Goal: Task Accomplishment & Management: Manage account settings

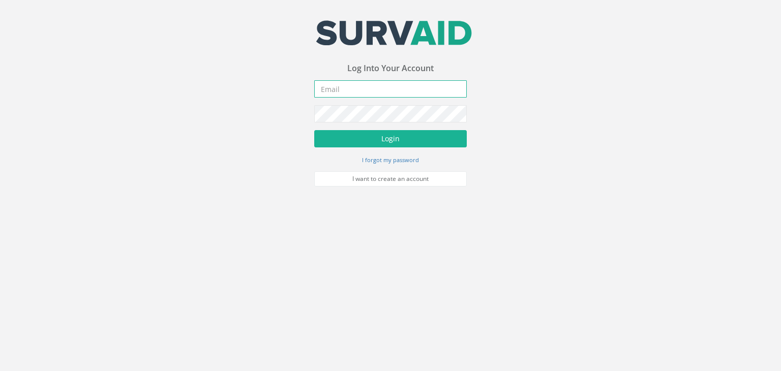
click at [345, 90] on input "email" at bounding box center [390, 88] width 153 height 17
type input "[PERSON_NAME][EMAIL_ADDRESS][DOMAIN_NAME]"
click at [314, 130] on button "Login" at bounding box center [390, 138] width 153 height 17
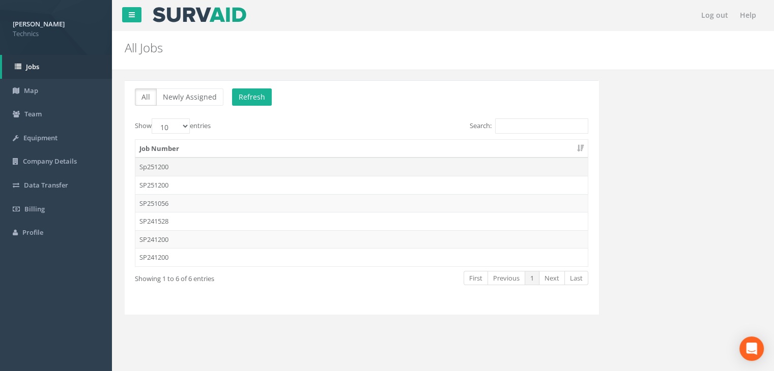
click at [177, 163] on td "Sp251200" at bounding box center [361, 167] width 452 height 18
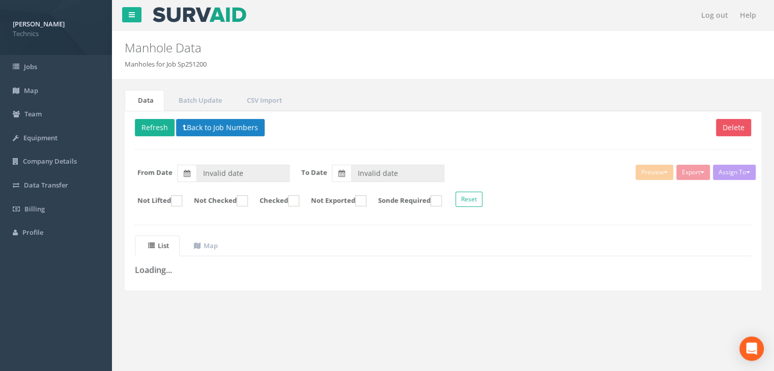
type input "[DATE]"
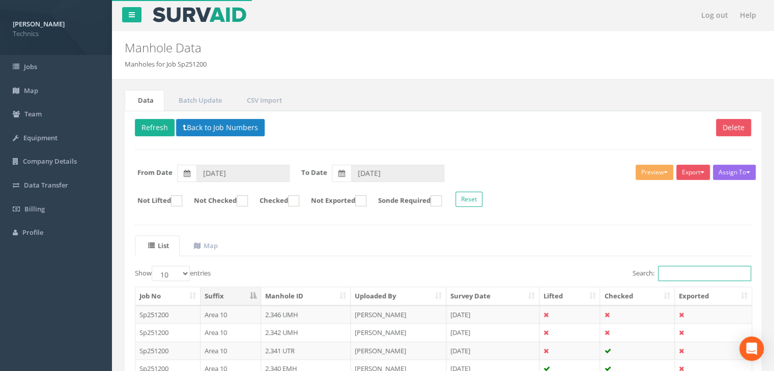
click at [678, 270] on input "Search:" at bounding box center [704, 273] width 93 height 15
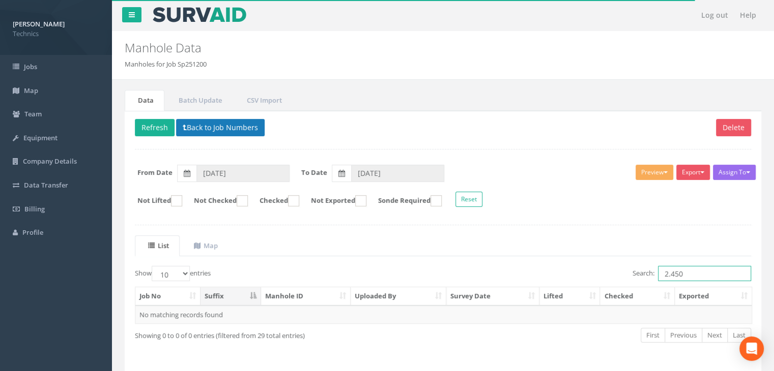
type input "2.450"
click at [229, 129] on button "Back to Job Numbers" at bounding box center [220, 127] width 89 height 17
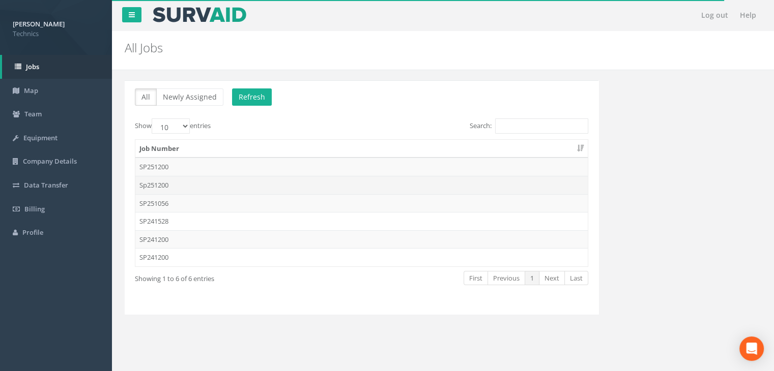
click at [185, 179] on td "Sp251200" at bounding box center [361, 185] width 452 height 18
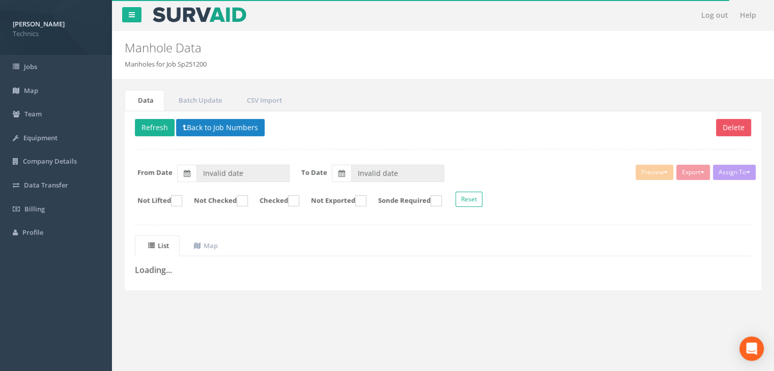
type input "[DATE]"
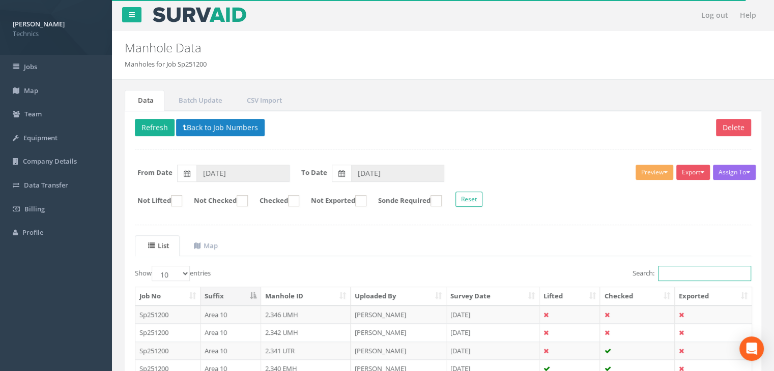
click at [680, 275] on input "Search:" at bounding box center [704, 273] width 93 height 15
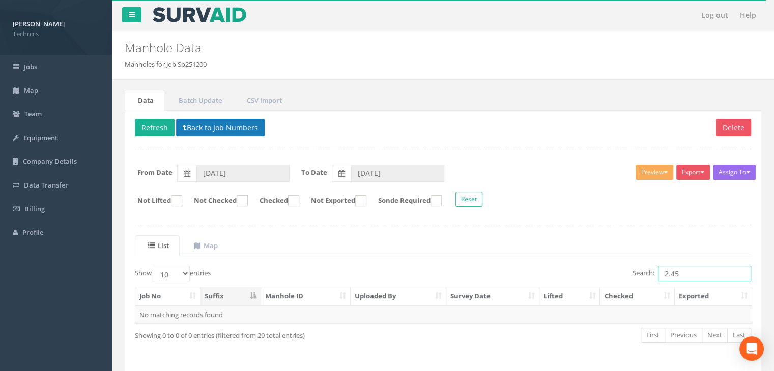
type input "2.45"
click at [207, 125] on button "Back to Job Numbers" at bounding box center [220, 127] width 89 height 17
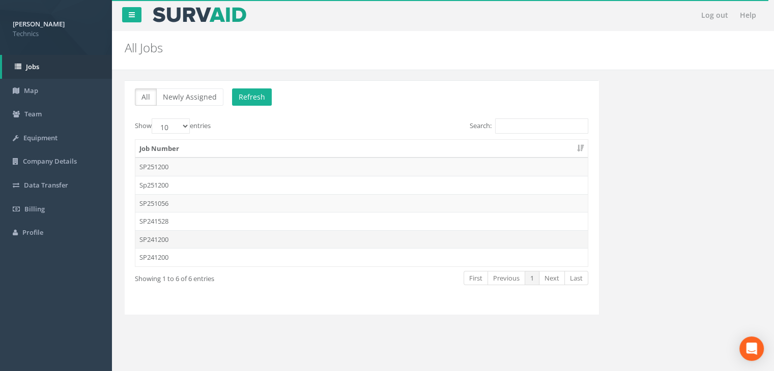
click at [187, 241] on td "SP241200" at bounding box center [361, 239] width 452 height 18
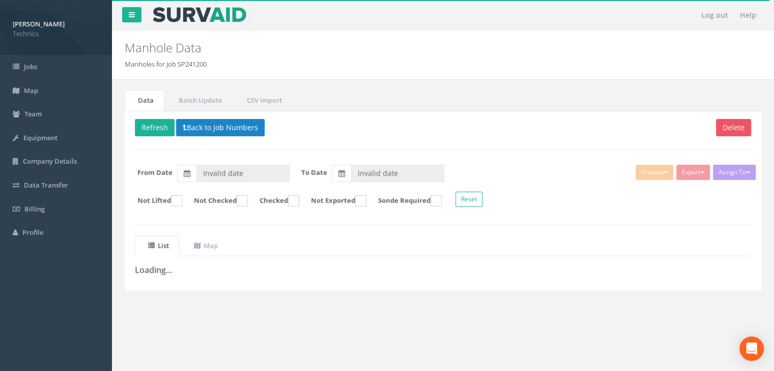
type input "[DATE]"
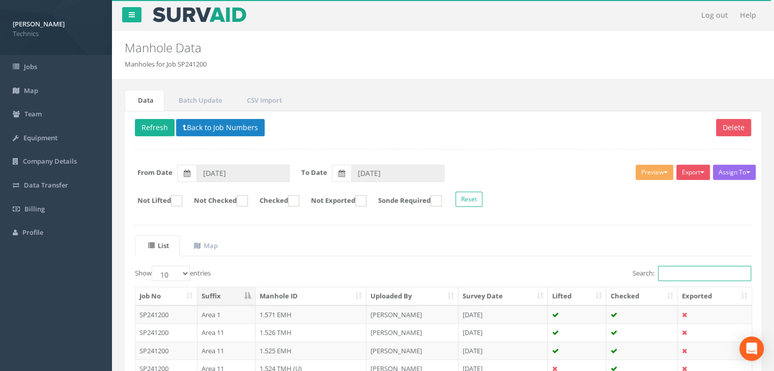
click at [688, 275] on input "Search:" at bounding box center [704, 273] width 93 height 15
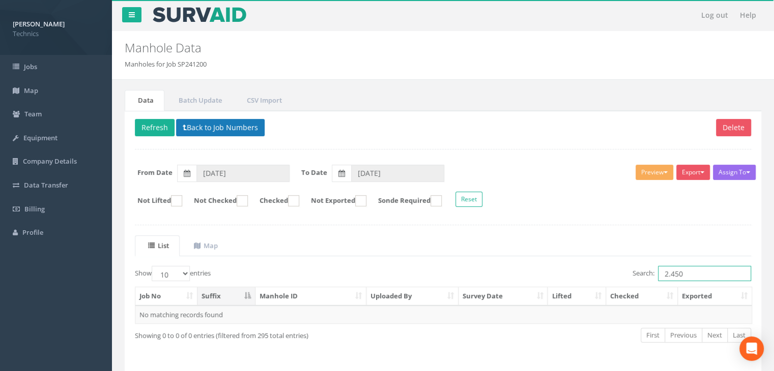
type input "2.450"
click at [236, 125] on button "Back to Job Numbers" at bounding box center [220, 127] width 89 height 17
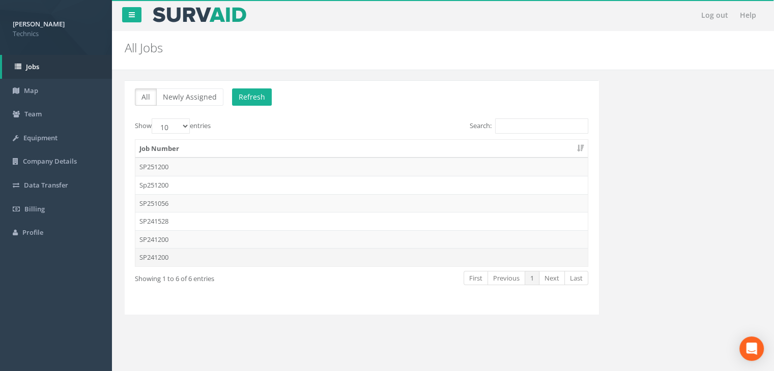
click at [191, 259] on td "SP241200" at bounding box center [361, 257] width 452 height 18
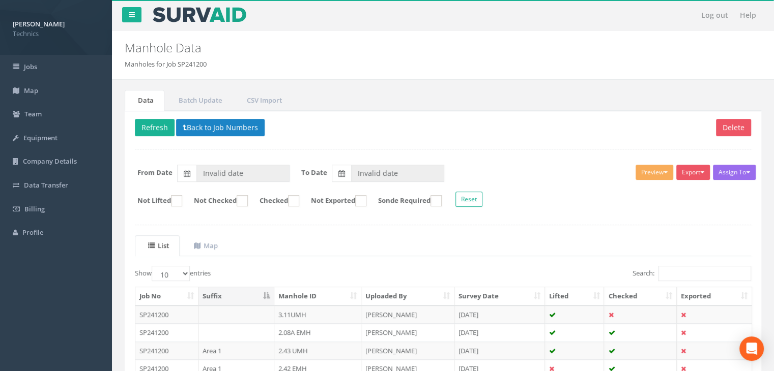
type input "[DATE]"
click at [665, 277] on input "Search:" at bounding box center [704, 273] width 93 height 15
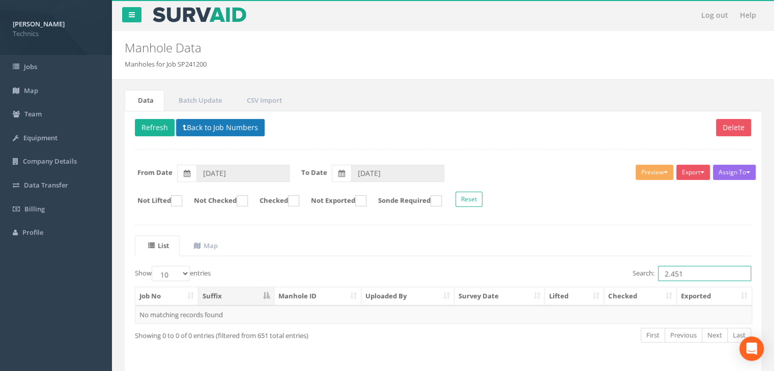
type input "2.451"
click at [209, 128] on button "Back to Job Numbers" at bounding box center [220, 127] width 89 height 17
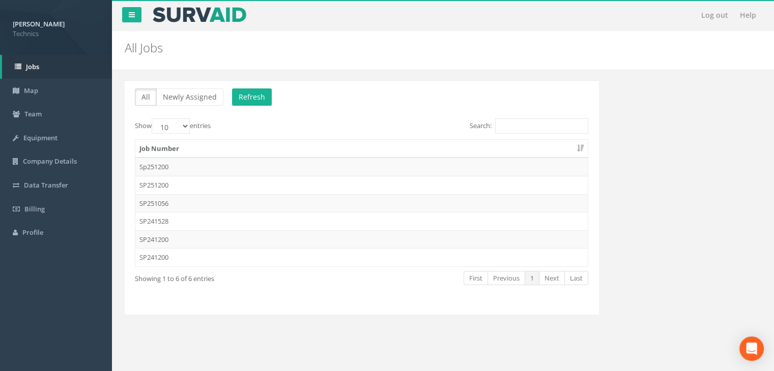
click at [188, 158] on td "Sp251200" at bounding box center [361, 167] width 452 height 18
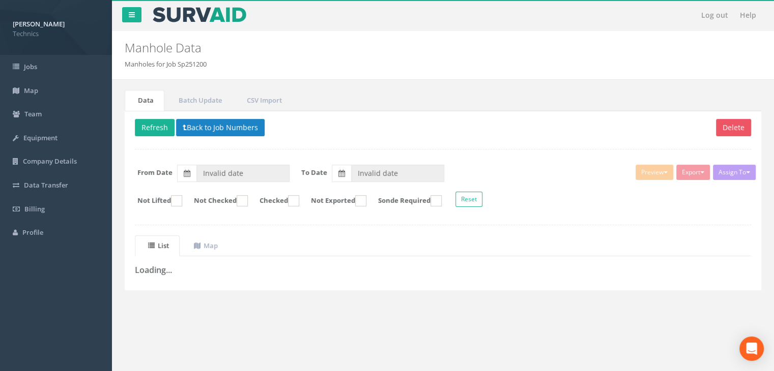
type input "[DATE]"
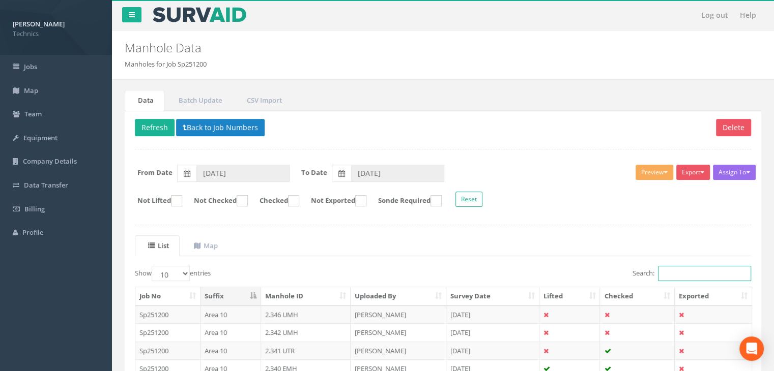
click at [682, 277] on input "Search:" at bounding box center [704, 273] width 93 height 15
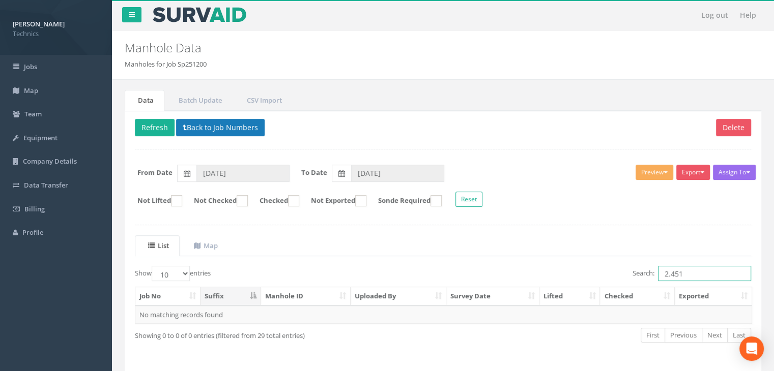
type input "2.451"
click at [251, 128] on button "Back to Job Numbers" at bounding box center [220, 127] width 89 height 17
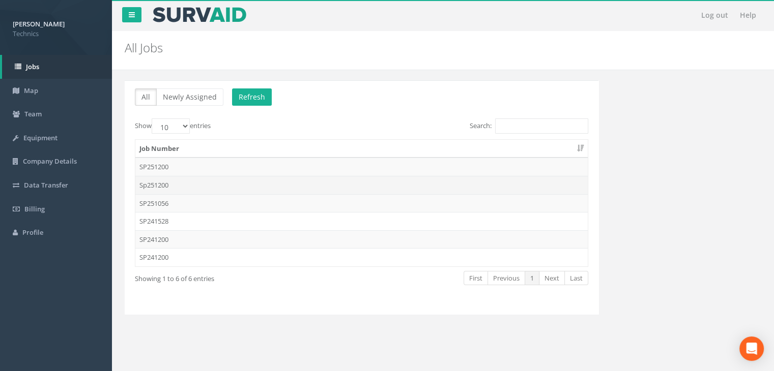
click at [187, 182] on td "Sp251200" at bounding box center [361, 185] width 452 height 18
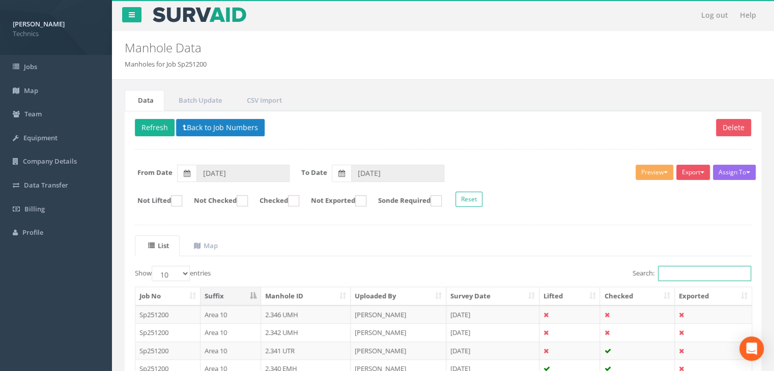
click at [691, 267] on input "Search:" at bounding box center [704, 273] width 93 height 15
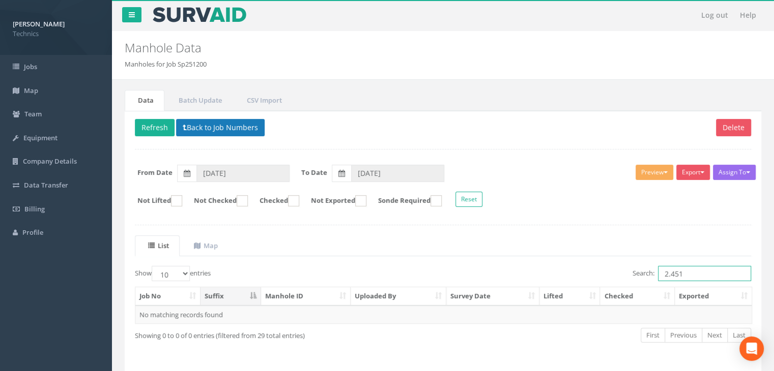
type input "2.451"
click at [211, 129] on button "Back to Job Numbers" at bounding box center [220, 127] width 89 height 17
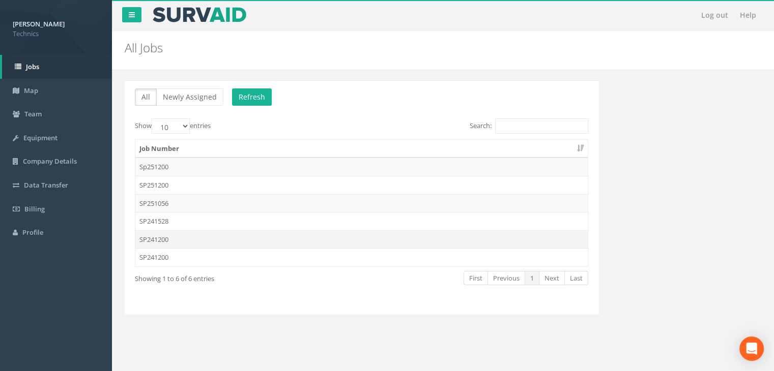
click at [178, 239] on td "SP241200" at bounding box center [361, 239] width 452 height 18
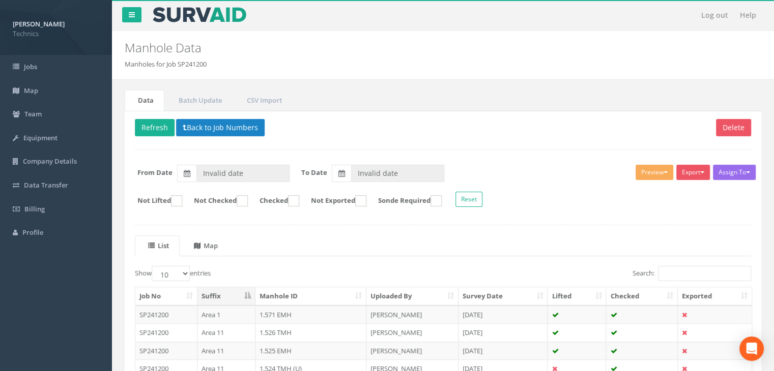
type input "[DATE]"
click at [185, 125] on icon at bounding box center [185, 127] width 4 height 7
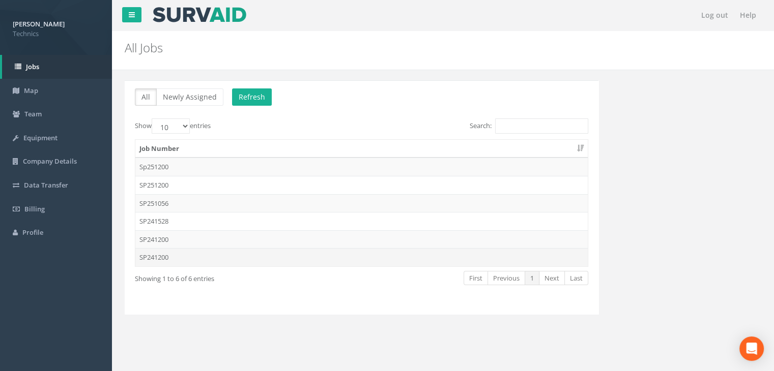
click at [155, 259] on td "SP241200" at bounding box center [361, 257] width 452 height 18
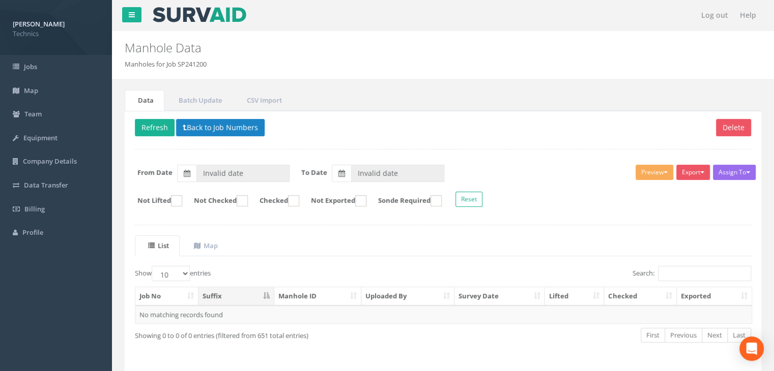
type input "[DATE]"
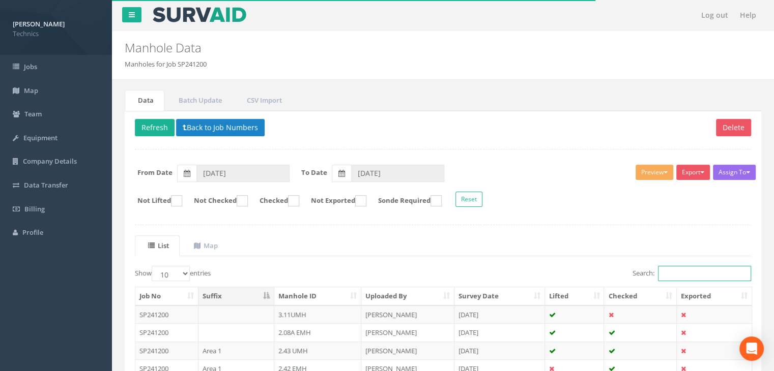
click at [669, 270] on input "Search:" at bounding box center [704, 273] width 93 height 15
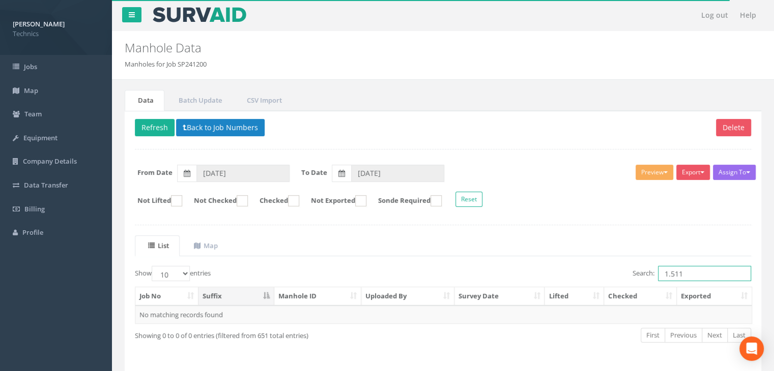
type input "1.511"
click at [231, 129] on button "Back to Job Numbers" at bounding box center [220, 127] width 89 height 17
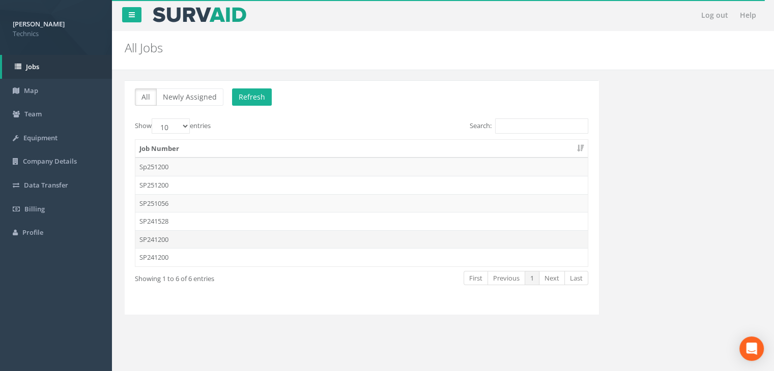
click at [167, 241] on td "SP241200" at bounding box center [361, 239] width 452 height 18
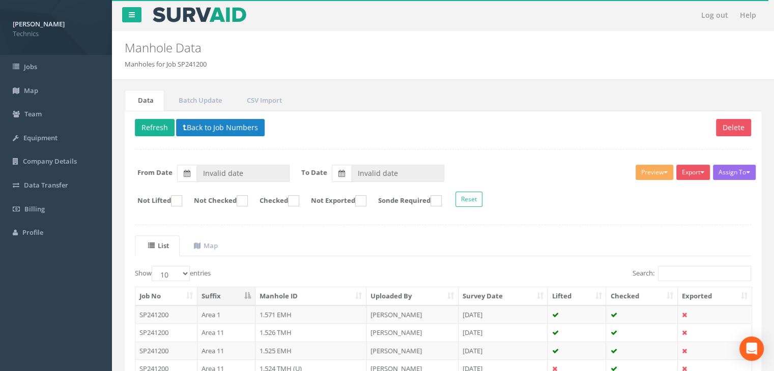
type input "[DATE]"
click at [676, 269] on input "Search:" at bounding box center [704, 273] width 93 height 15
type input "1"
type input "2"
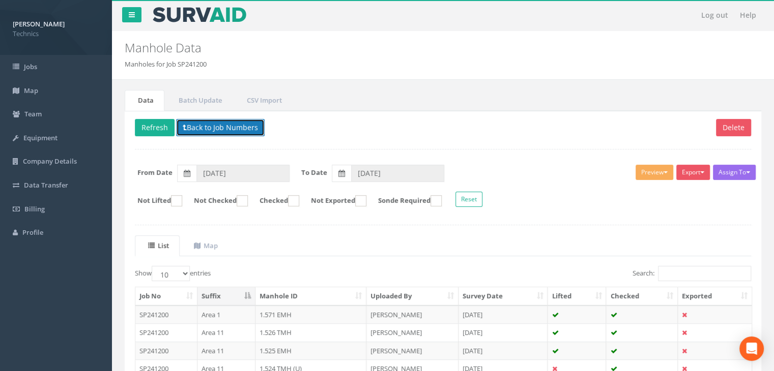
click at [214, 134] on button "Back to Job Numbers" at bounding box center [220, 127] width 89 height 17
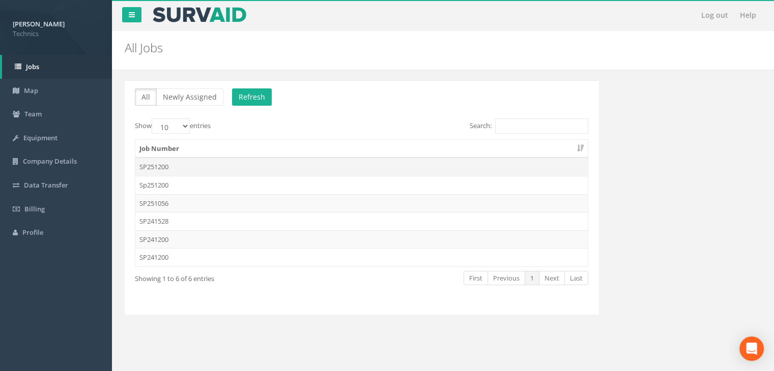
click at [183, 165] on td "SP251200" at bounding box center [361, 167] width 452 height 18
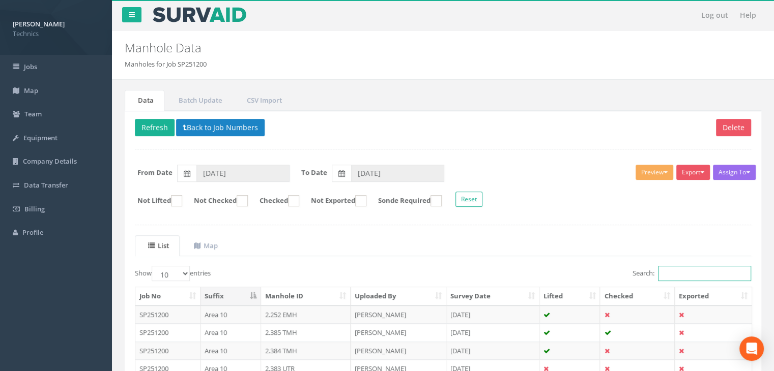
click at [677, 272] on input "Search:" at bounding box center [704, 273] width 93 height 15
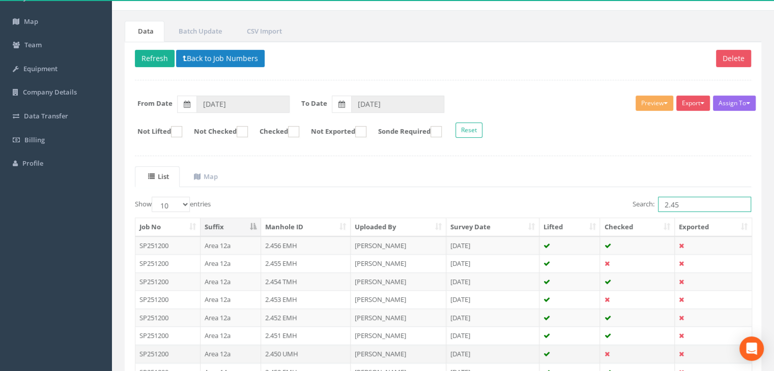
scroll to position [102, 0]
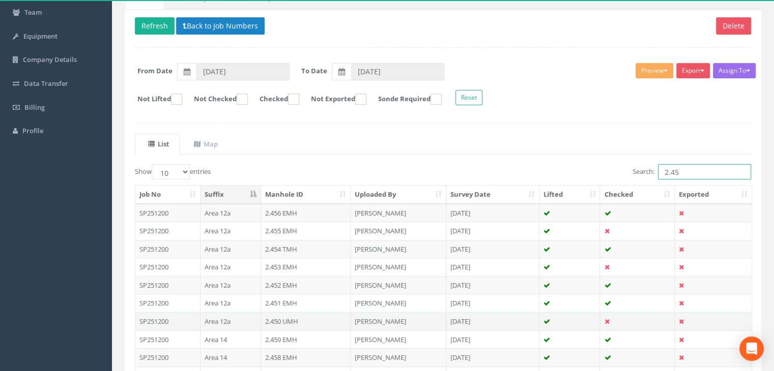
type input "2.45"
click at [293, 322] on td "2.450 UMH" at bounding box center [306, 321] width 90 height 18
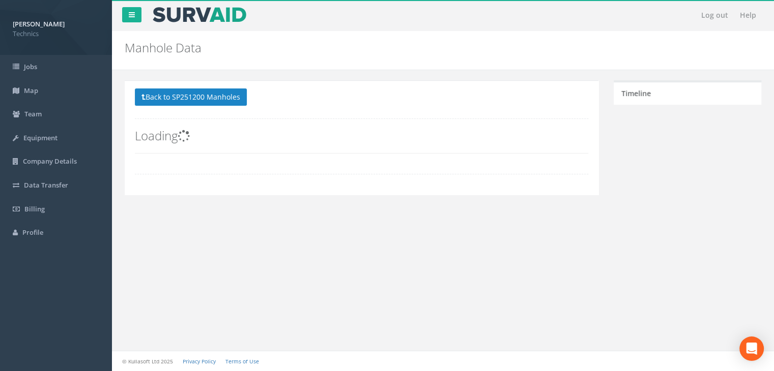
scroll to position [92, 0]
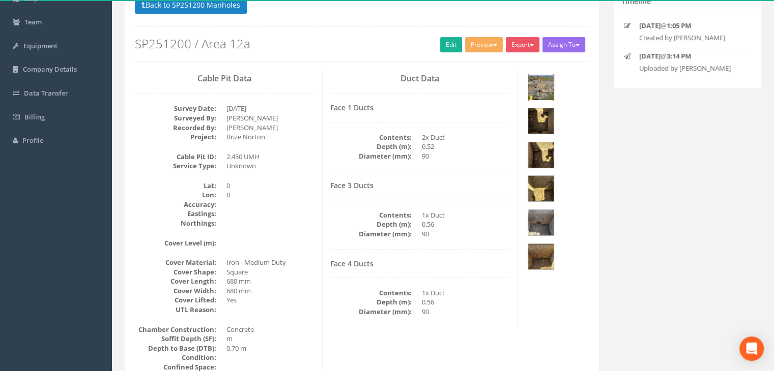
click at [544, 92] on img at bounding box center [540, 87] width 25 height 25
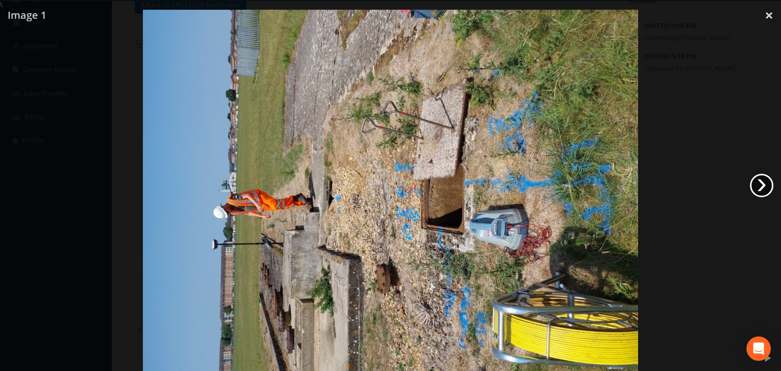
click at [753, 189] on link "›" at bounding box center [761, 185] width 23 height 23
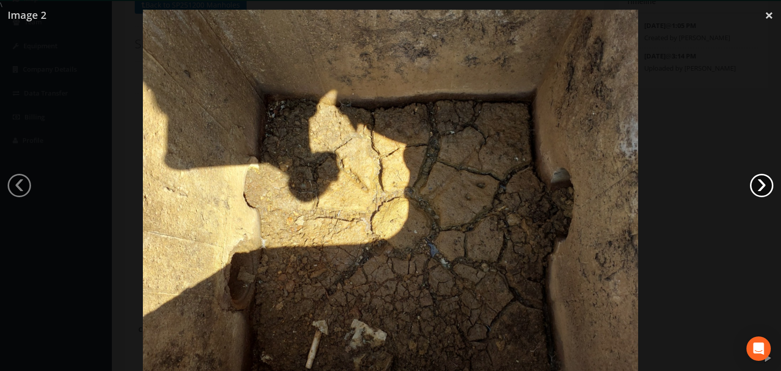
click at [752, 189] on link "›" at bounding box center [761, 185] width 23 height 23
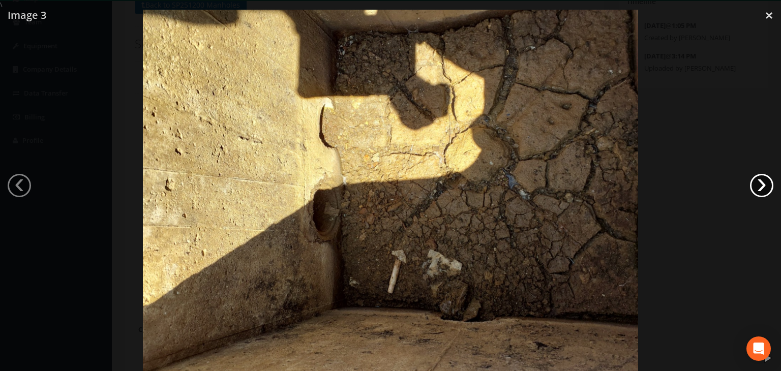
click at [752, 189] on link "›" at bounding box center [761, 185] width 23 height 23
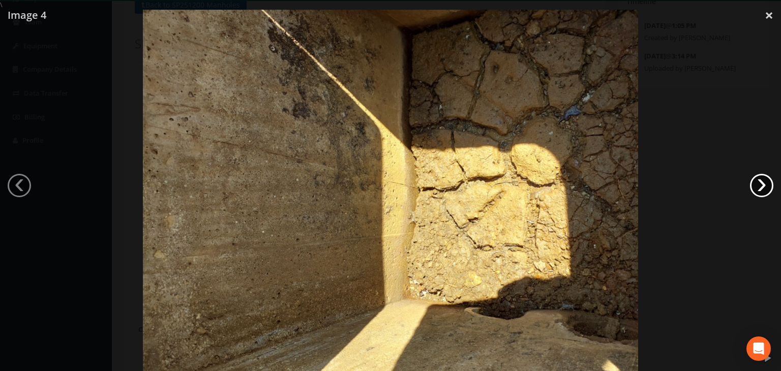
click at [752, 189] on link "›" at bounding box center [761, 185] width 23 height 23
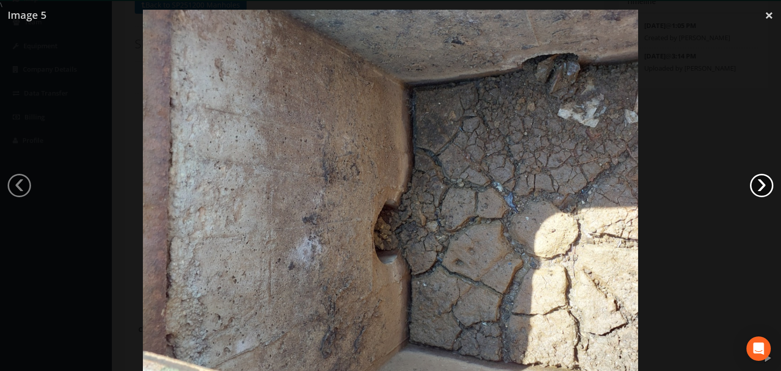
click at [752, 189] on link "›" at bounding box center [761, 185] width 23 height 23
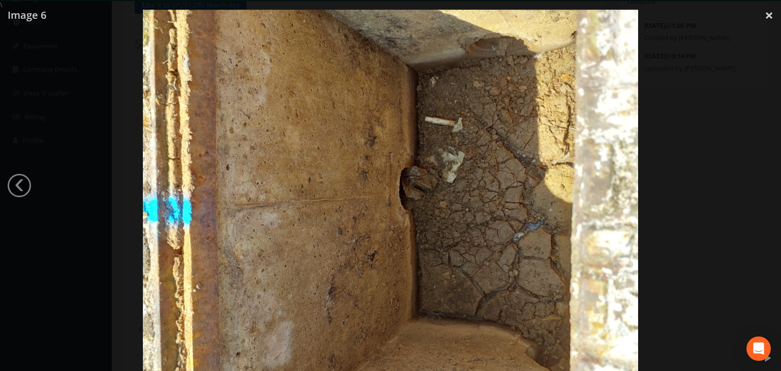
click at [752, 189] on div at bounding box center [390, 195] width 781 height 371
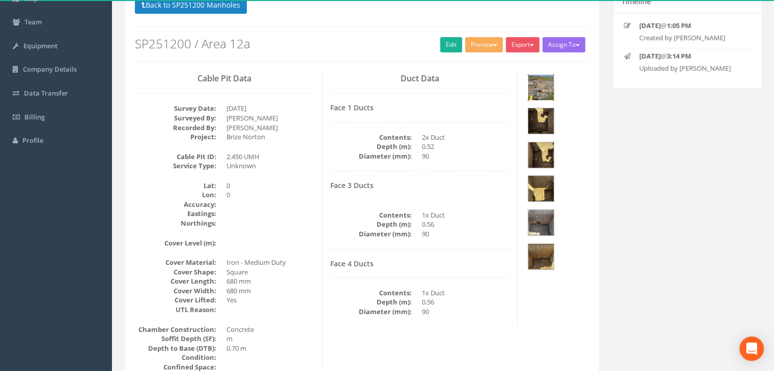
click at [547, 89] on img at bounding box center [540, 87] width 25 height 25
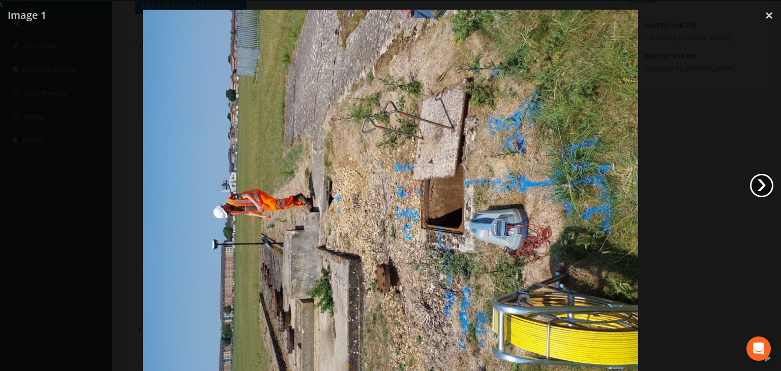
click at [752, 189] on link "›" at bounding box center [761, 185] width 23 height 23
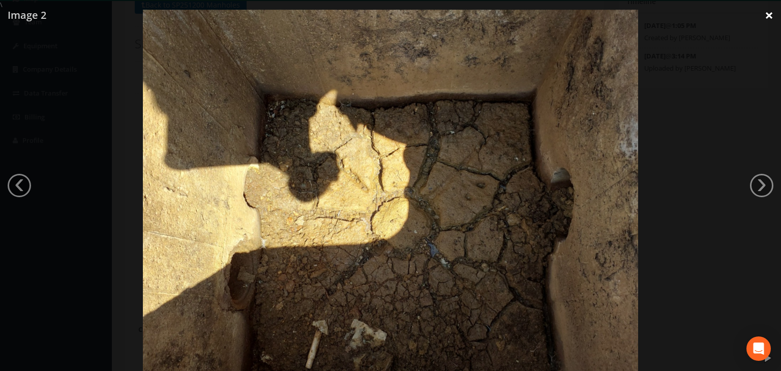
drag, startPoint x: 767, startPoint y: 10, endPoint x: 761, endPoint y: 17, distance: 9.4
click at [767, 11] on link "×" at bounding box center [770, 15] width 24 height 31
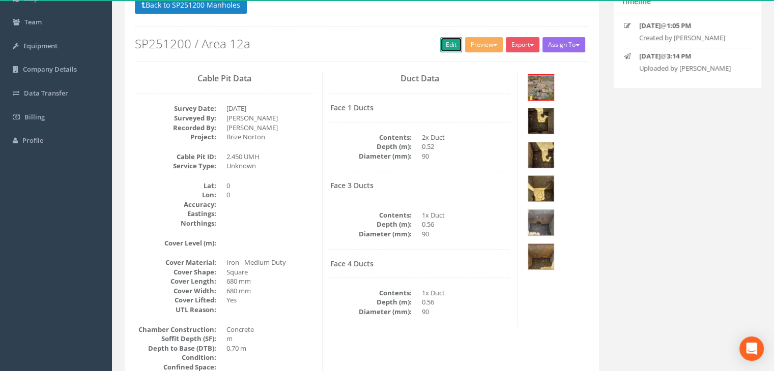
click at [443, 49] on link "Edit" at bounding box center [451, 44] width 22 height 15
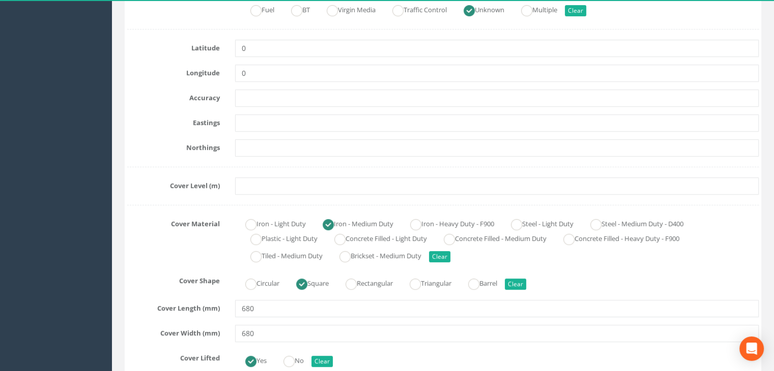
scroll to position [296, 0]
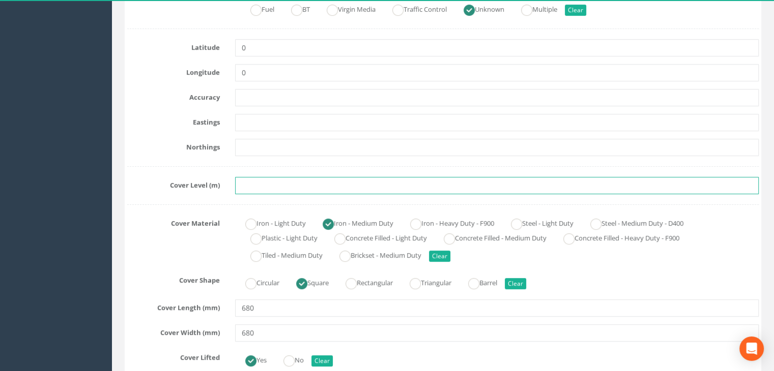
click at [267, 177] on input "text" at bounding box center [497, 185] width 524 height 17
paste input "84.3760"
type input "84.3760"
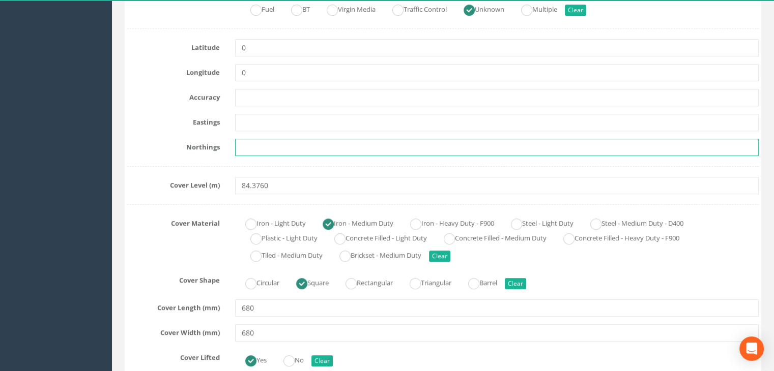
click at [259, 150] on input "text" at bounding box center [497, 147] width 524 height 17
paste input "205361.3390"
type input "205361.3390"
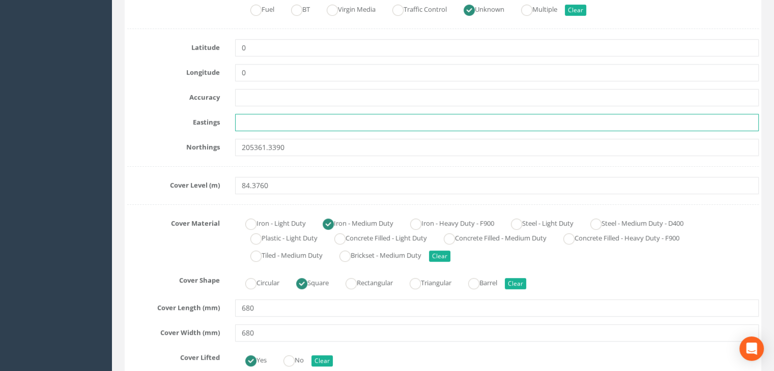
click at [272, 125] on input "text" at bounding box center [497, 122] width 524 height 17
paste input "428288.2090"
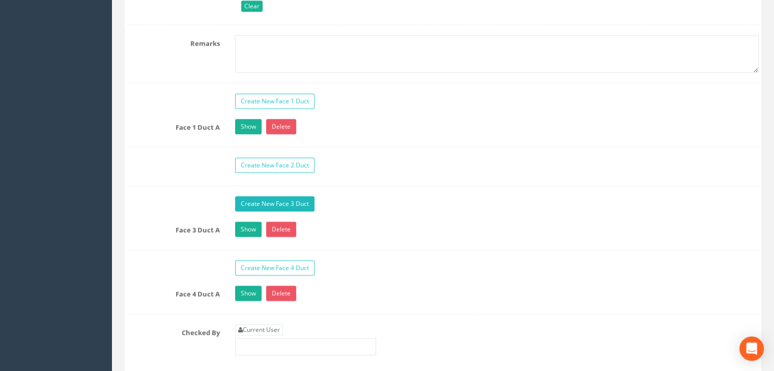
scroll to position [957, 0]
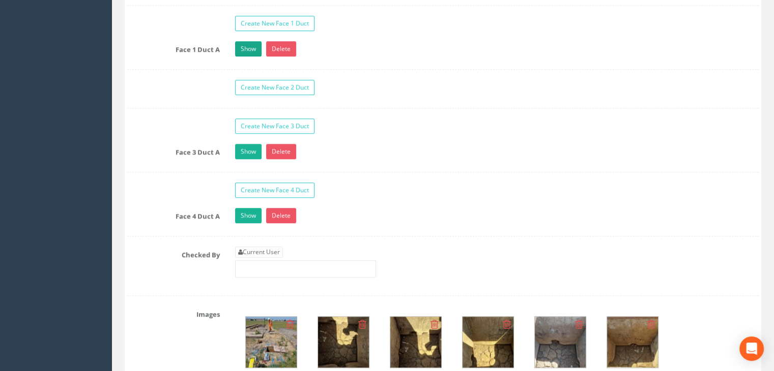
type input "428288.2090"
click at [246, 43] on link "Show" at bounding box center [248, 48] width 26 height 15
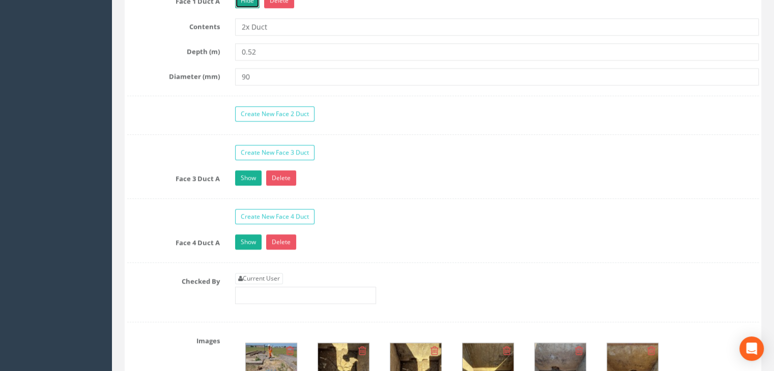
scroll to position [1059, 0]
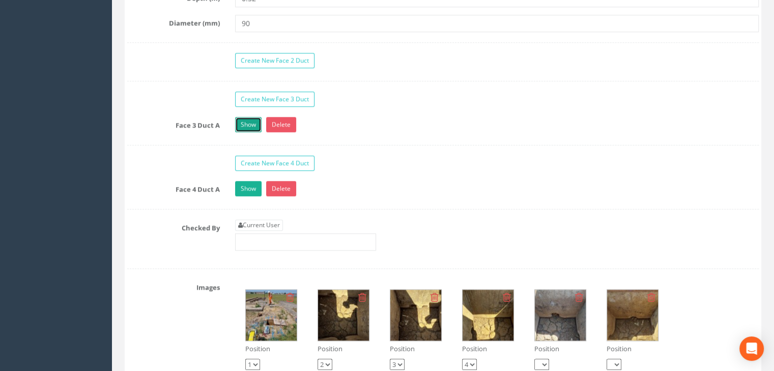
click at [247, 120] on link "Show" at bounding box center [248, 124] width 26 height 15
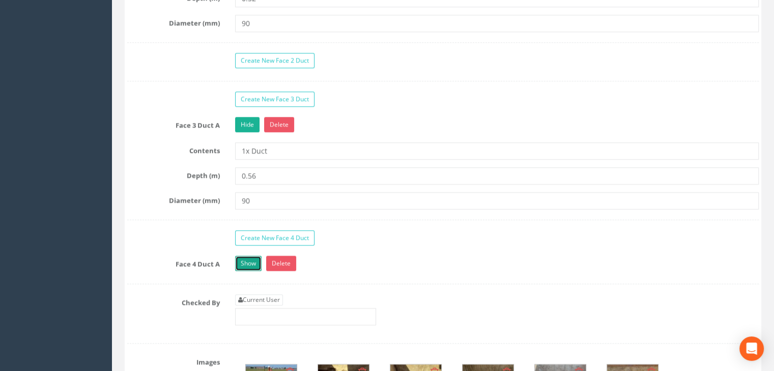
click at [248, 259] on link "Show" at bounding box center [248, 263] width 26 height 15
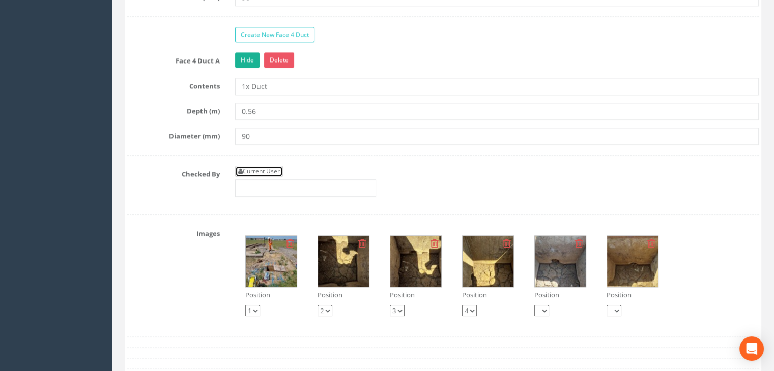
click at [260, 166] on link "Current User" at bounding box center [259, 171] width 48 height 11
type input "[PERSON_NAME]"
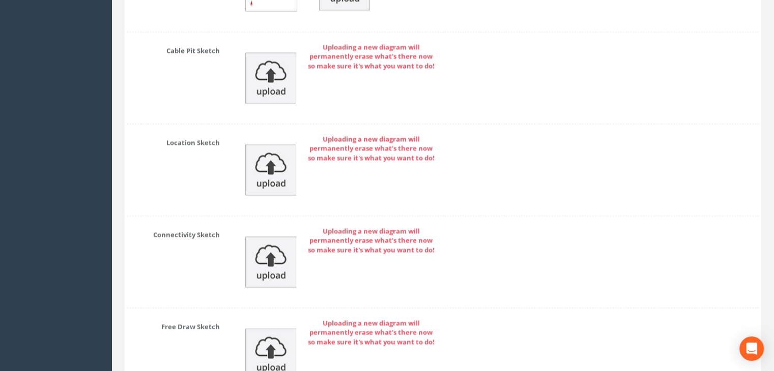
scroll to position [1904, 0]
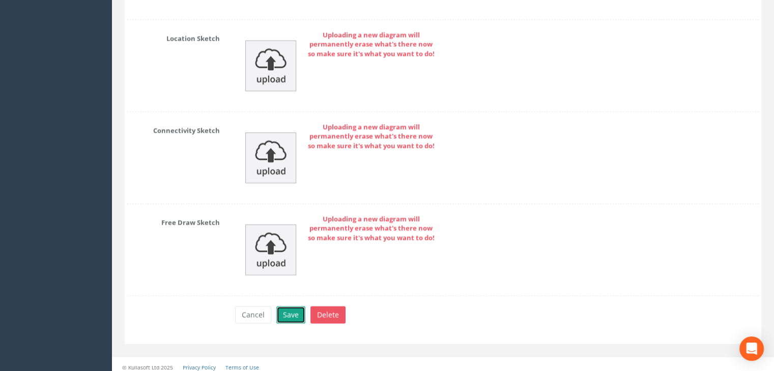
click at [297, 307] on button "Save" at bounding box center [290, 314] width 29 height 17
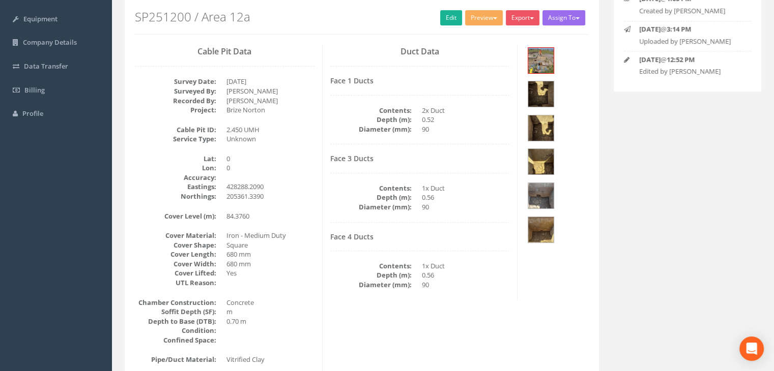
scroll to position [68, 0]
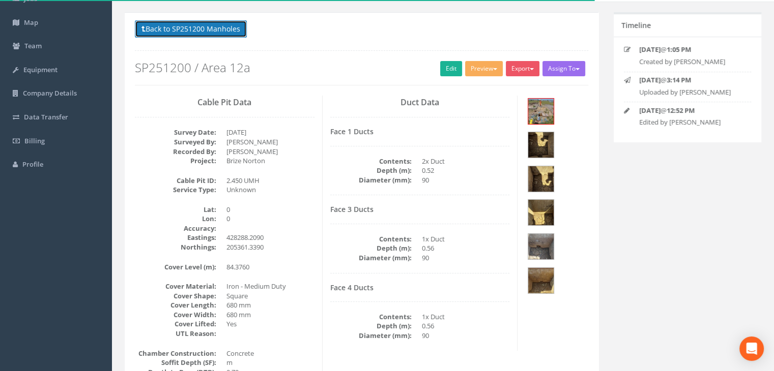
click at [201, 20] on button "Back to SP251200 Manholes" at bounding box center [191, 28] width 112 height 17
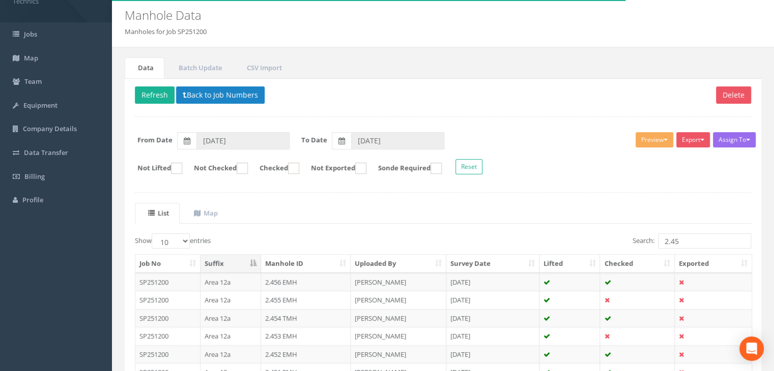
scroll to position [0, 0]
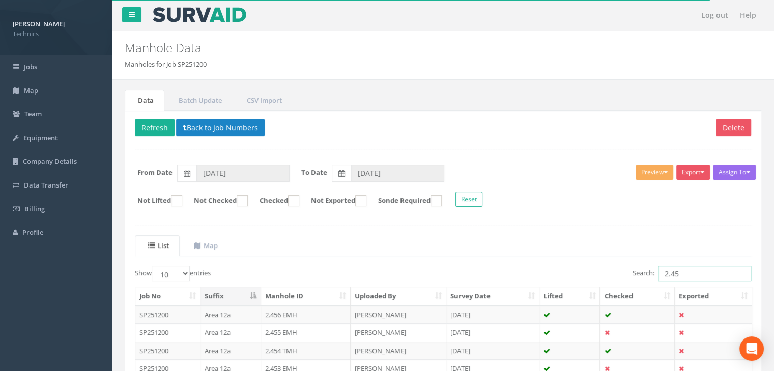
drag, startPoint x: 706, startPoint y: 276, endPoint x: 642, endPoint y: 263, distance: 65.9
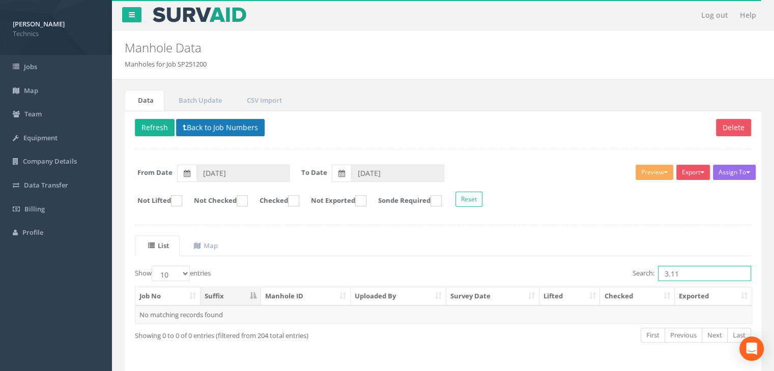
type input "3.11"
click at [244, 128] on button "Back to Job Numbers" at bounding box center [220, 127] width 89 height 17
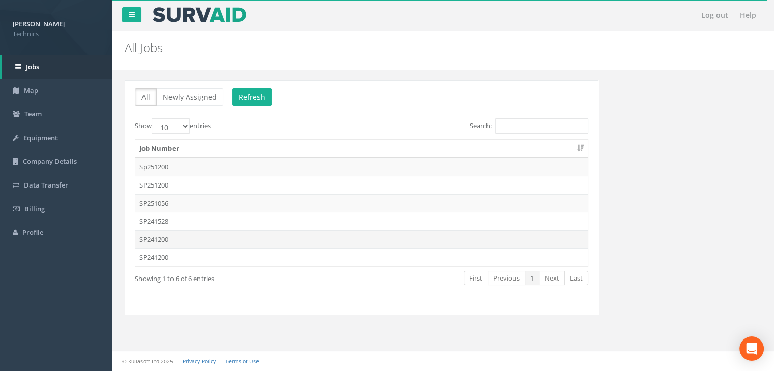
click at [214, 240] on td "SP241200" at bounding box center [361, 239] width 452 height 18
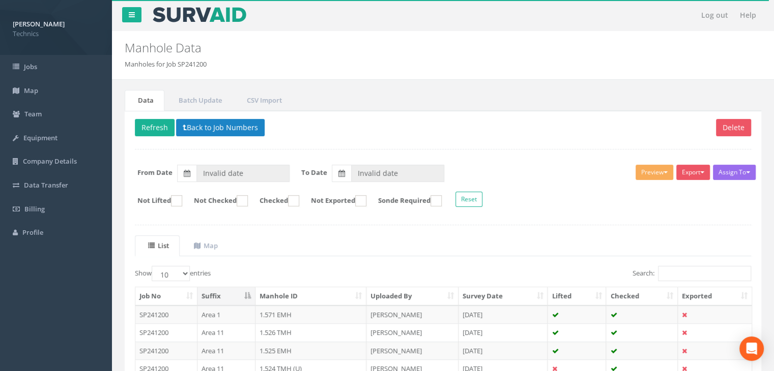
type input "[DATE]"
drag, startPoint x: 700, startPoint y: 273, endPoint x: 686, endPoint y: 272, distance: 14.3
click at [700, 273] on input "Search:" at bounding box center [704, 273] width 93 height 15
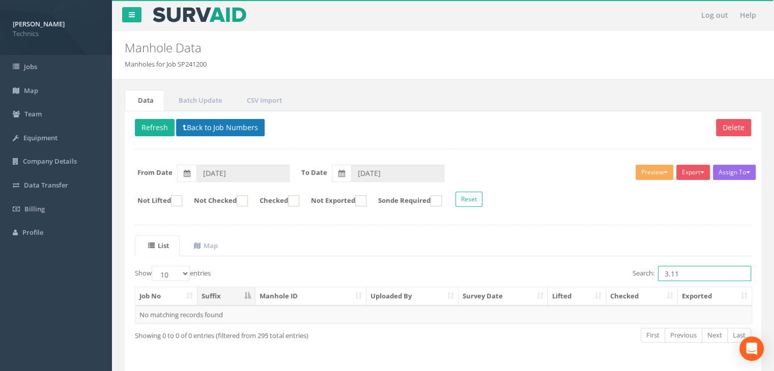
type input "3.11"
click at [221, 132] on button "Back to Job Numbers" at bounding box center [220, 127] width 89 height 17
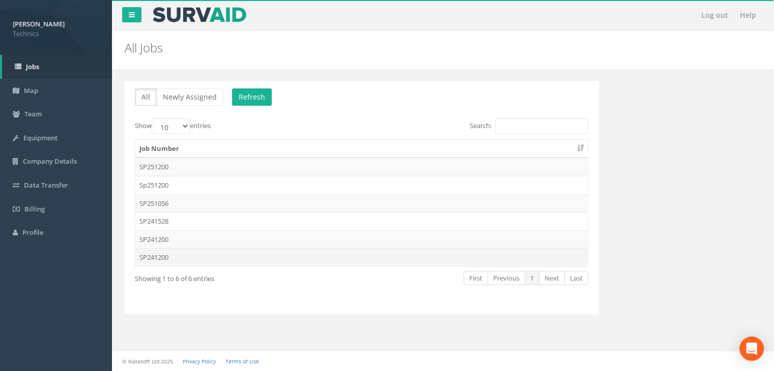
click at [201, 257] on td "SP241200" at bounding box center [361, 257] width 452 height 18
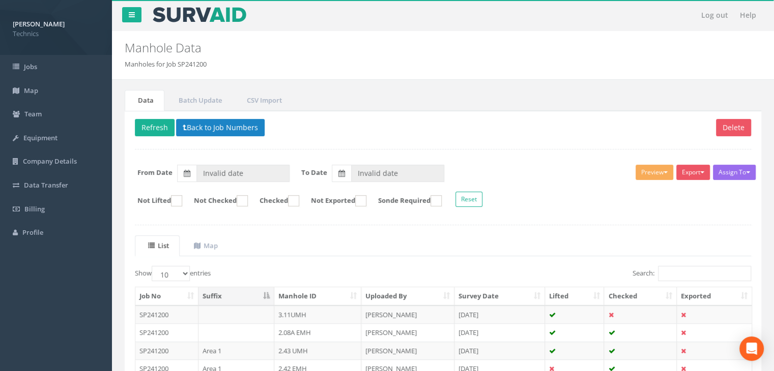
type input "[DATE]"
click at [687, 273] on input "Search:" at bounding box center [704, 273] width 93 height 15
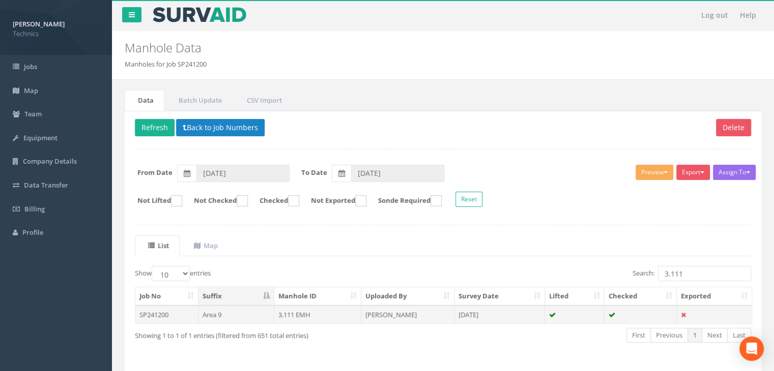
click at [413, 311] on td "[PERSON_NAME]" at bounding box center [407, 315] width 93 height 18
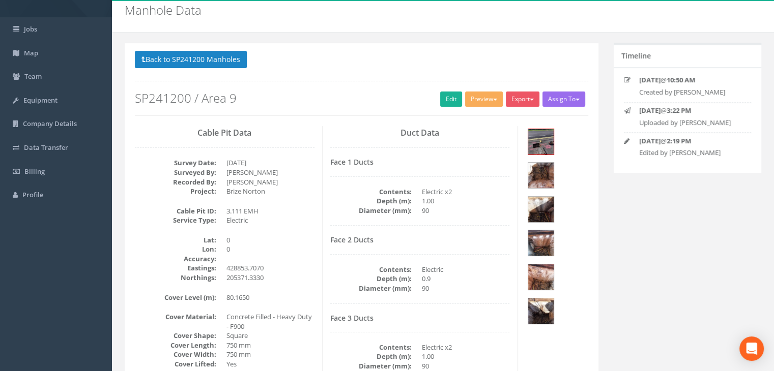
scroll to position [102, 0]
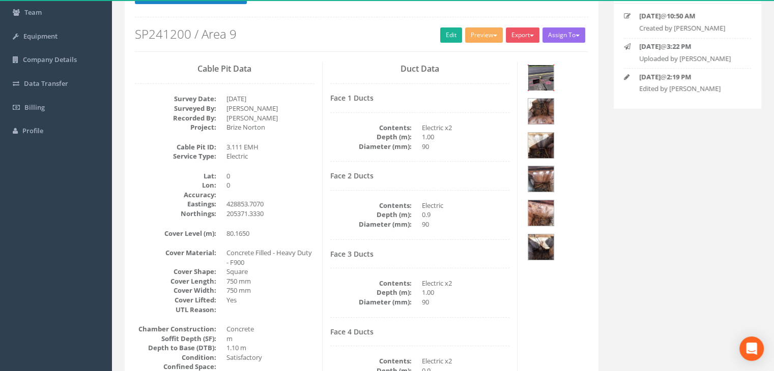
click at [549, 86] on img at bounding box center [540, 77] width 25 height 25
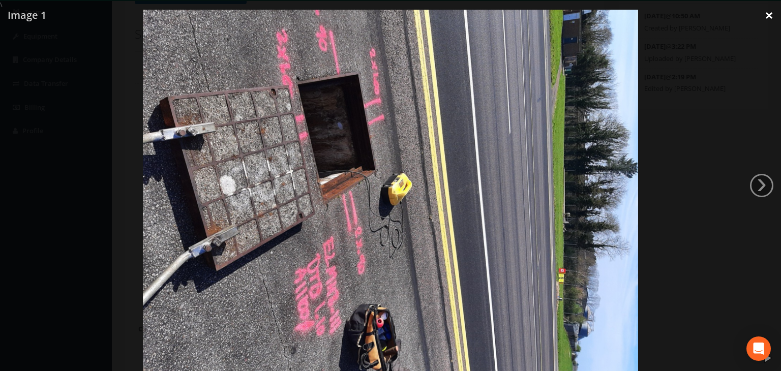
click at [763, 17] on link "×" at bounding box center [770, 15] width 24 height 31
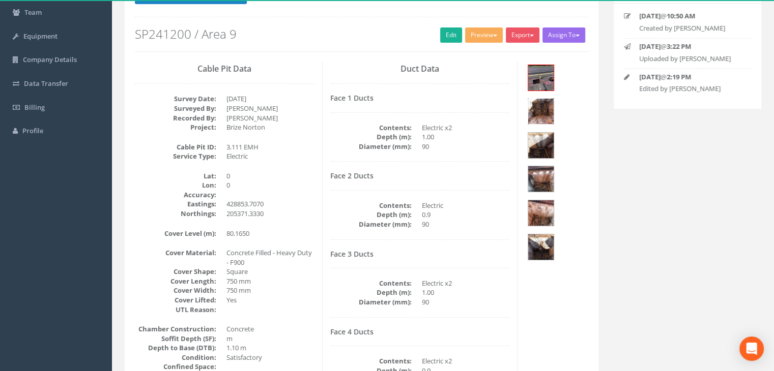
click at [554, 99] on img at bounding box center [540, 111] width 25 height 25
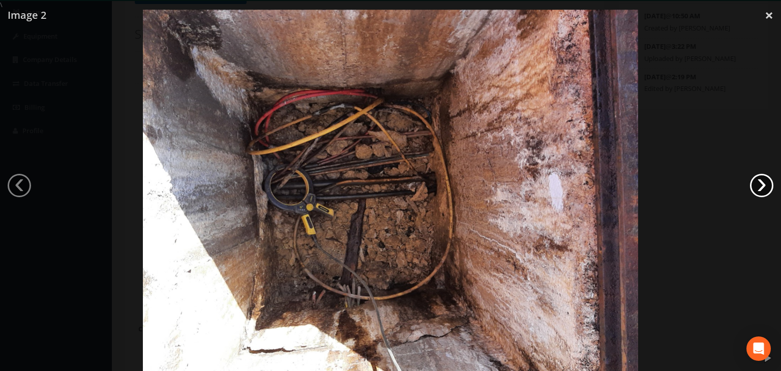
click at [765, 182] on link "›" at bounding box center [761, 185] width 23 height 23
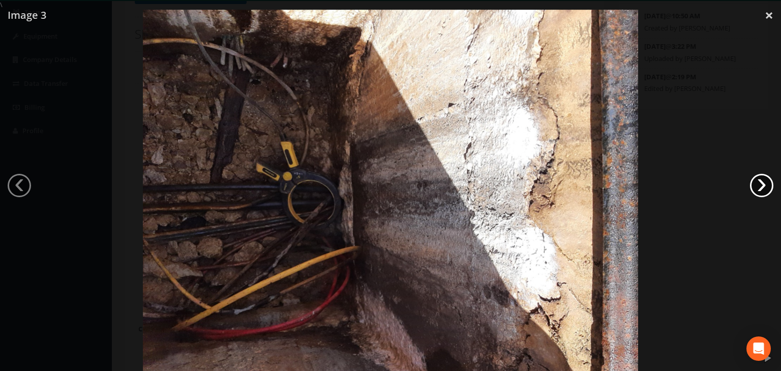
click at [765, 182] on link "›" at bounding box center [761, 185] width 23 height 23
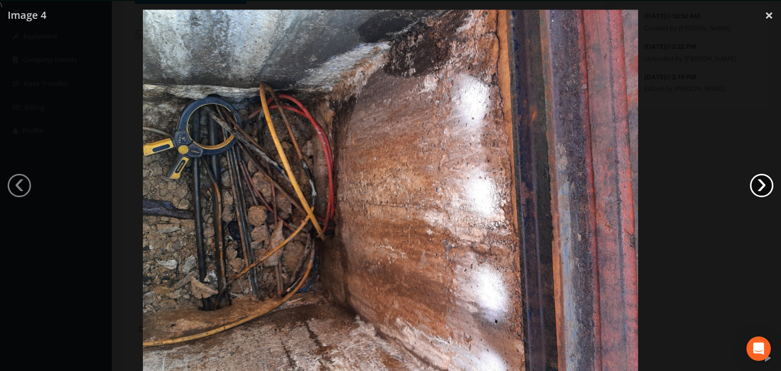
click at [765, 182] on link "›" at bounding box center [761, 185] width 23 height 23
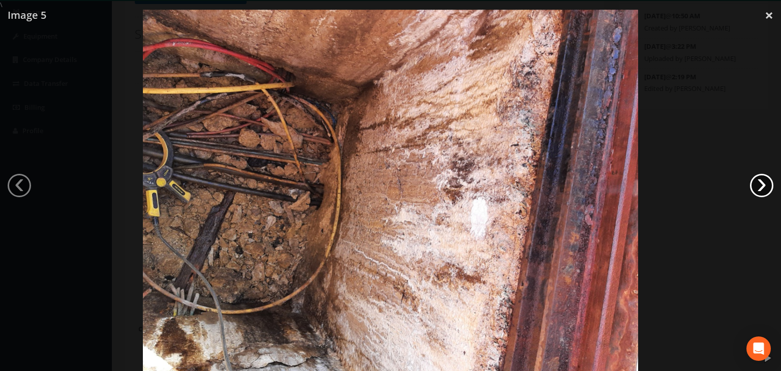
click at [765, 182] on link "›" at bounding box center [761, 185] width 23 height 23
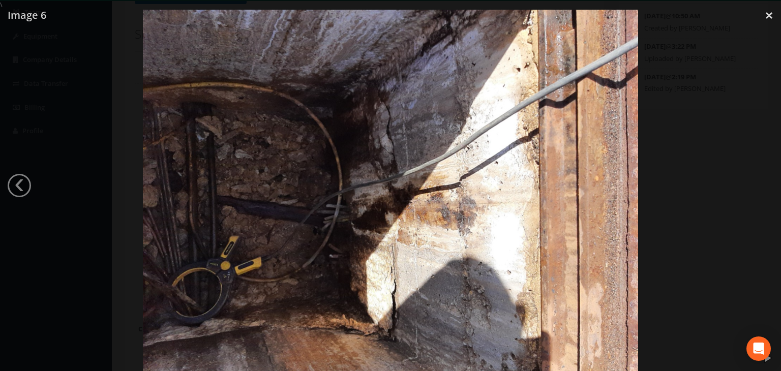
click at [765, 182] on div at bounding box center [390, 195] width 781 height 371
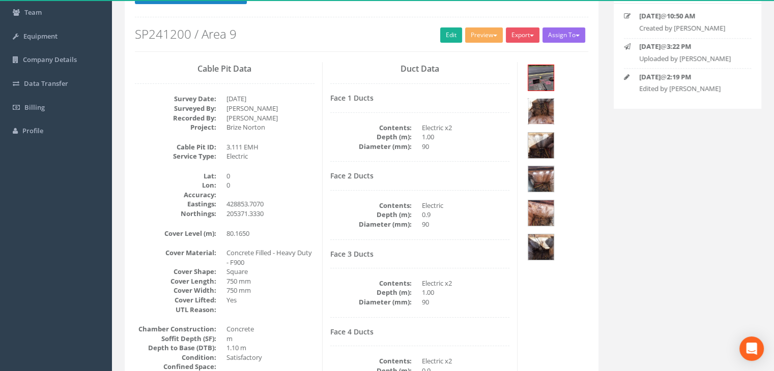
click at [554, 99] on img at bounding box center [540, 111] width 25 height 25
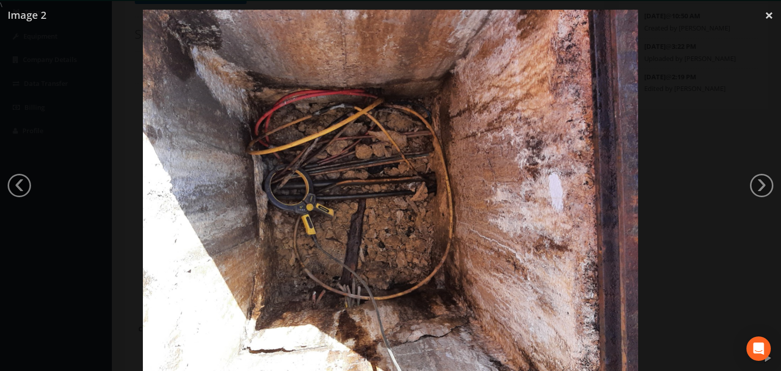
click at [373, 125] on img at bounding box center [390, 195] width 495 height 371
click at [762, 13] on link "×" at bounding box center [770, 15] width 24 height 31
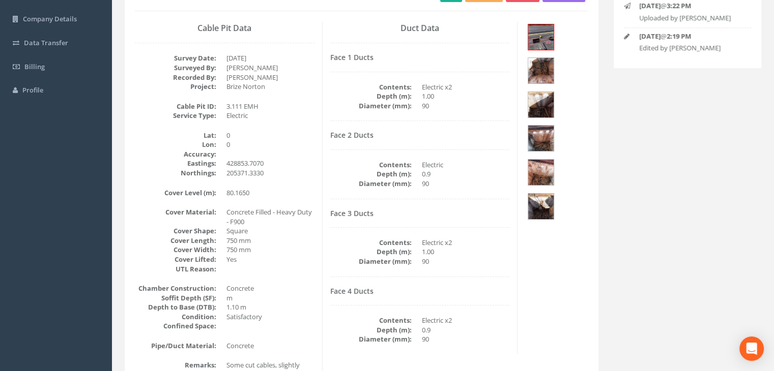
scroll to position [51, 0]
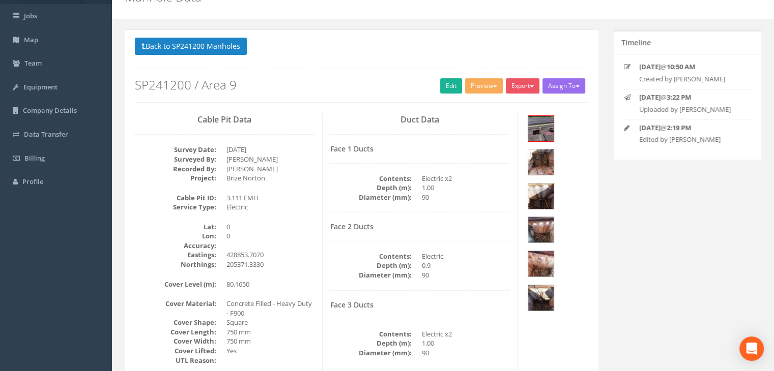
click at [204, 57] on p "Back to SP241200 Manholes Back to Map" at bounding box center [361, 48] width 453 height 20
click at [208, 47] on button "Back to SP241200 Manholes" at bounding box center [191, 46] width 112 height 17
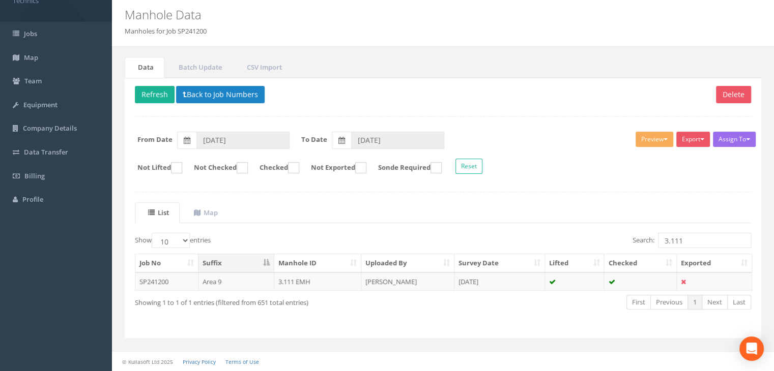
scroll to position [32, 0]
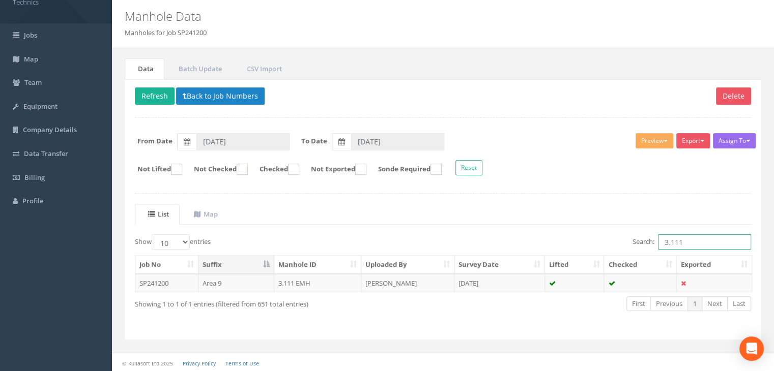
drag, startPoint x: 700, startPoint y: 246, endPoint x: 601, endPoint y: 236, distance: 99.7
click at [615, 241] on div "Search: 3.111" at bounding box center [601, 244] width 301 height 18
click at [507, 283] on td "[DATE]" at bounding box center [499, 283] width 91 height 18
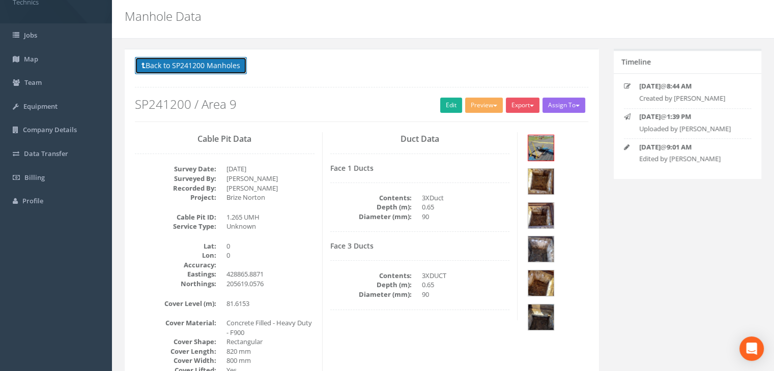
click at [230, 66] on button "Back to SP241200 Manholes" at bounding box center [191, 65] width 112 height 17
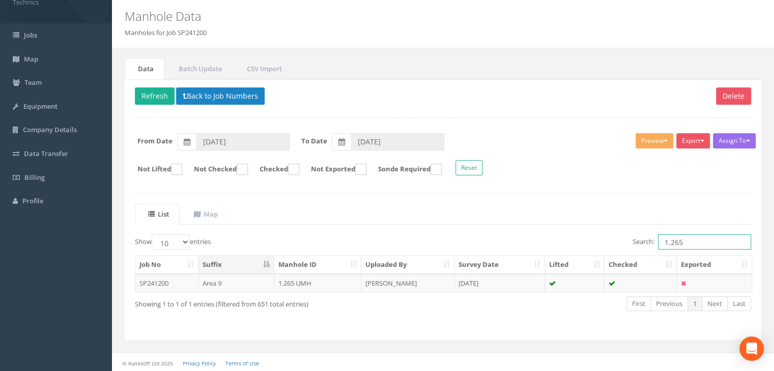
click at [686, 238] on input "1.265" at bounding box center [704, 242] width 93 height 15
click at [503, 285] on td "[DATE]" at bounding box center [499, 283] width 91 height 18
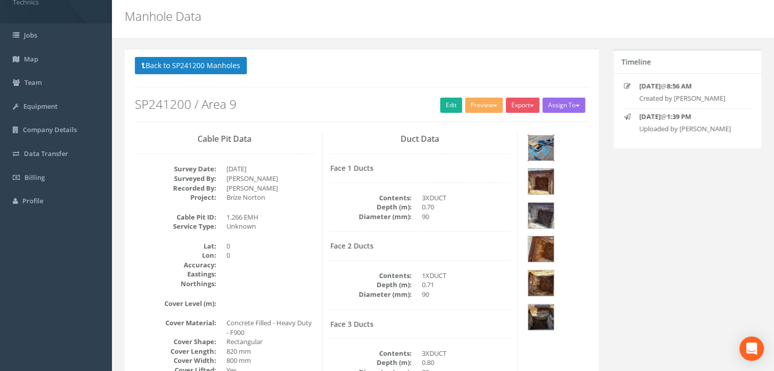
click at [546, 147] on img at bounding box center [540, 147] width 25 height 25
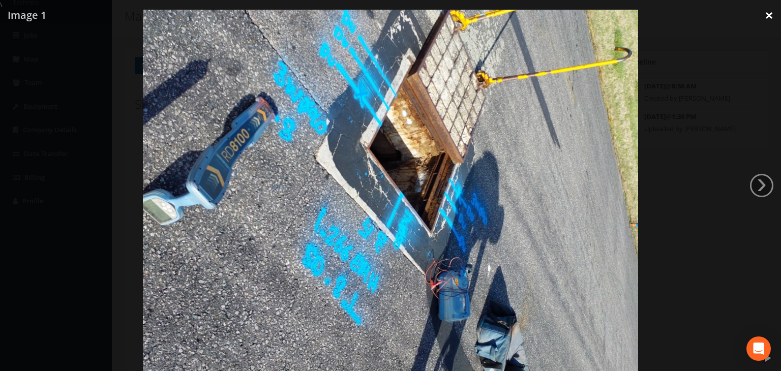
click at [771, 15] on link "×" at bounding box center [770, 15] width 24 height 31
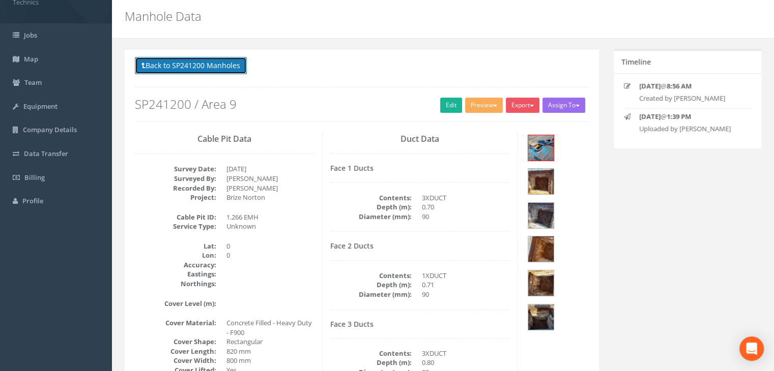
click at [209, 65] on button "Back to SP241200 Manholes" at bounding box center [191, 65] width 112 height 17
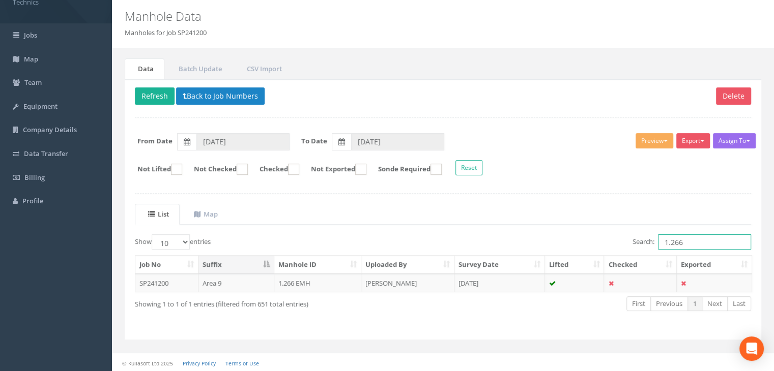
click at [711, 237] on input "1.266" at bounding box center [704, 242] width 93 height 15
click at [411, 283] on td "[PERSON_NAME]" at bounding box center [407, 283] width 93 height 18
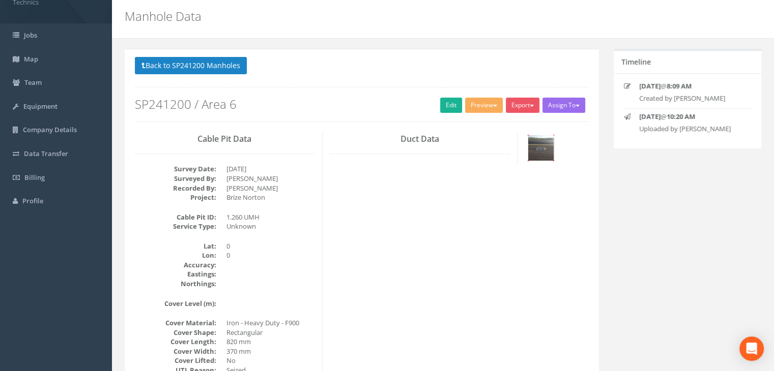
click at [536, 149] on img at bounding box center [540, 147] width 25 height 25
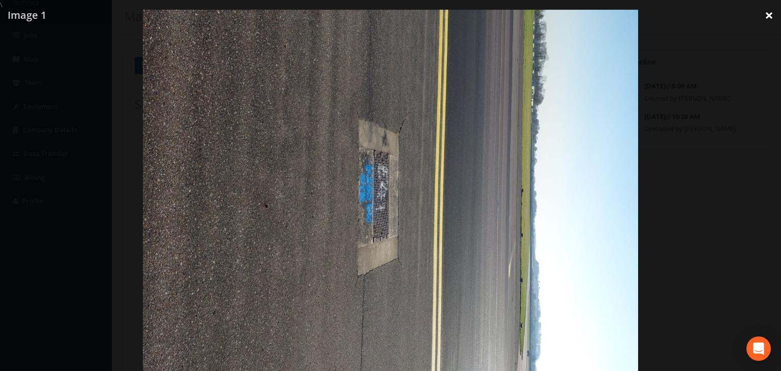
click at [771, 23] on link "×" at bounding box center [770, 15] width 24 height 31
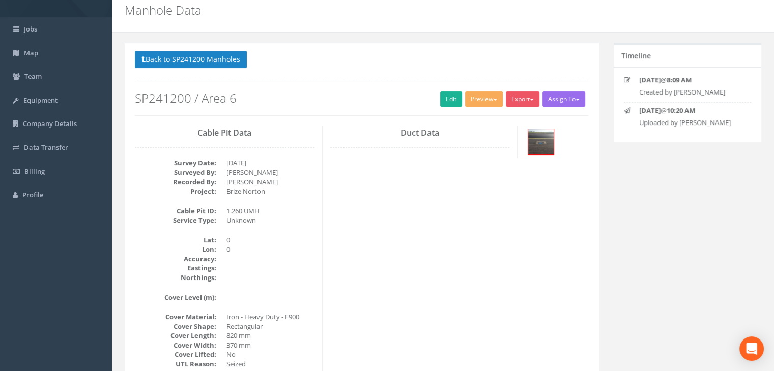
scroll to position [0, 0]
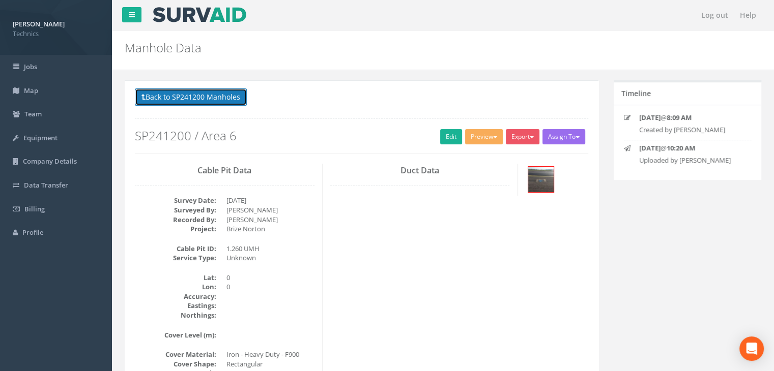
click at [213, 97] on button "Back to SP241200 Manholes" at bounding box center [191, 97] width 112 height 17
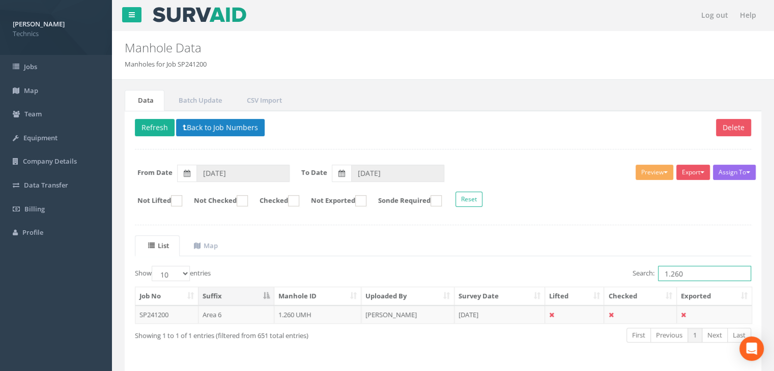
click at [689, 271] on input "1.260" at bounding box center [704, 273] width 93 height 15
click at [509, 308] on td "[DATE]" at bounding box center [499, 315] width 91 height 18
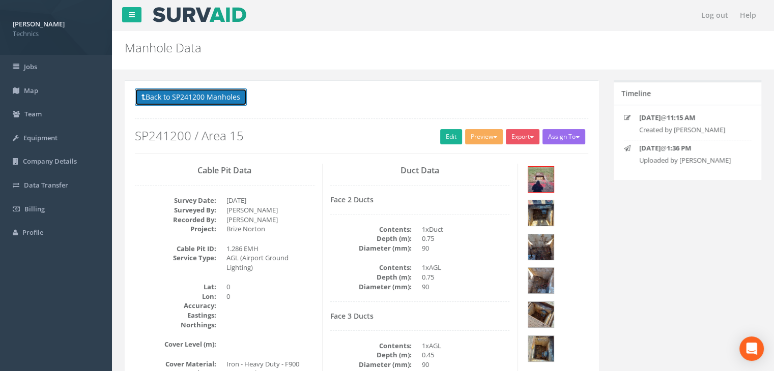
click at [211, 89] on button "Back to SP241200 Manholes" at bounding box center [191, 97] width 112 height 17
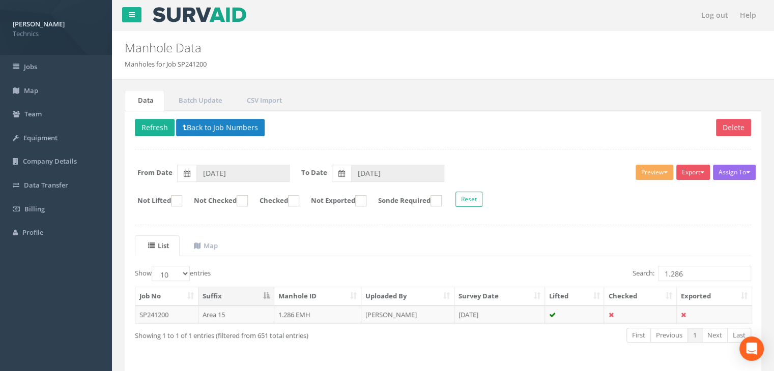
click at [192, 271] on label "Show 10 25 50 100 entries" at bounding box center [173, 273] width 76 height 15
click at [190, 271] on select "10 25 50 100" at bounding box center [171, 273] width 38 height 15
drag, startPoint x: 694, startPoint y: 275, endPoint x: 669, endPoint y: 277, distance: 25.5
click at [669, 277] on input "1.286" at bounding box center [704, 273] width 93 height 15
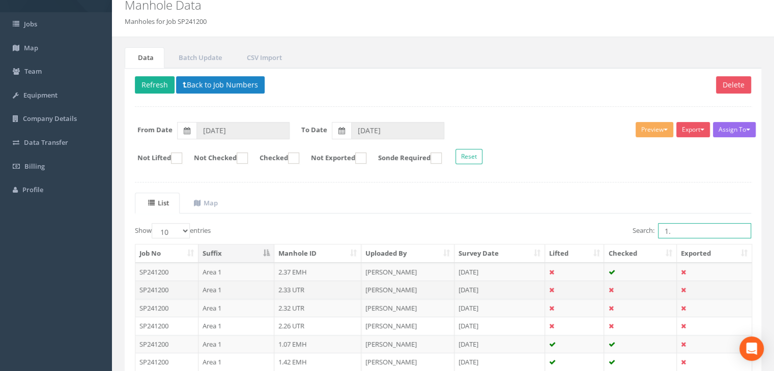
scroll to position [102, 0]
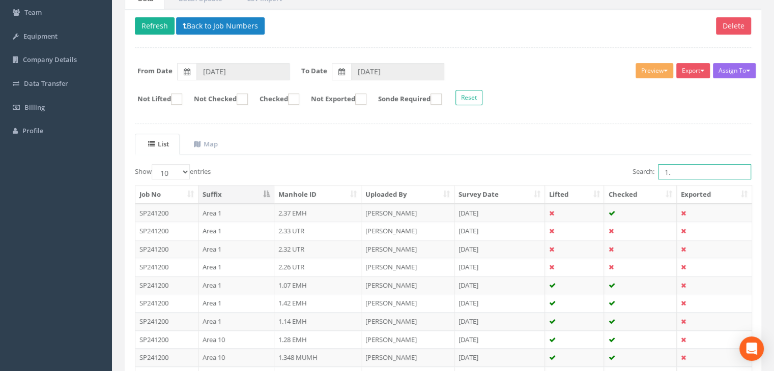
type input "1."
click at [178, 172] on select "10 25 50 100" at bounding box center [171, 171] width 38 height 15
select select "100"
click at [153, 164] on select "10 25 50 100" at bounding box center [171, 171] width 38 height 15
click at [626, 197] on th "Checked" at bounding box center [640, 195] width 73 height 18
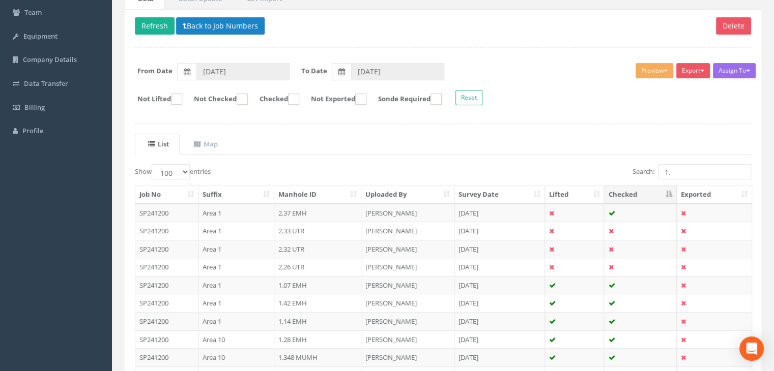
click at [649, 194] on th "Checked" at bounding box center [640, 195] width 73 height 18
click at [670, 194] on th "Checked" at bounding box center [640, 195] width 73 height 18
click at [152, 27] on button "Refresh" at bounding box center [155, 25] width 40 height 17
click at [397, 198] on th "Uploaded By" at bounding box center [407, 195] width 93 height 18
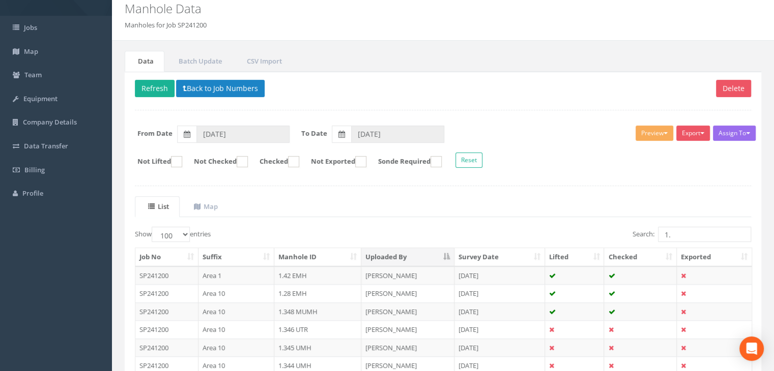
scroll to position [0, 0]
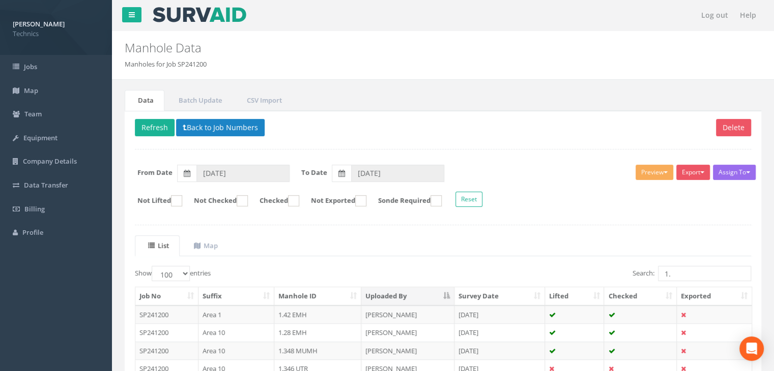
click at [326, 294] on th "Manhole ID" at bounding box center [318, 296] width 88 height 18
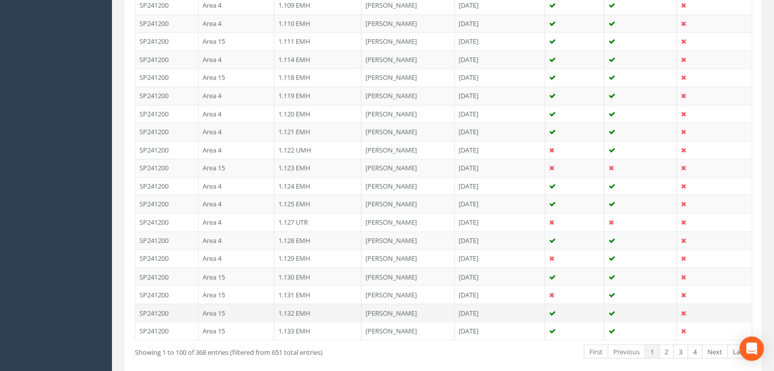
scroll to position [1813, 0]
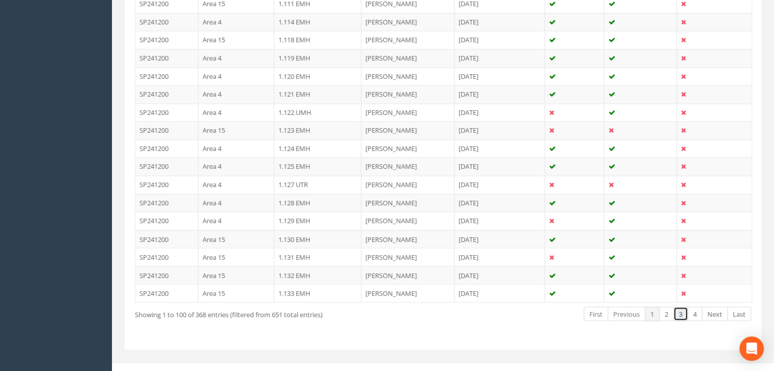
click at [678, 307] on link "3" at bounding box center [680, 314] width 15 height 15
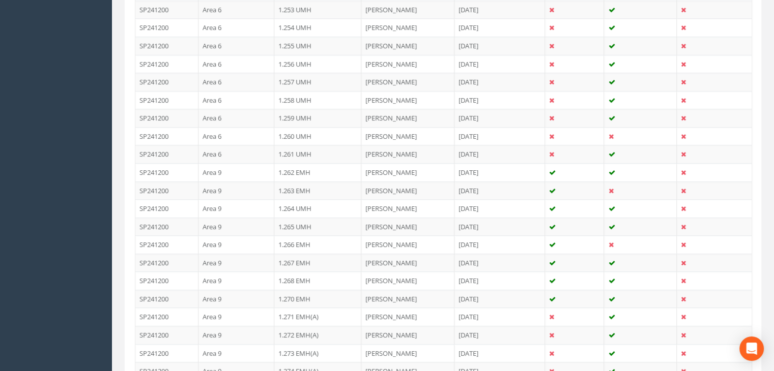
scroll to position [337, 0]
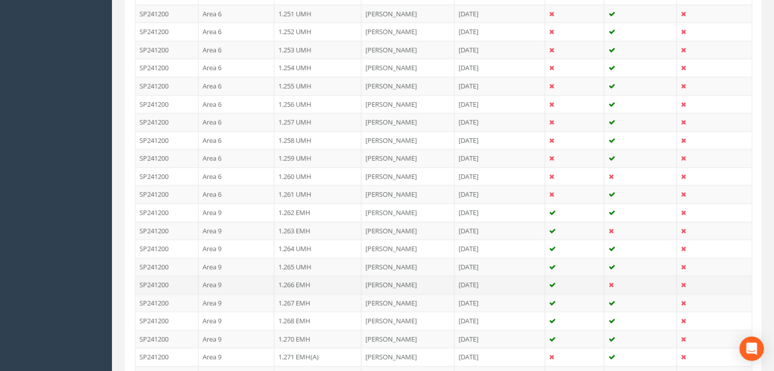
click at [325, 281] on td "1.266 EMH" at bounding box center [318, 285] width 88 height 18
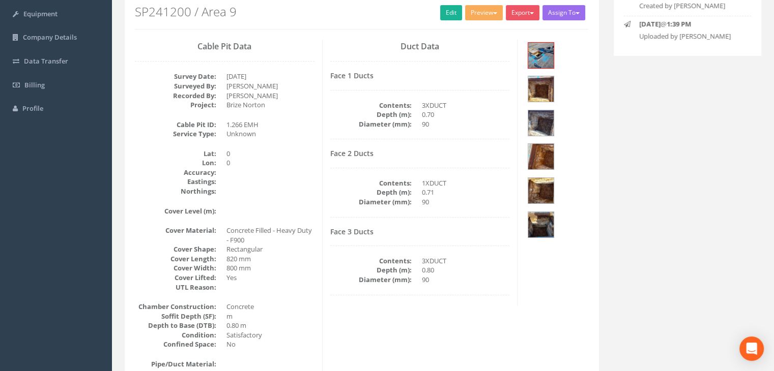
scroll to position [0, 0]
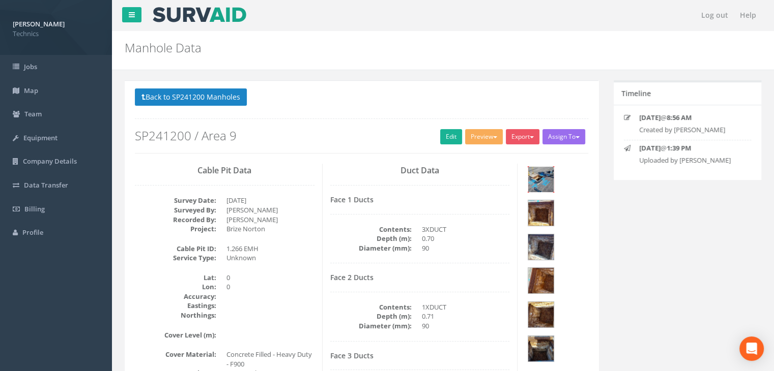
click at [542, 182] on img at bounding box center [540, 179] width 25 height 25
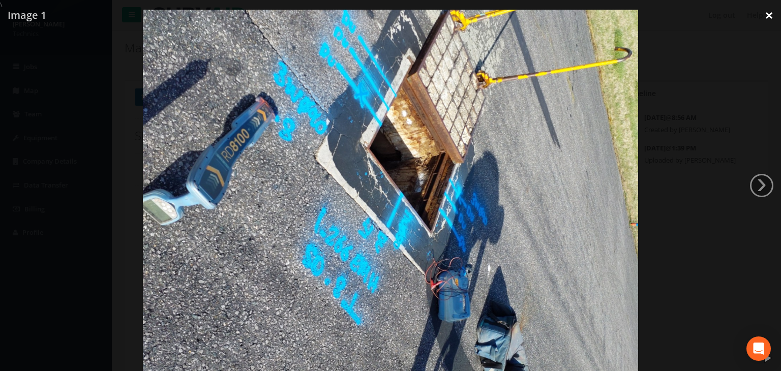
click at [770, 19] on link "×" at bounding box center [770, 15] width 24 height 31
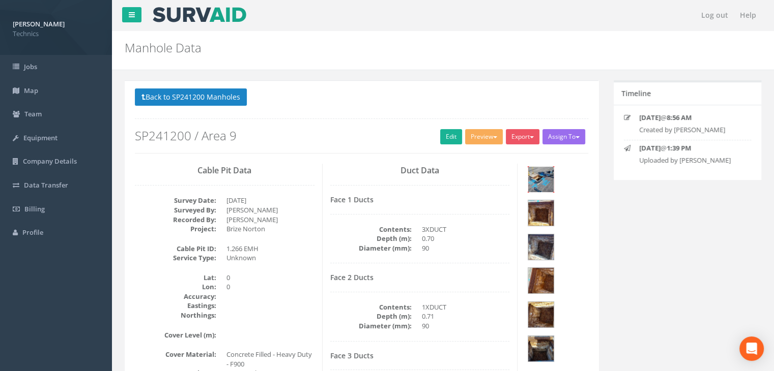
click at [541, 182] on img at bounding box center [540, 179] width 25 height 25
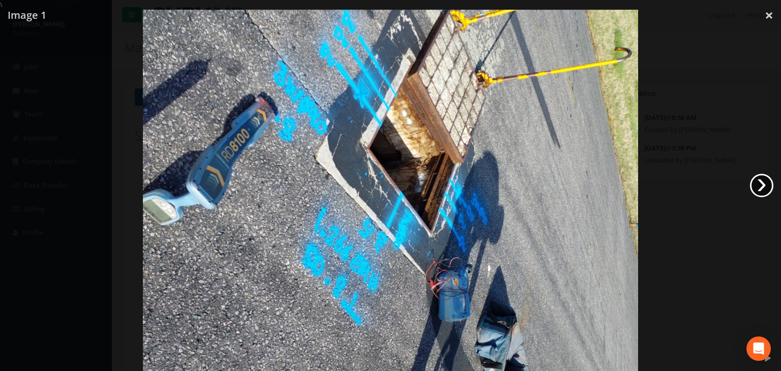
click at [759, 184] on link "›" at bounding box center [761, 185] width 23 height 23
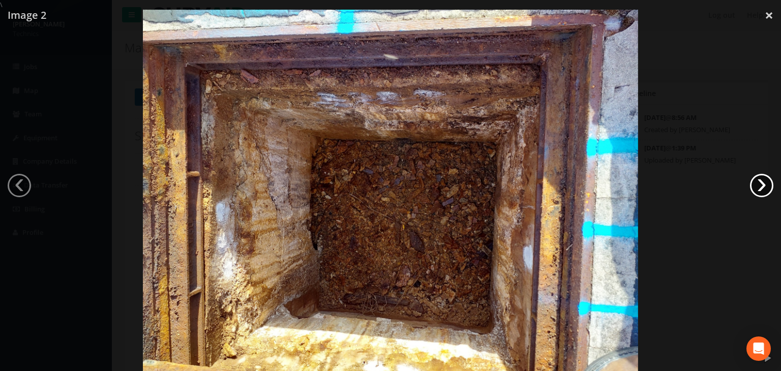
click at [759, 184] on link "›" at bounding box center [761, 185] width 23 height 23
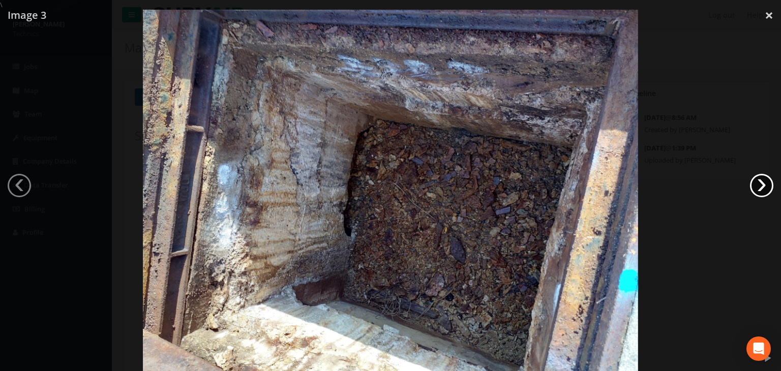
click at [759, 184] on link "›" at bounding box center [761, 185] width 23 height 23
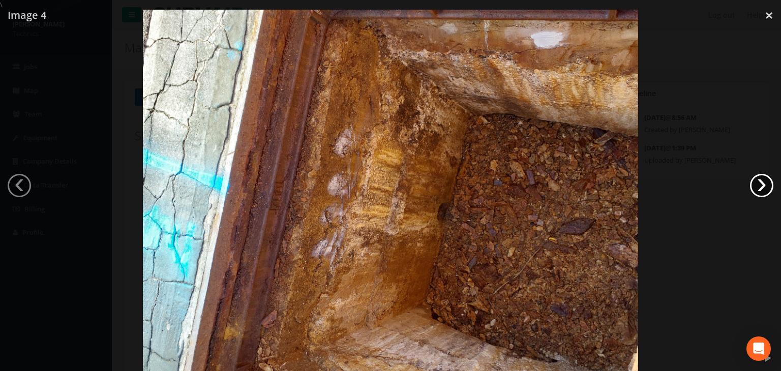
click at [759, 184] on link "›" at bounding box center [761, 185] width 23 height 23
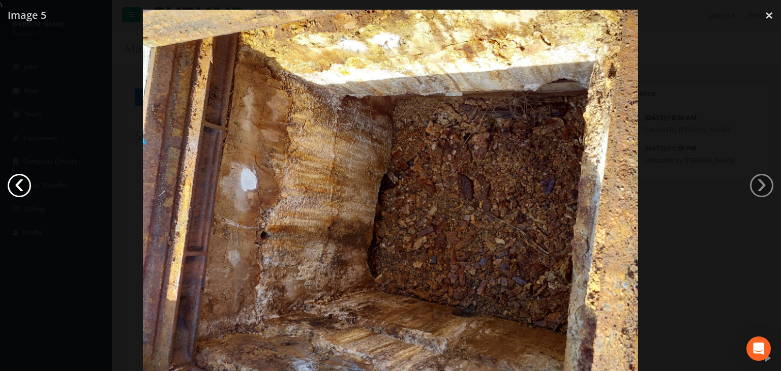
click at [19, 186] on link "‹" at bounding box center [19, 185] width 23 height 23
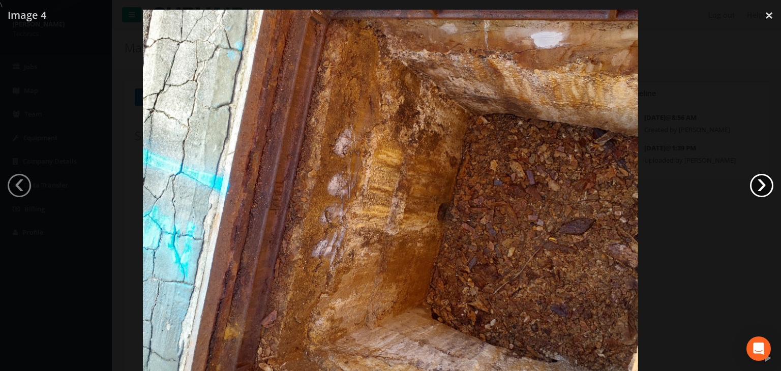
click at [758, 186] on link "›" at bounding box center [761, 185] width 23 height 23
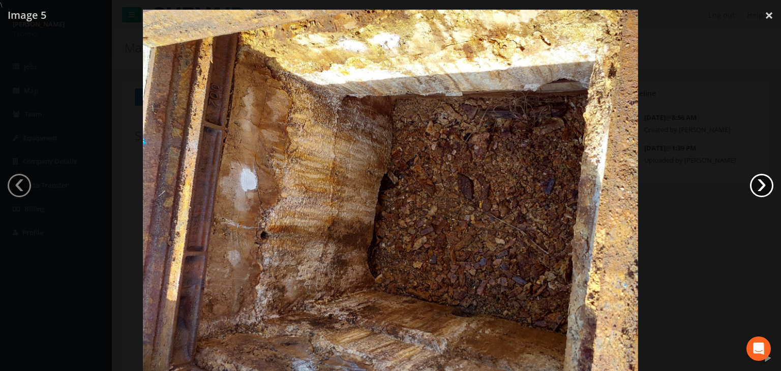
click at [758, 186] on link "›" at bounding box center [761, 185] width 23 height 23
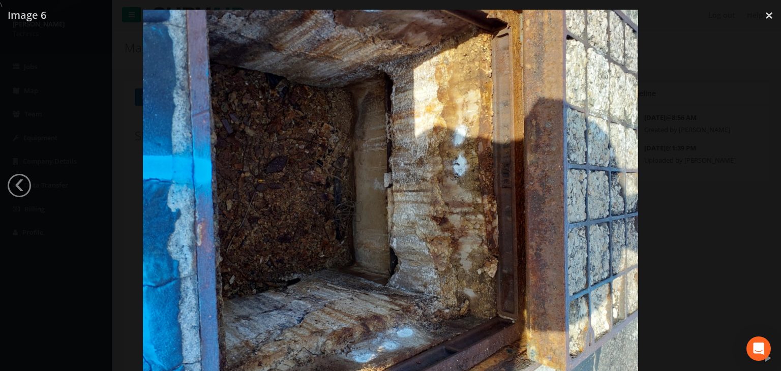
click at [758, 186] on div at bounding box center [390, 195] width 781 height 371
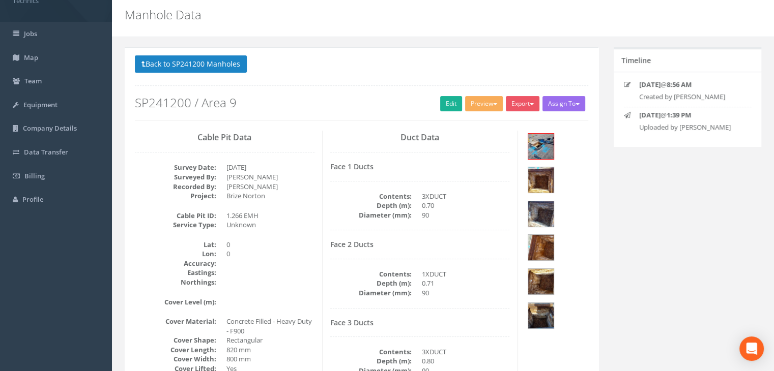
scroll to position [51, 0]
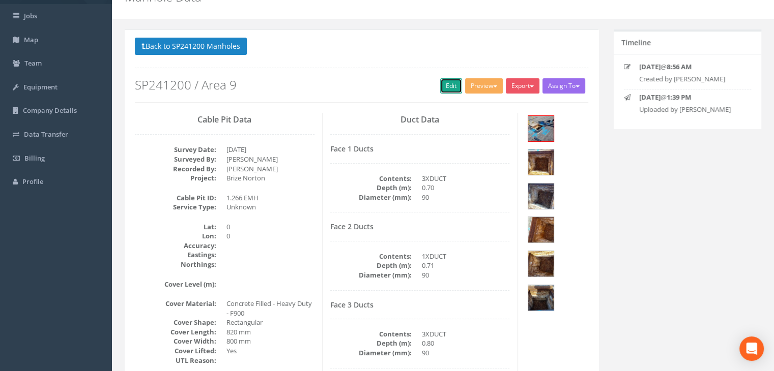
click at [452, 88] on link "Edit" at bounding box center [451, 85] width 22 height 15
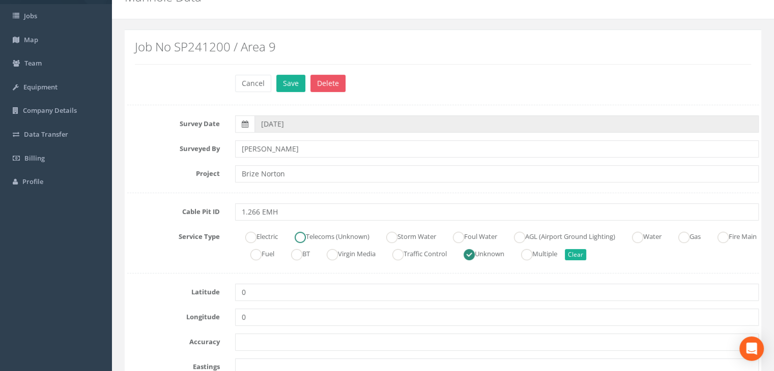
scroll to position [153, 0]
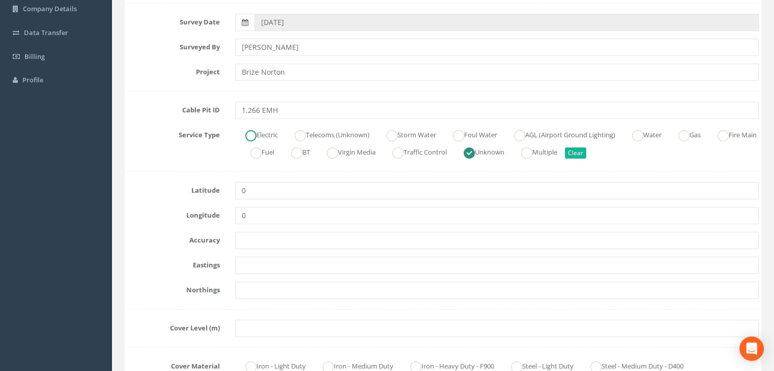
click at [255, 138] on ins at bounding box center [250, 135] width 11 height 11
radio input "true"
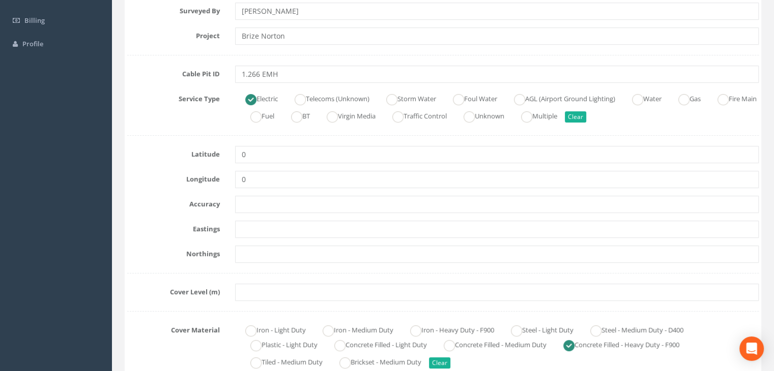
scroll to position [204, 0]
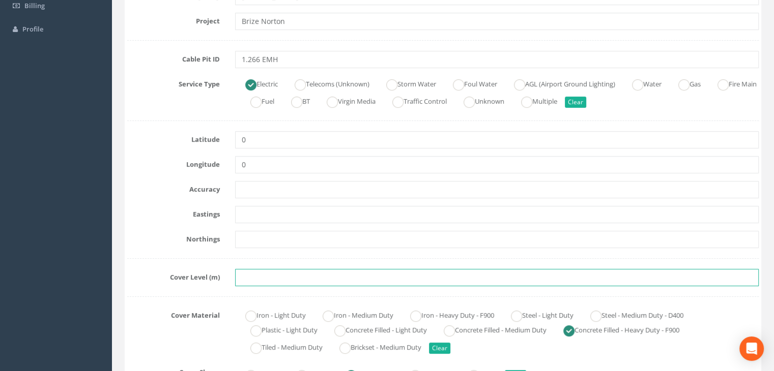
click at [254, 277] on input "text" at bounding box center [497, 277] width 524 height 17
paste input "81.6113"
type input "81.6113"
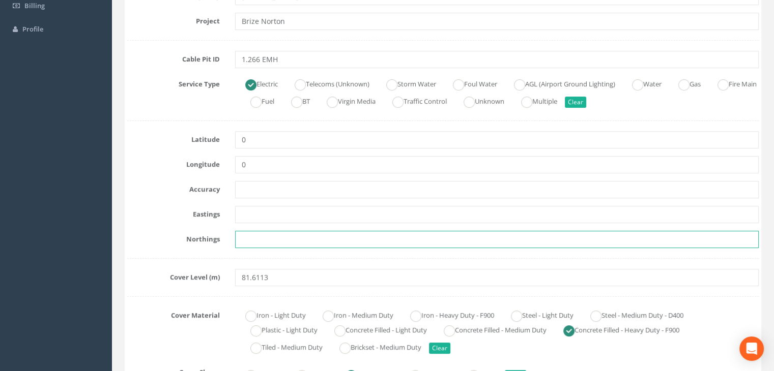
click at [261, 243] on input "text" at bounding box center [497, 239] width 524 height 17
paste input "205575.9886"
type input "205575.9886"
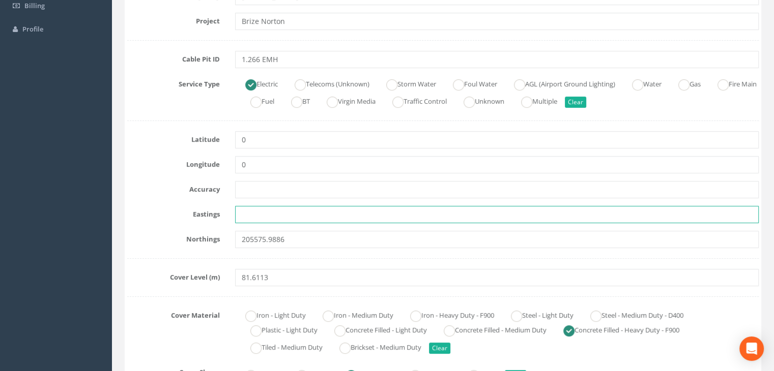
click at [256, 213] on input "text" at bounding box center [497, 214] width 524 height 17
paste input "428843.3714"
type input "428843.3714"
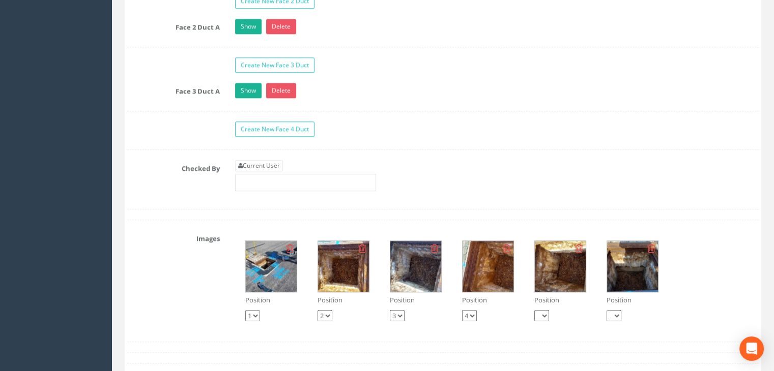
scroll to position [1068, 0]
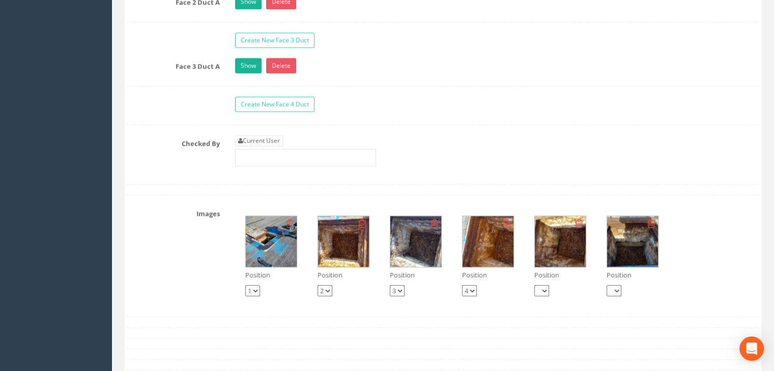
click at [344, 241] on img at bounding box center [343, 241] width 51 height 51
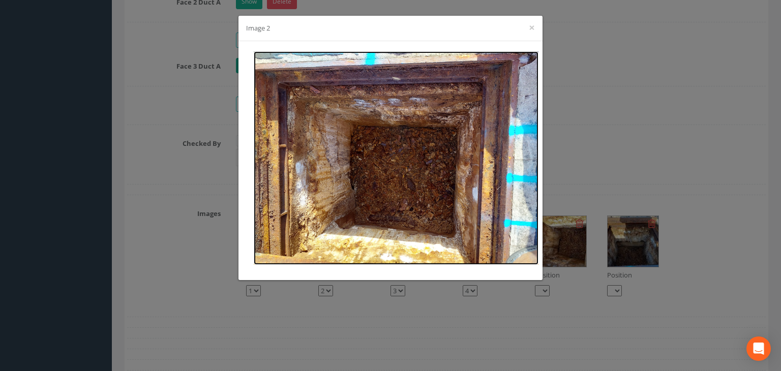
click at [351, 173] on img at bounding box center [396, 158] width 285 height 214
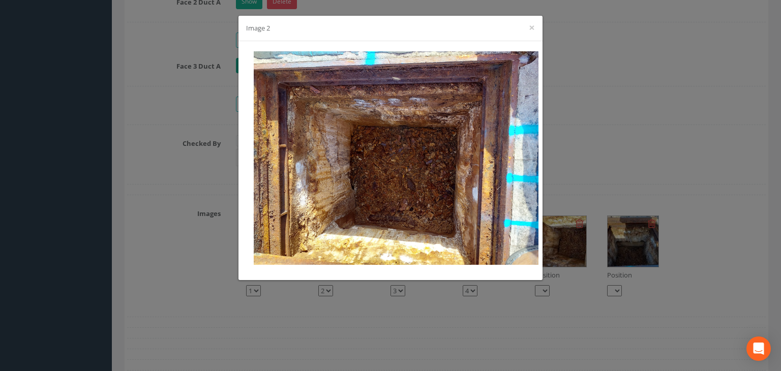
drag, startPoint x: 537, startPoint y: 28, endPoint x: 525, endPoint y: 29, distance: 12.2
click at [534, 28] on div "Image 2 ×" at bounding box center [391, 28] width 304 height 25
click at [530, 28] on button "×" at bounding box center [532, 27] width 6 height 11
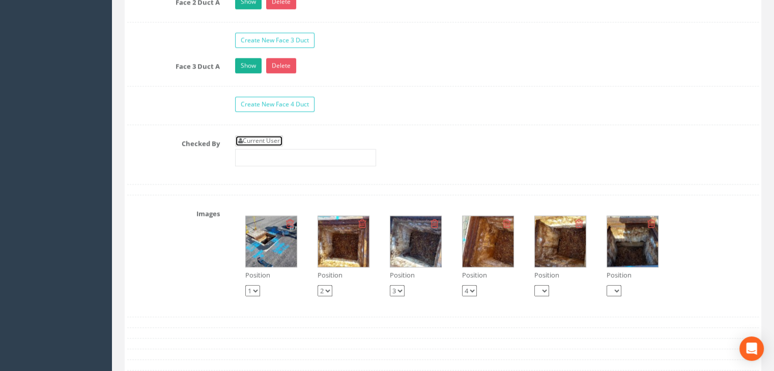
click at [264, 135] on link "Current User" at bounding box center [259, 140] width 48 height 11
type input "[PERSON_NAME]"
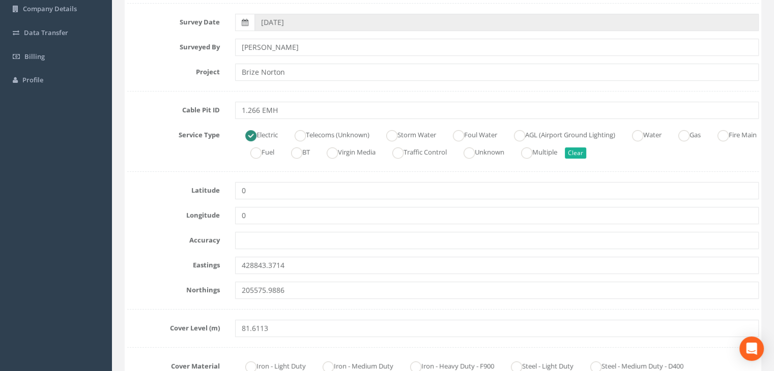
scroll to position [51, 0]
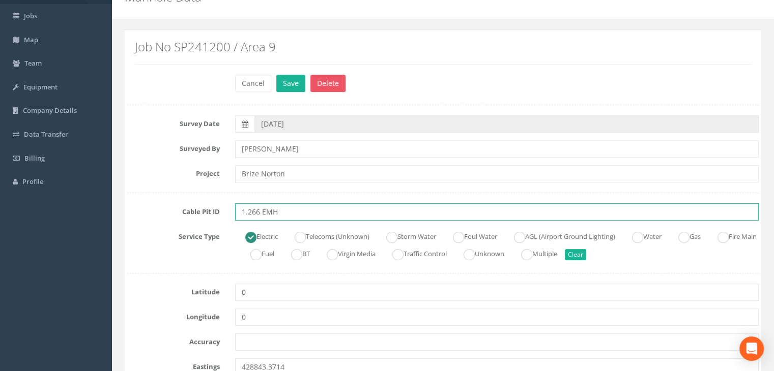
drag, startPoint x: 314, startPoint y: 213, endPoint x: 225, endPoint y: 209, distance: 88.6
click at [225, 209] on div "Cable Pit ID 1.266 EMH" at bounding box center [443, 212] width 647 height 17
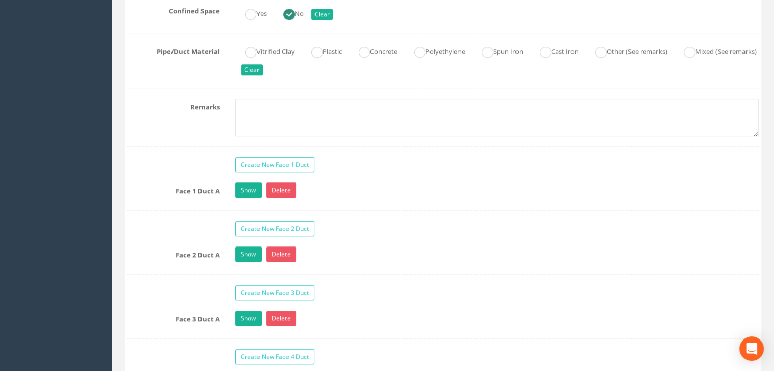
scroll to position [865, 0]
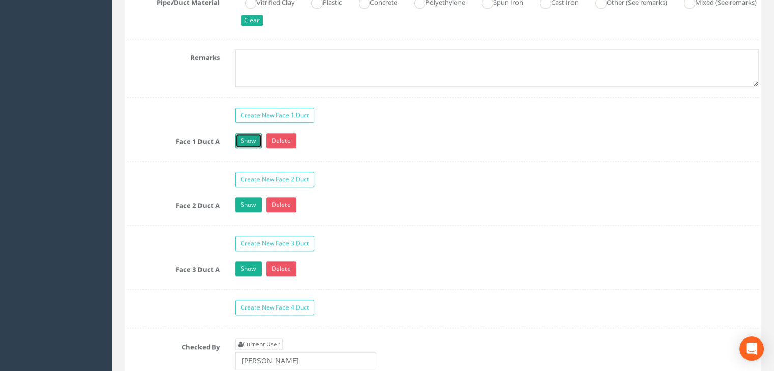
click at [248, 139] on link "Show" at bounding box center [248, 140] width 26 height 15
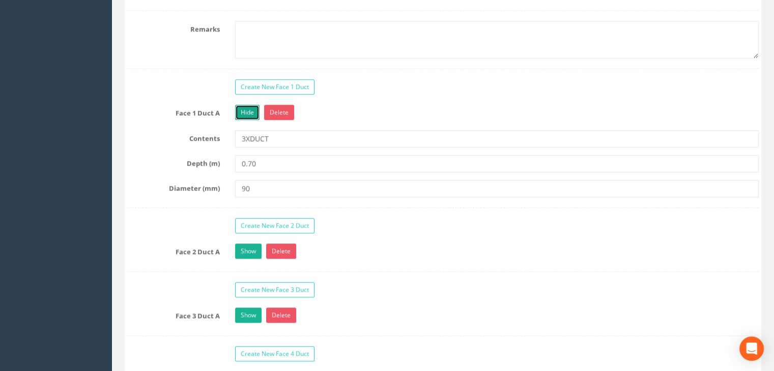
scroll to position [967, 0]
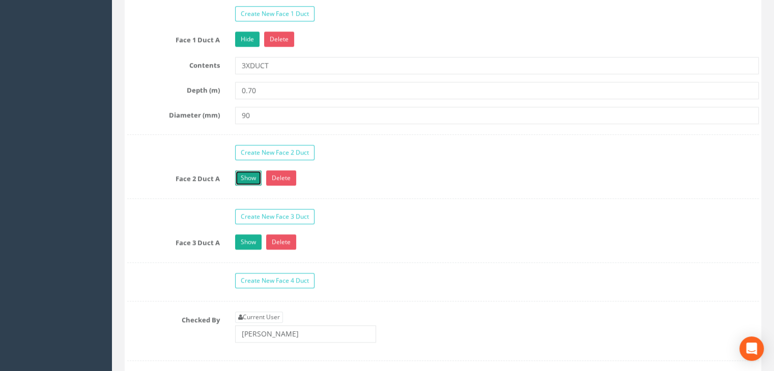
click at [246, 178] on link "Show" at bounding box center [248, 177] width 26 height 15
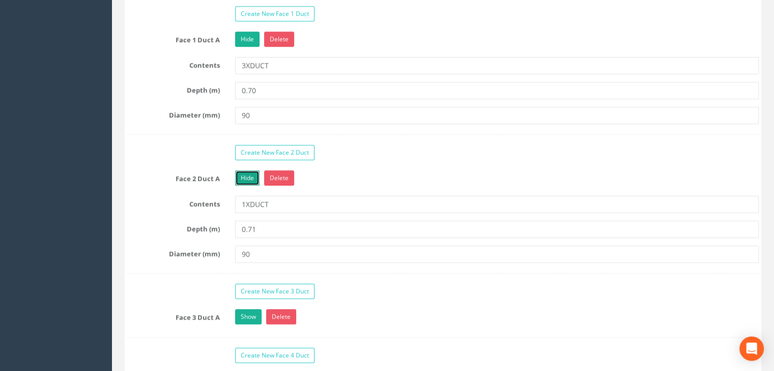
scroll to position [1119, 0]
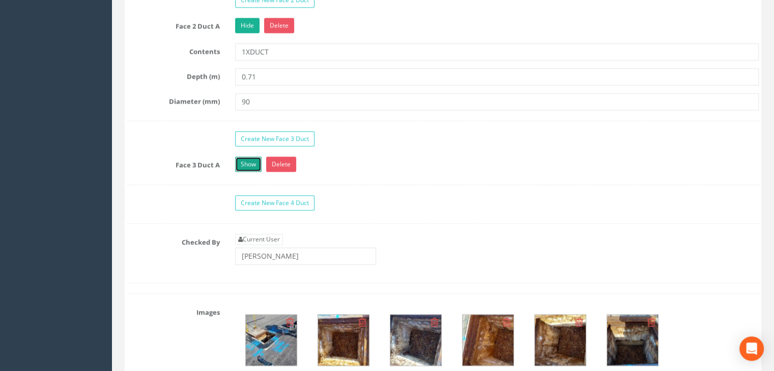
click at [247, 158] on link "Show" at bounding box center [248, 164] width 26 height 15
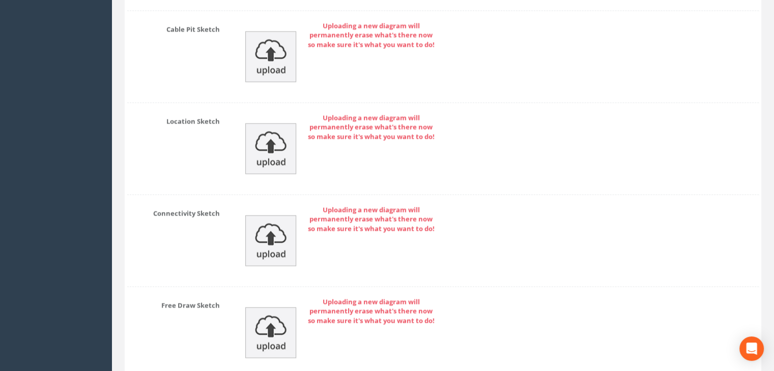
scroll to position [1915, 0]
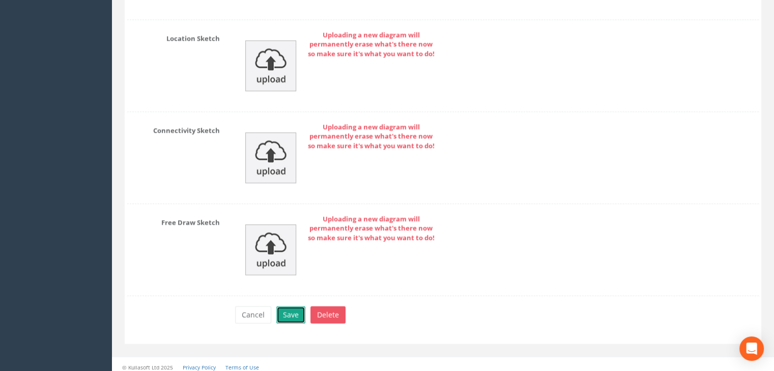
click at [292, 312] on button "Save" at bounding box center [290, 314] width 29 height 17
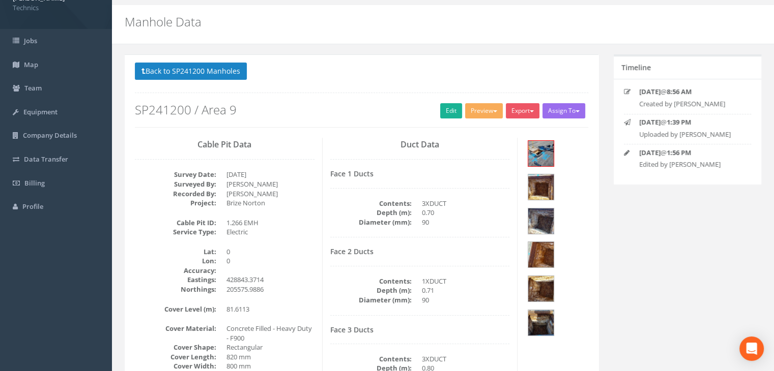
scroll to position [0, 0]
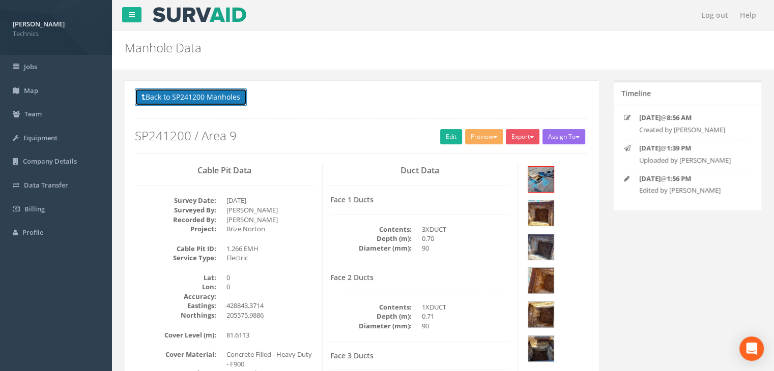
click at [236, 97] on button "Back to SP241200 Manholes" at bounding box center [191, 97] width 112 height 17
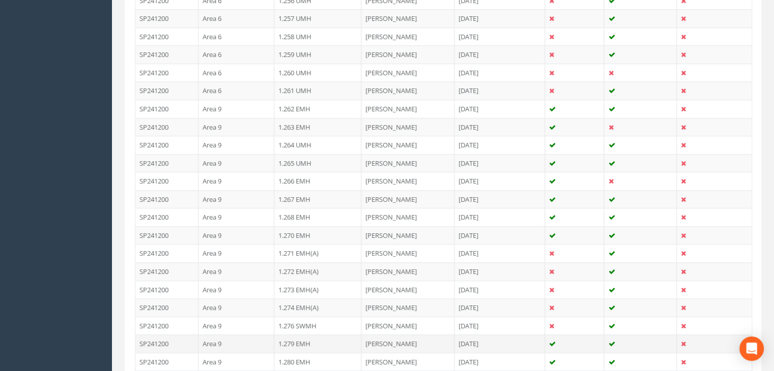
scroll to position [458, 0]
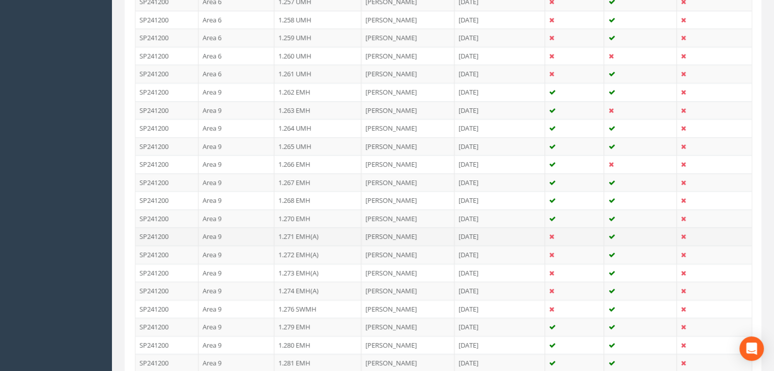
click at [307, 232] on td "1.271 EMH(A)" at bounding box center [318, 236] width 88 height 18
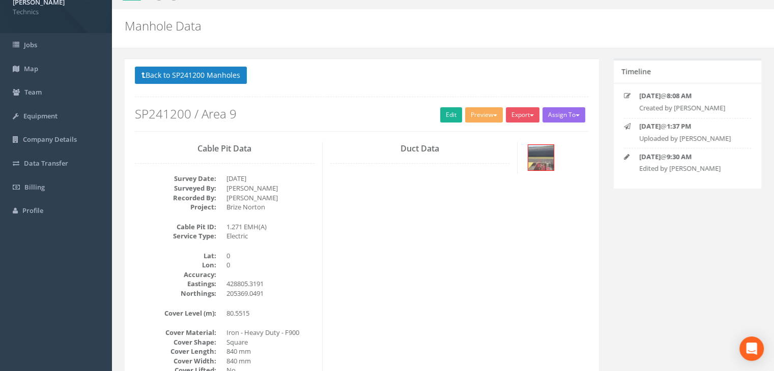
scroll to position [0, 0]
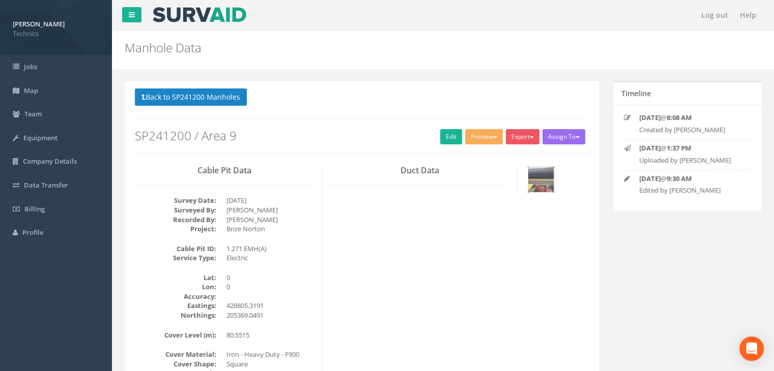
click at [532, 182] on img at bounding box center [540, 179] width 25 height 25
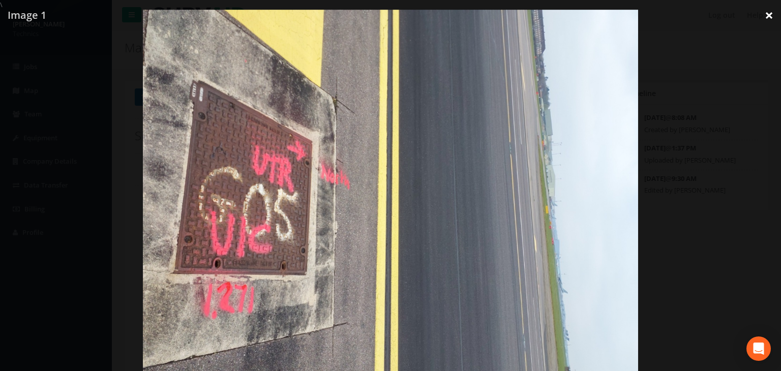
click at [768, 17] on link "×" at bounding box center [770, 15] width 24 height 31
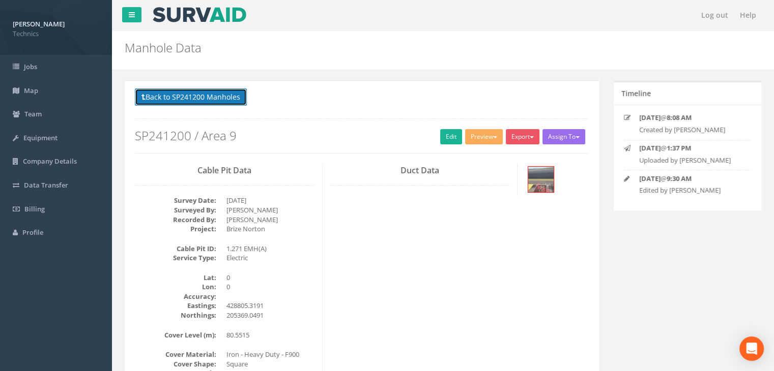
click at [221, 91] on button "Back to SP241200 Manholes" at bounding box center [191, 97] width 112 height 17
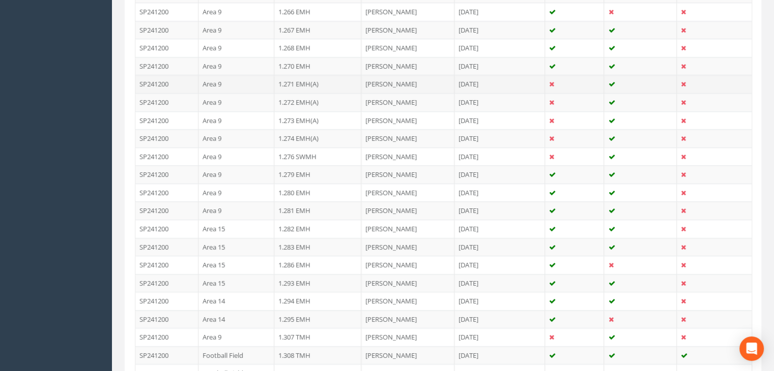
scroll to position [560, 0]
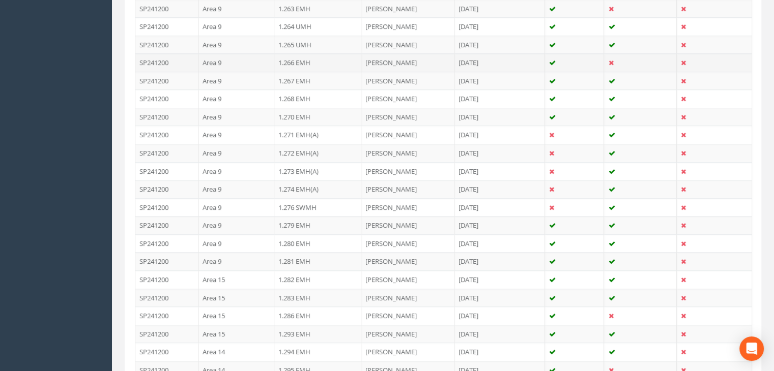
click at [299, 59] on td "1.266 EMH" at bounding box center [318, 62] width 88 height 18
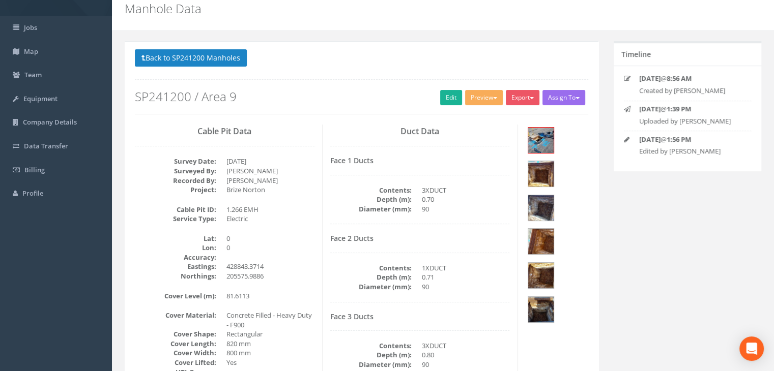
scroll to position [0, 0]
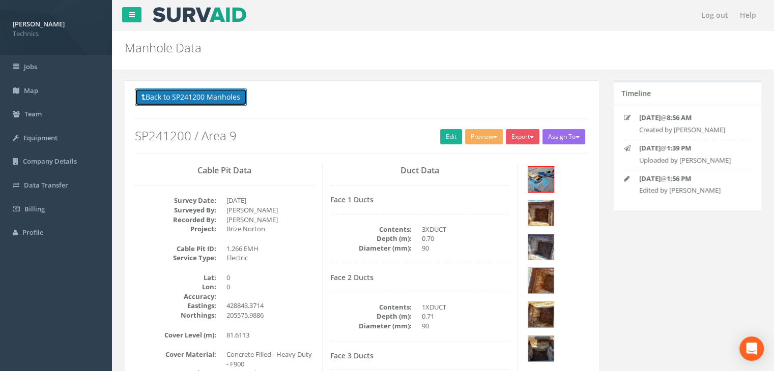
click at [211, 92] on button "Back to SP241200 Manholes" at bounding box center [191, 97] width 112 height 17
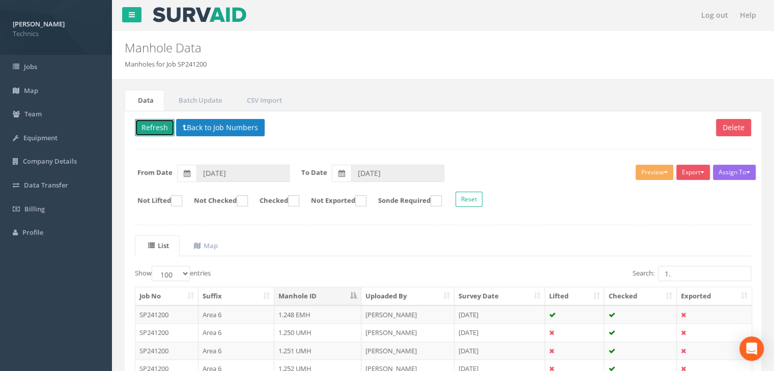
click at [154, 123] on button "Refresh" at bounding box center [155, 127] width 40 height 17
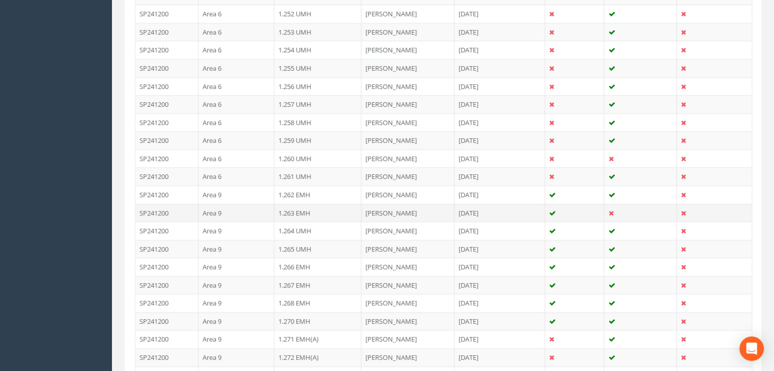
scroll to position [356, 0]
click at [332, 208] on td "1.263 EMH" at bounding box center [318, 212] width 88 height 18
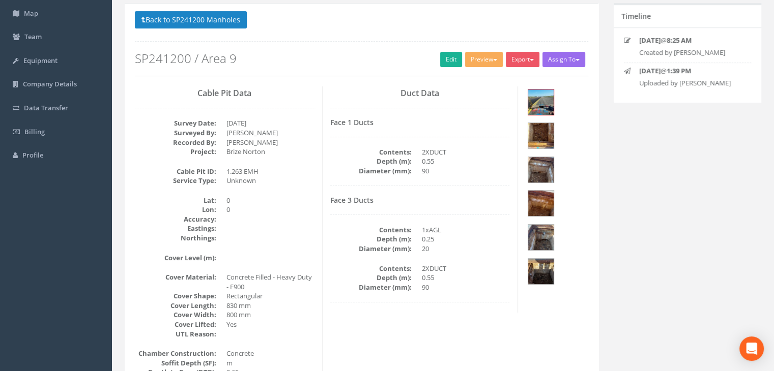
scroll to position [0, 0]
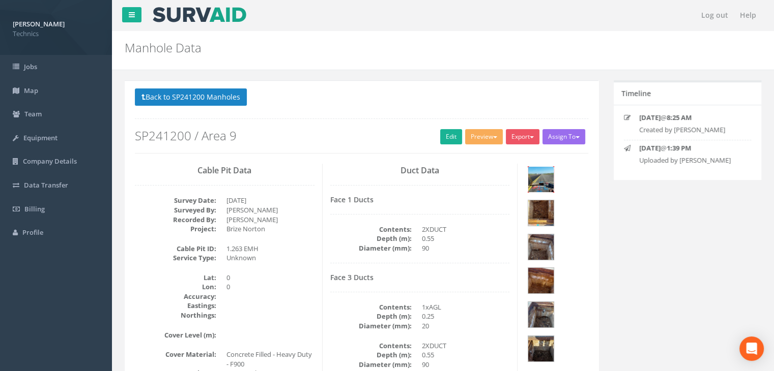
click at [549, 184] on img at bounding box center [540, 179] width 25 height 25
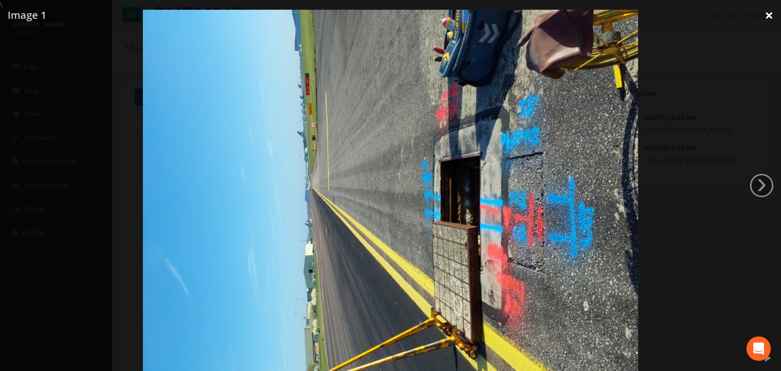
click at [773, 24] on link "×" at bounding box center [770, 15] width 24 height 31
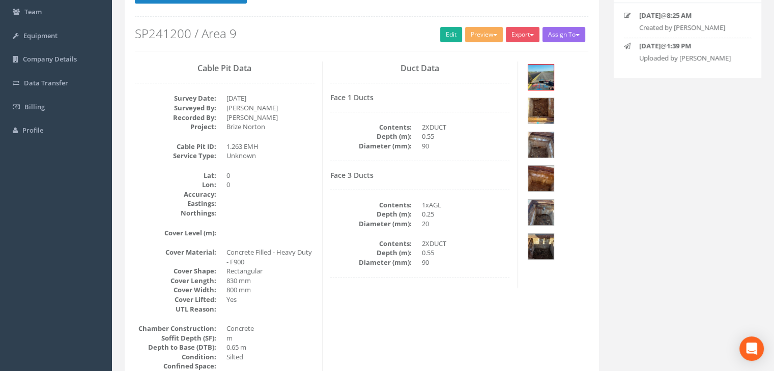
scroll to position [102, 0]
click at [452, 35] on link "Edit" at bounding box center [451, 34] width 22 height 15
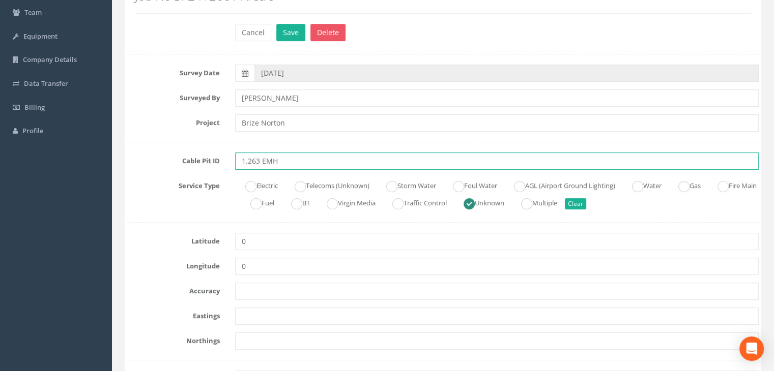
drag, startPoint x: 294, startPoint y: 165, endPoint x: 229, endPoint y: 163, distance: 64.1
click at [229, 163] on div "1.263 EMH" at bounding box center [496, 161] width 539 height 17
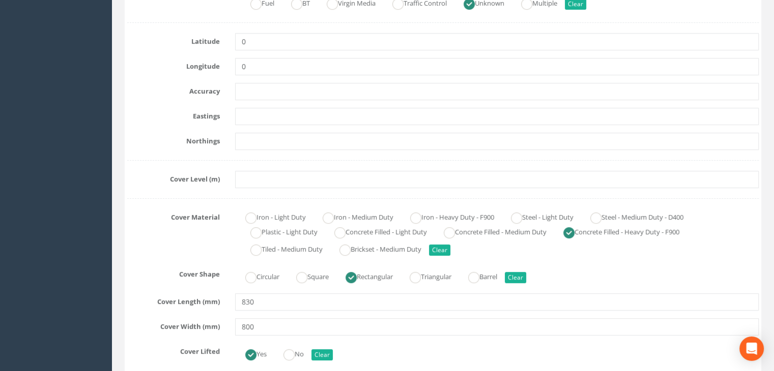
scroll to position [254, 0]
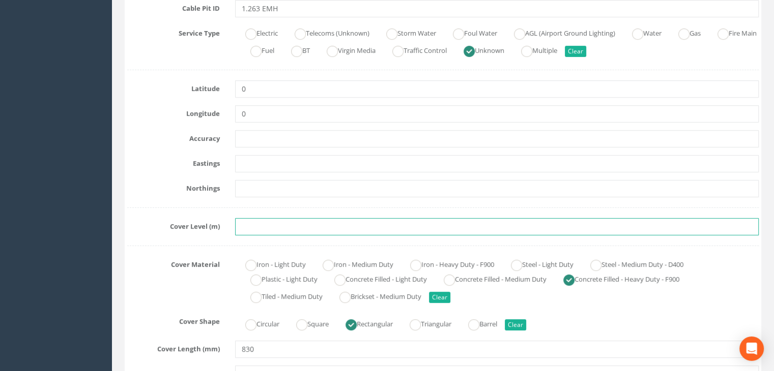
click at [275, 235] on input "text" at bounding box center [497, 226] width 524 height 17
paste input "81.4939"
type input "81.4939"
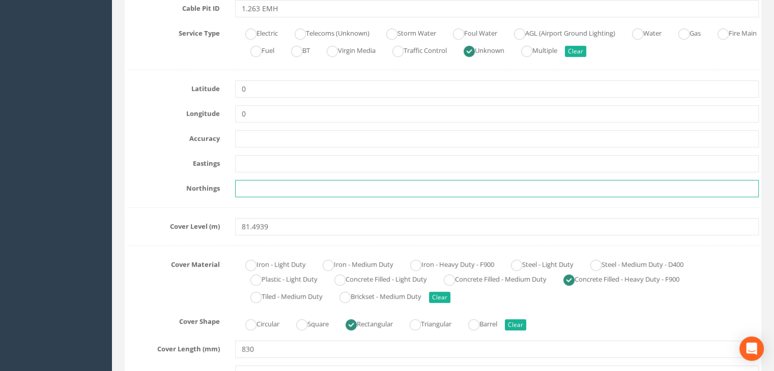
click at [264, 190] on input "text" at bounding box center [497, 188] width 524 height 17
paste input "205563.9821"
type input "205563.9821"
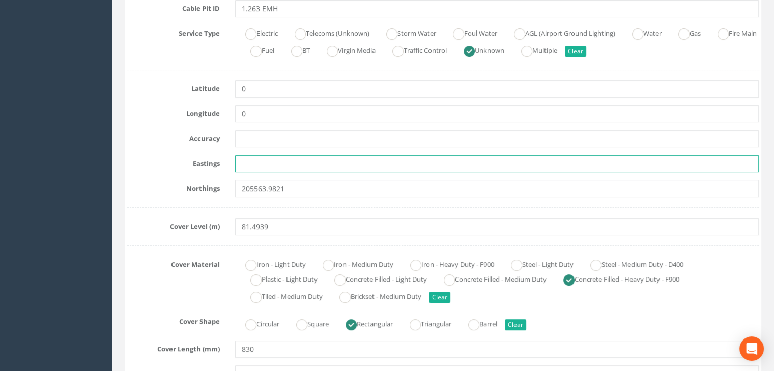
click at [287, 159] on input "text" at bounding box center [497, 163] width 524 height 17
paste input "428865.4390"
type input "428865.4390"
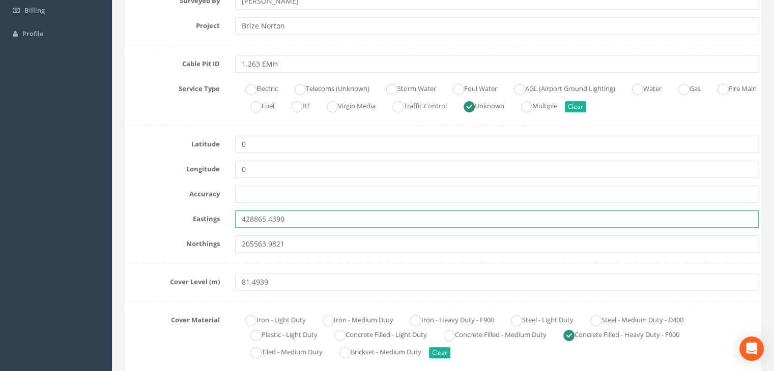
scroll to position [153, 0]
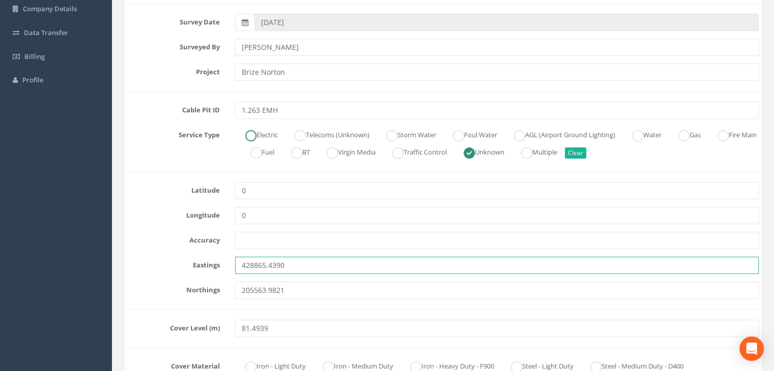
click at [253, 135] on ins at bounding box center [250, 135] width 11 height 11
radio input "true"
type input "428865.4390"
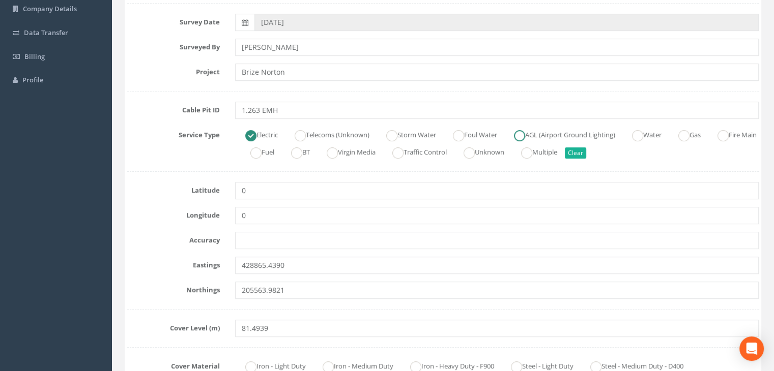
click at [537, 133] on label "AGL (Airport Ground Lighting)" at bounding box center [559, 134] width 111 height 15
radio input "false"
radio input "true"
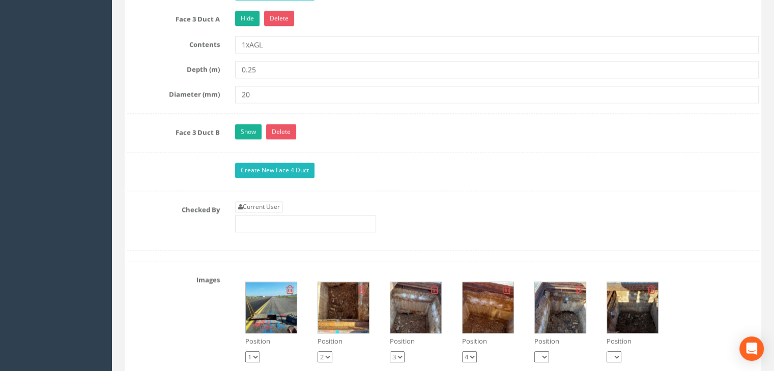
scroll to position [1170, 0]
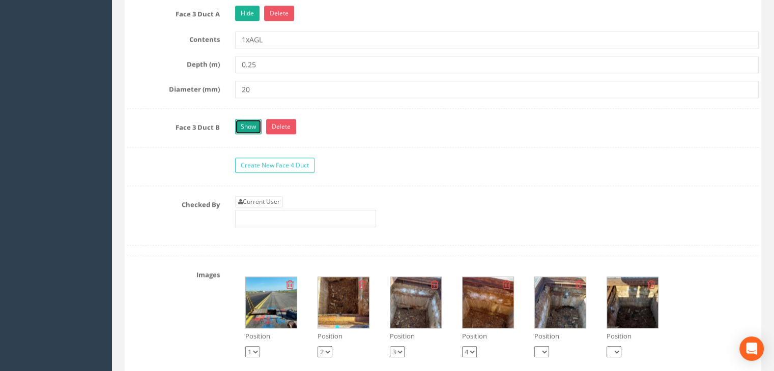
click at [248, 121] on link "Show" at bounding box center [248, 126] width 26 height 15
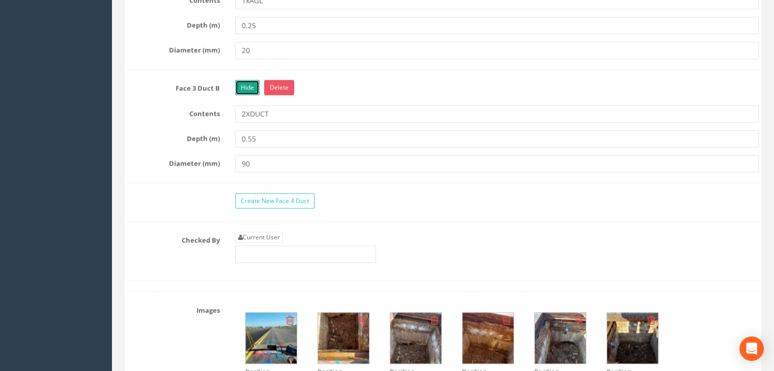
scroll to position [1272, 0]
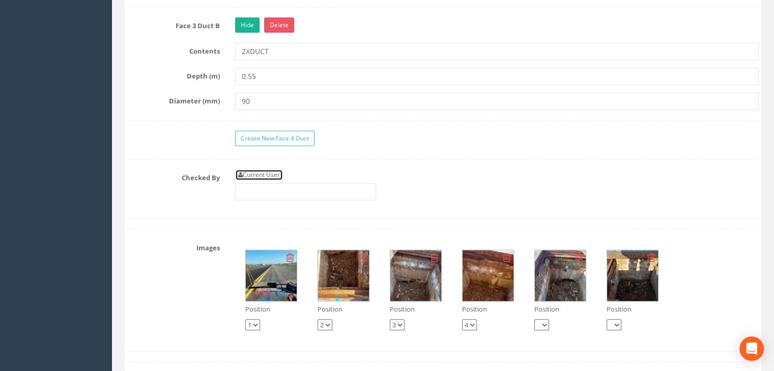
click at [277, 169] on link "Current User" at bounding box center [259, 174] width 48 height 11
type input "[PERSON_NAME]"
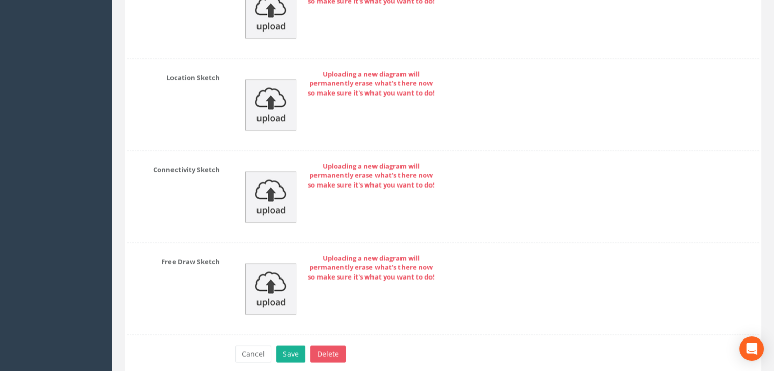
scroll to position [1928, 0]
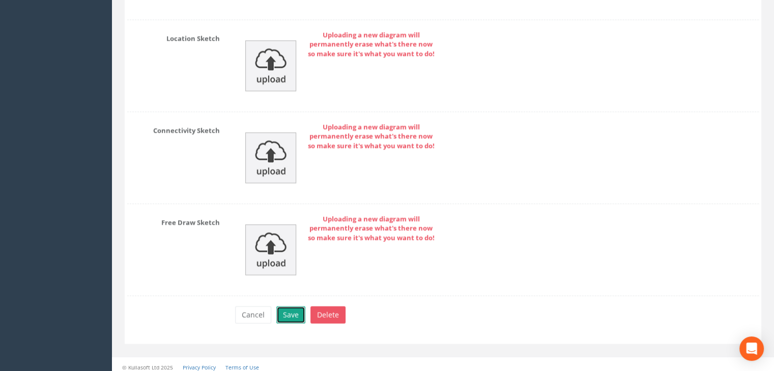
click at [288, 306] on button "Save" at bounding box center [290, 314] width 29 height 17
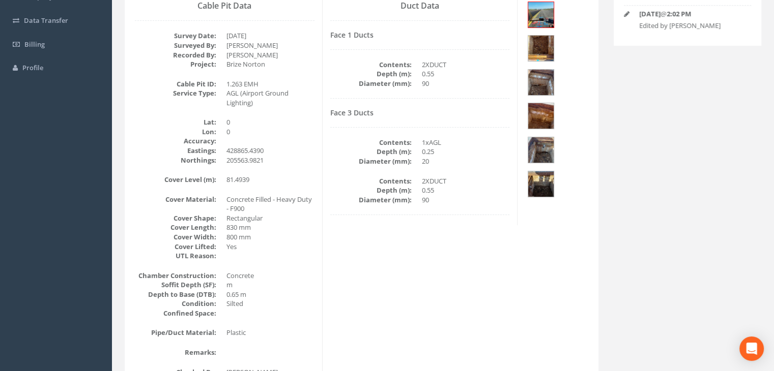
scroll to position [36, 0]
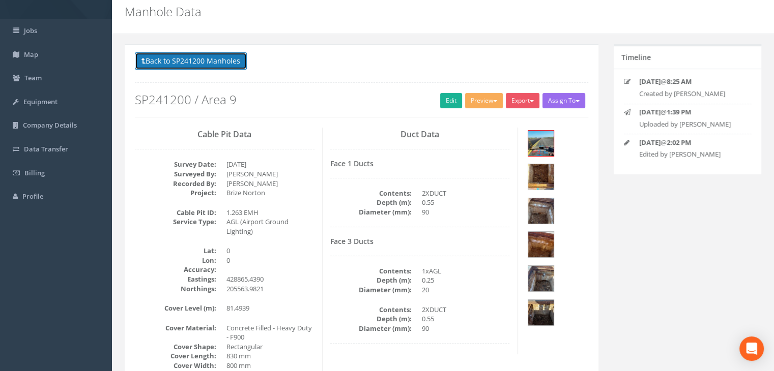
click at [221, 56] on button "Back to SP241200 Manholes" at bounding box center [191, 60] width 112 height 17
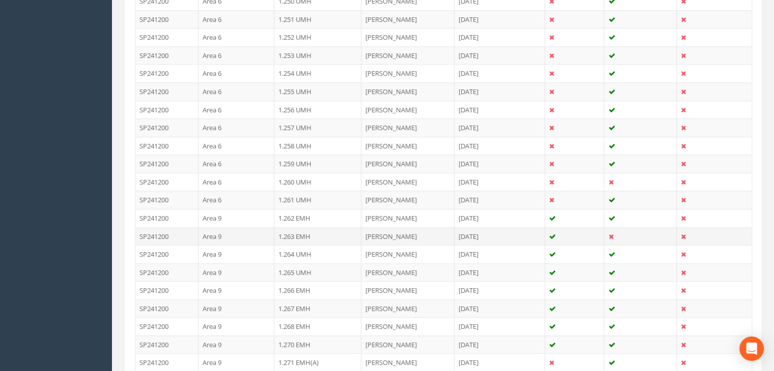
scroll to position [341, 0]
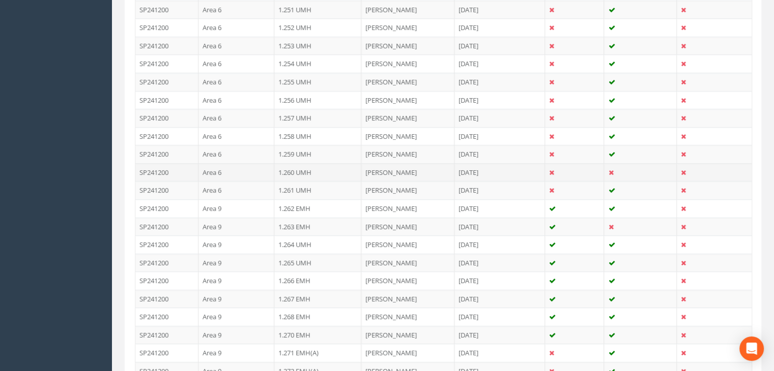
click at [303, 175] on td "1.260 UMH" at bounding box center [318, 172] width 88 height 18
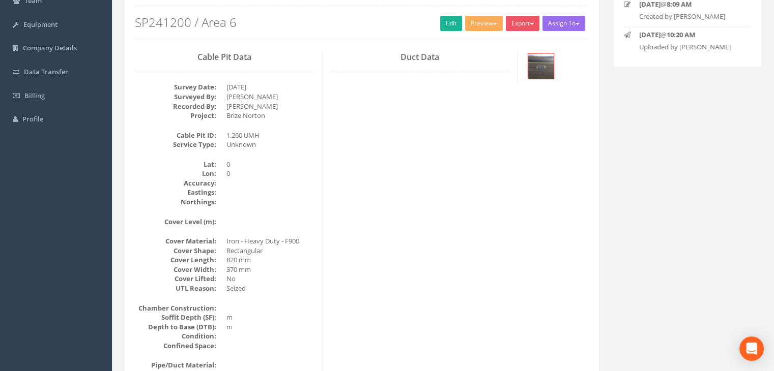
scroll to position [22, 0]
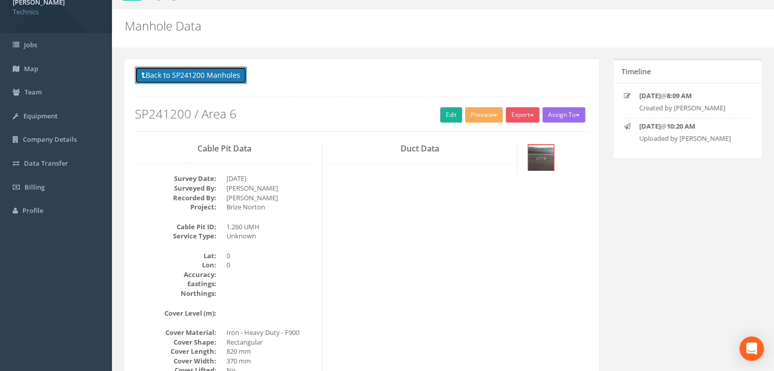
click at [224, 79] on button "Back to SP241200 Manholes" at bounding box center [191, 75] width 112 height 17
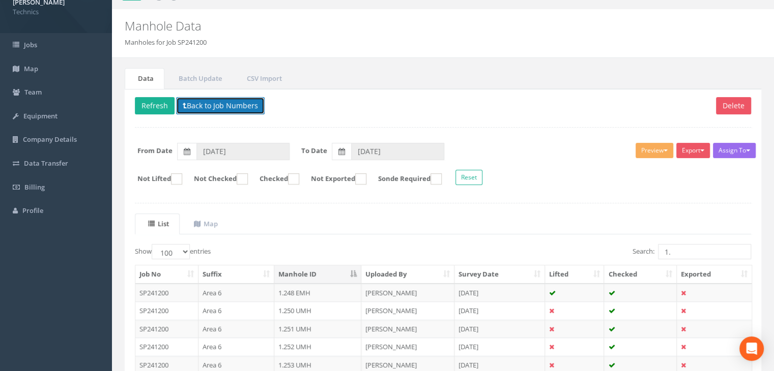
click at [201, 105] on button "Back to Job Numbers" at bounding box center [220, 105] width 89 height 17
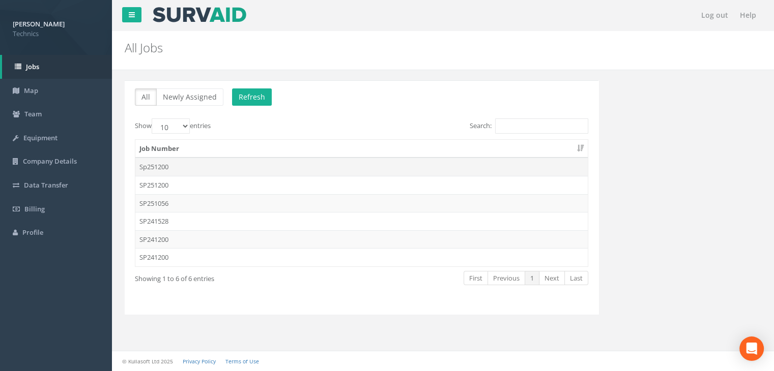
click at [193, 167] on td "Sp251200" at bounding box center [361, 167] width 452 height 18
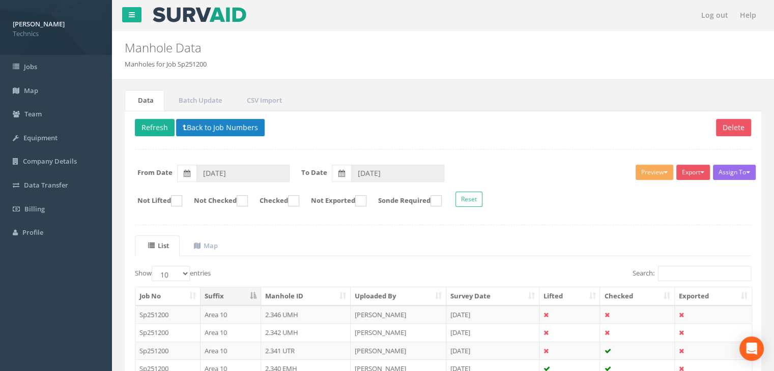
scroll to position [22, 0]
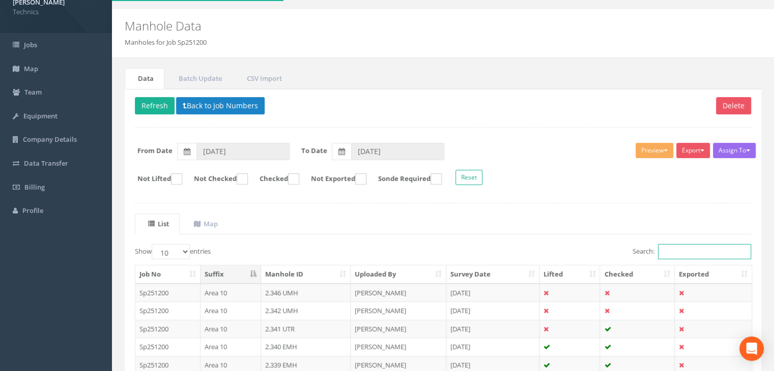
click at [684, 251] on input "Search:" at bounding box center [704, 251] width 93 height 15
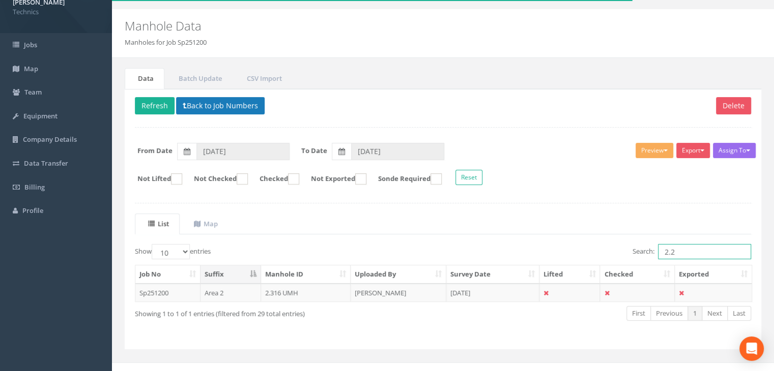
type input "2.2"
click at [220, 108] on button "Back to Job Numbers" at bounding box center [220, 105] width 89 height 17
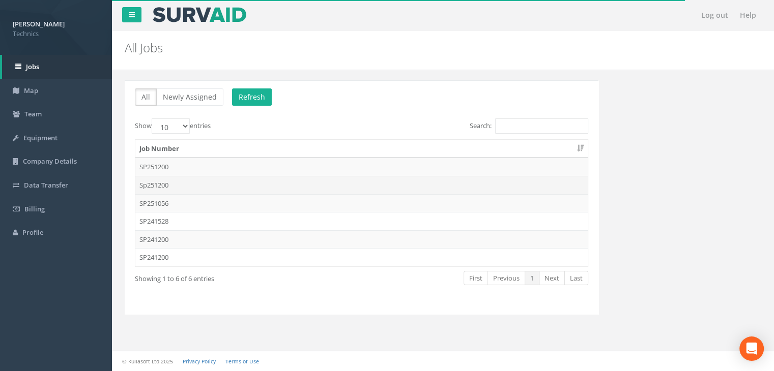
click at [168, 177] on td "Sp251200" at bounding box center [361, 185] width 452 height 18
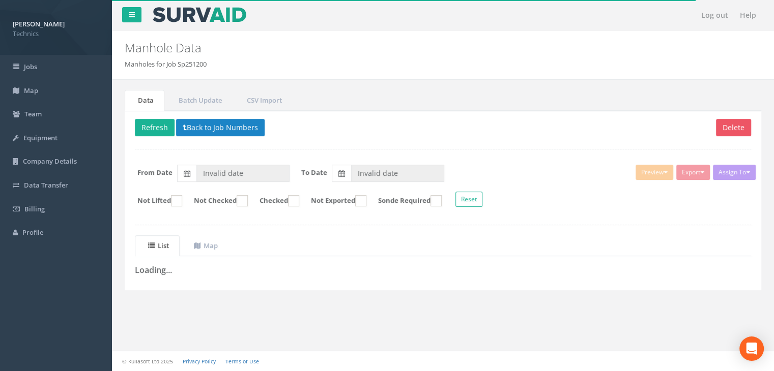
scroll to position [22, 0]
type input "[DATE]"
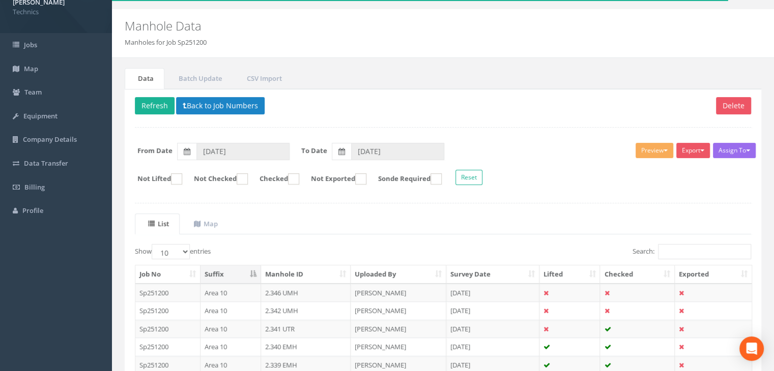
click at [316, 274] on th "Manhole ID" at bounding box center [306, 275] width 90 height 18
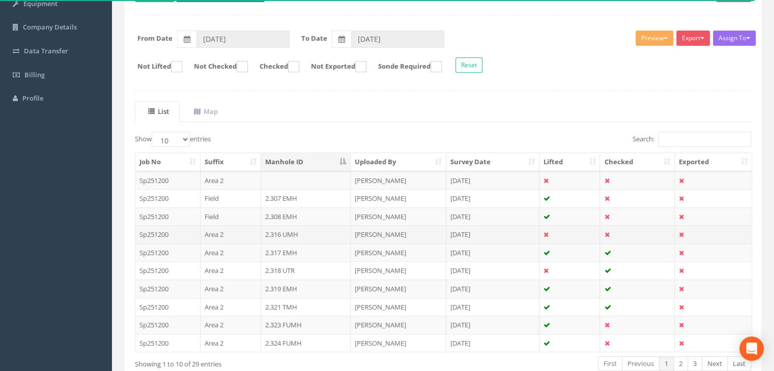
scroll to position [193, 0]
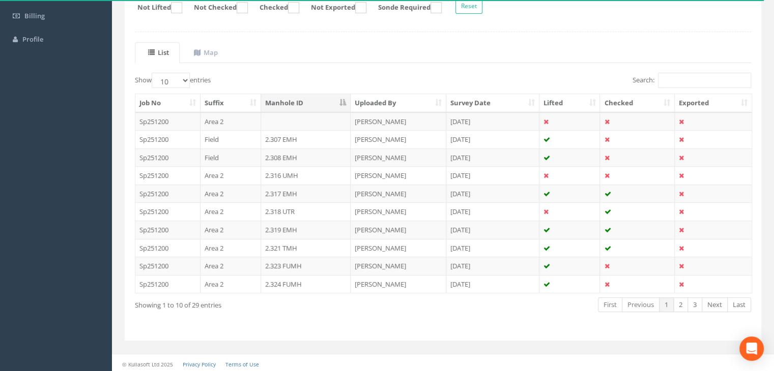
click at [284, 98] on th "Manhole ID" at bounding box center [306, 103] width 90 height 18
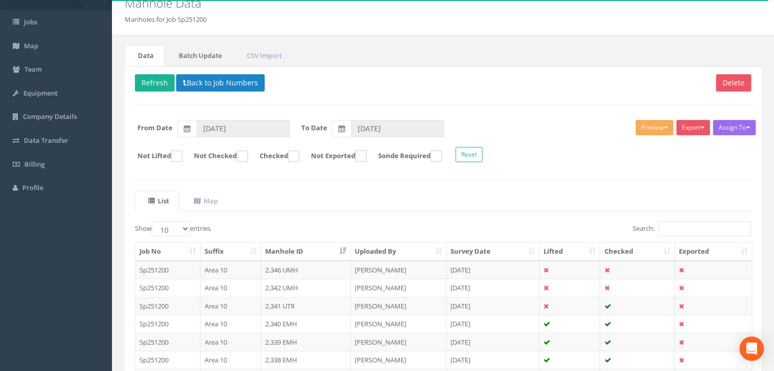
scroll to position [41, 0]
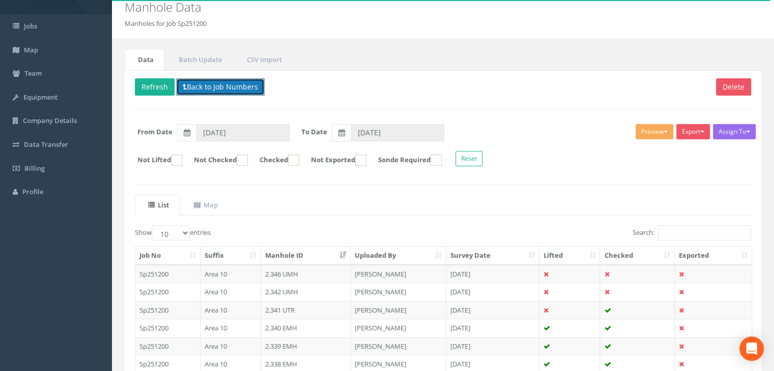
click at [196, 80] on button "Back to Job Numbers" at bounding box center [220, 86] width 89 height 17
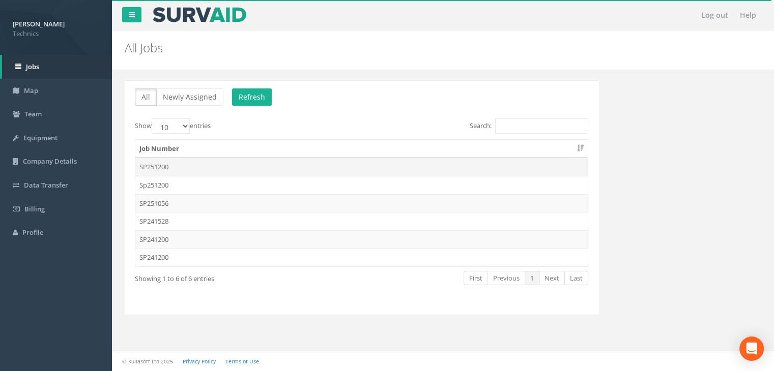
click at [202, 169] on td "SP251200" at bounding box center [361, 167] width 452 height 18
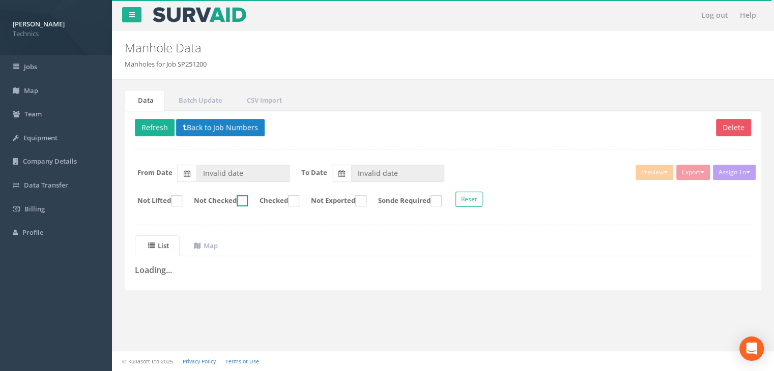
type input "[DATE]"
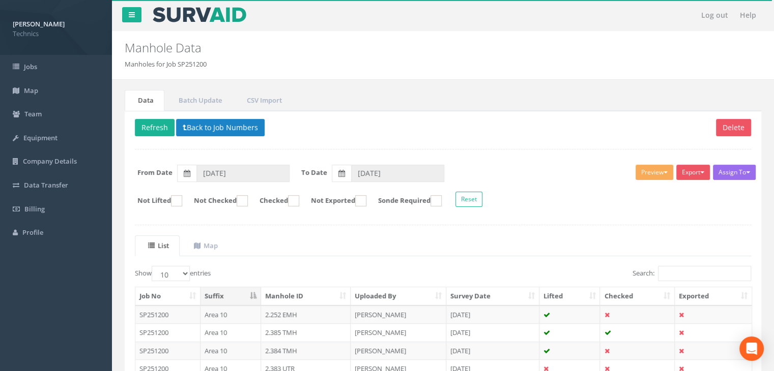
scroll to position [41, 0]
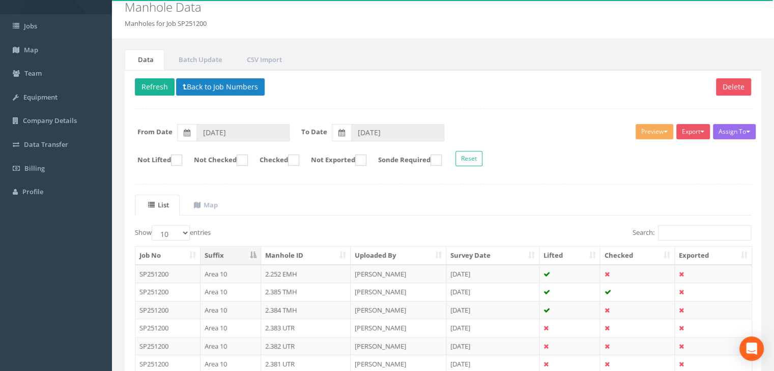
click at [291, 253] on th "Manhole ID" at bounding box center [306, 256] width 90 height 18
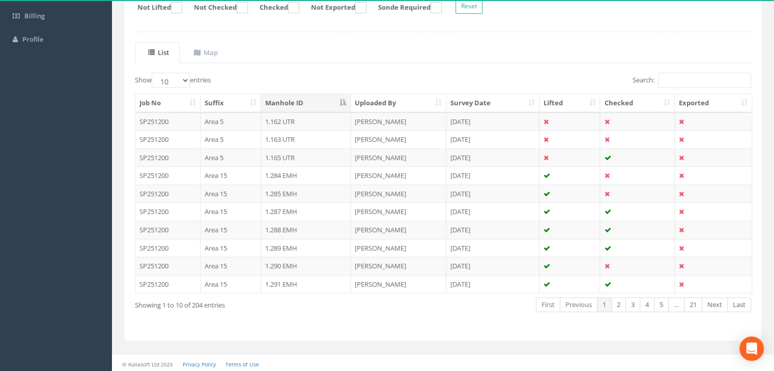
click at [284, 104] on th "Manhole ID" at bounding box center [306, 103] width 90 height 18
click at [177, 78] on select "10 25 50 100" at bounding box center [171, 80] width 38 height 15
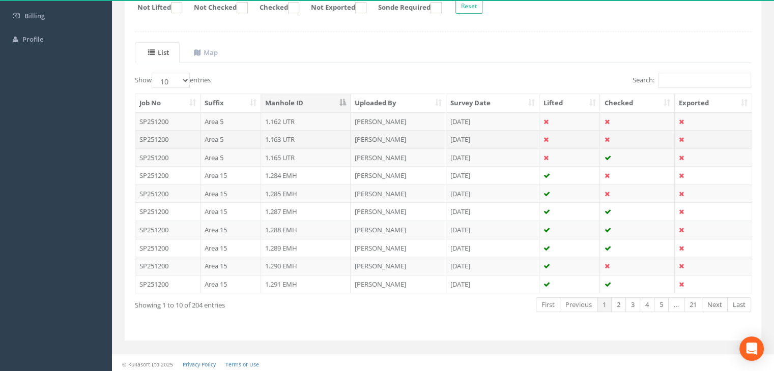
click at [180, 143] on td "SP251200" at bounding box center [167, 139] width 65 height 18
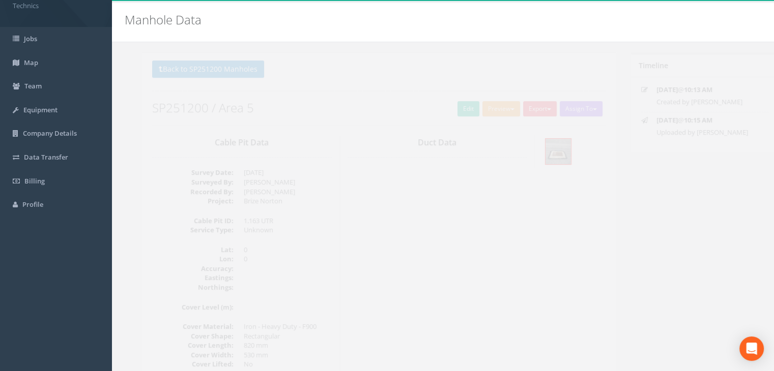
scroll to position [0, 0]
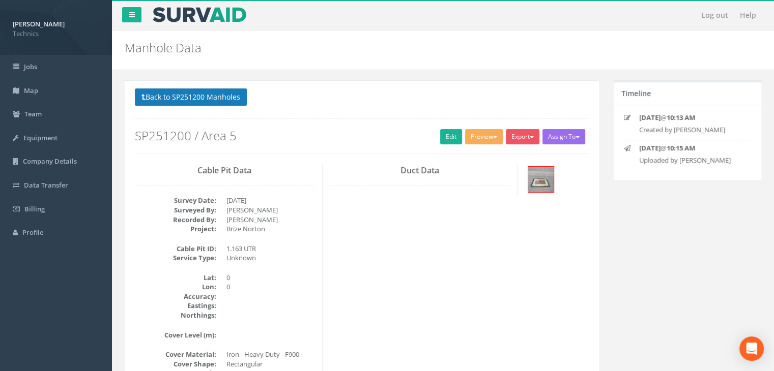
click at [205, 106] on p "Back to SP251200 Manholes Back to Map" at bounding box center [361, 99] width 453 height 20
click at [200, 91] on button "Back to SP251200 Manholes" at bounding box center [191, 97] width 112 height 17
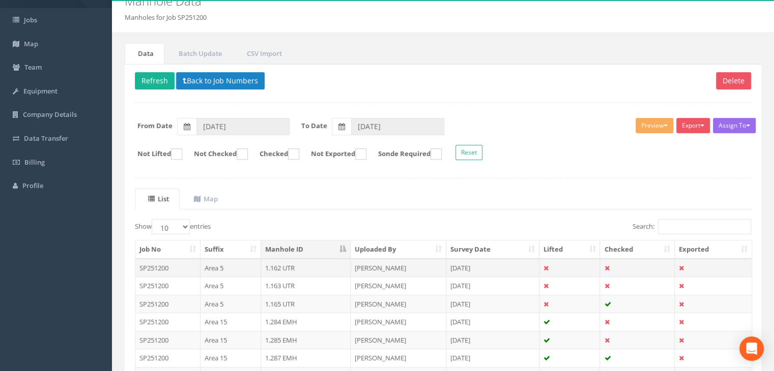
scroll to position [102, 0]
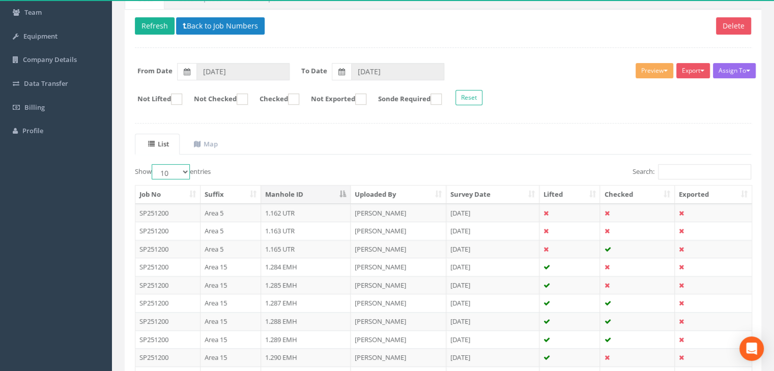
click at [187, 170] on select "10 25 50 100" at bounding box center [171, 171] width 38 height 15
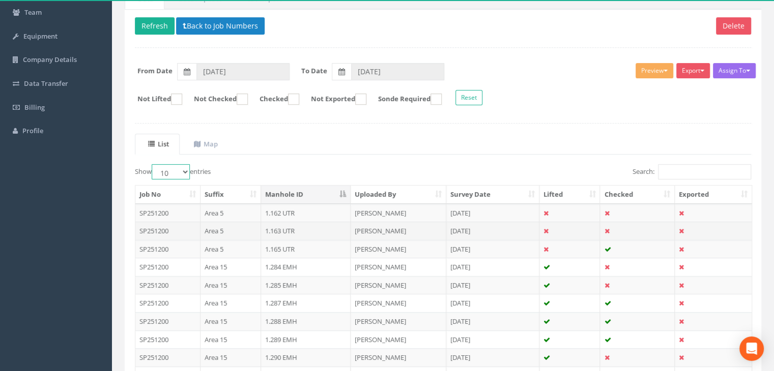
select select "100"
click at [153, 164] on select "10 25 50 100" at bounding box center [171, 171] width 38 height 15
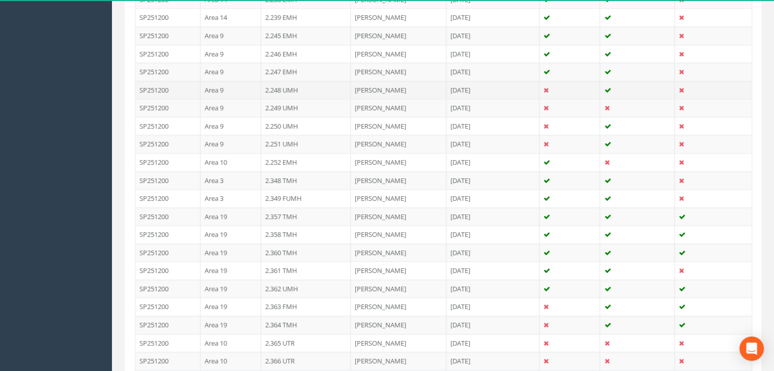
scroll to position [916, 0]
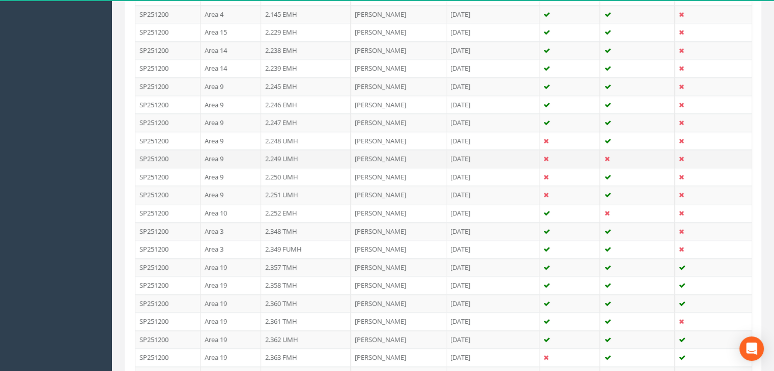
click at [296, 150] on td "2.249 UMH" at bounding box center [306, 159] width 90 height 18
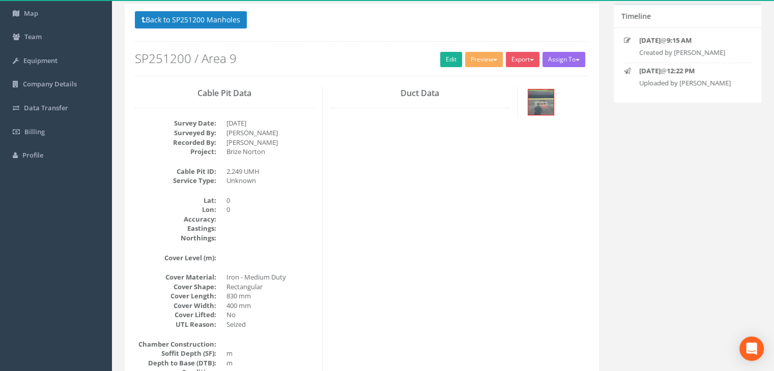
scroll to position [22, 0]
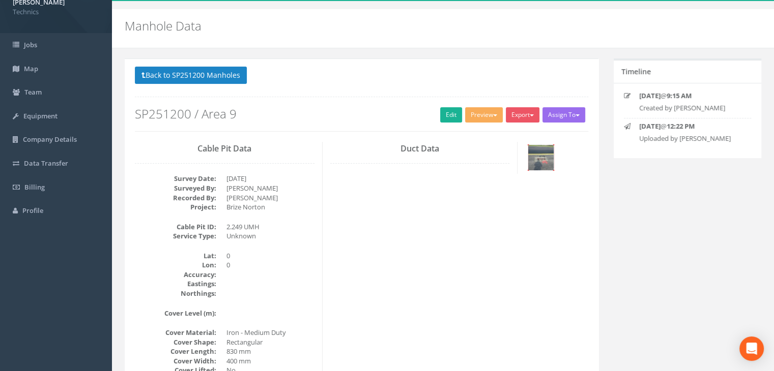
click at [542, 162] on img at bounding box center [540, 157] width 25 height 25
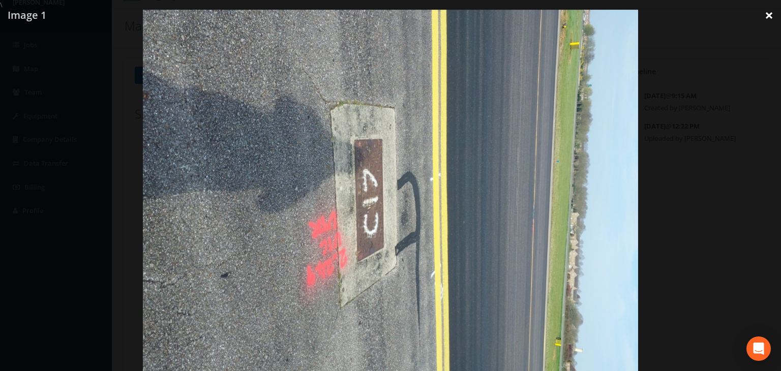
click at [767, 17] on link "×" at bounding box center [770, 15] width 24 height 31
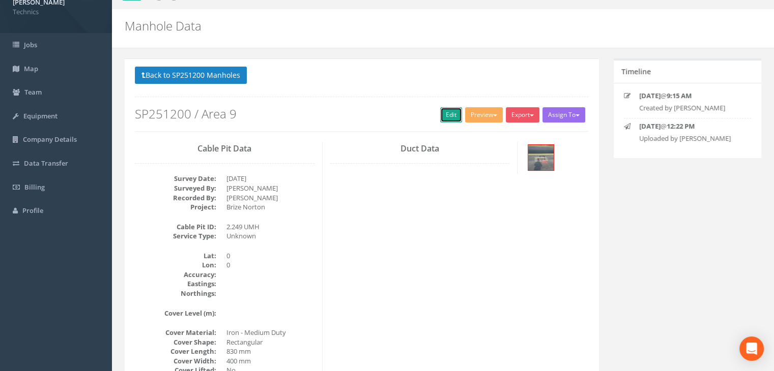
click at [445, 115] on link "Edit" at bounding box center [451, 114] width 22 height 15
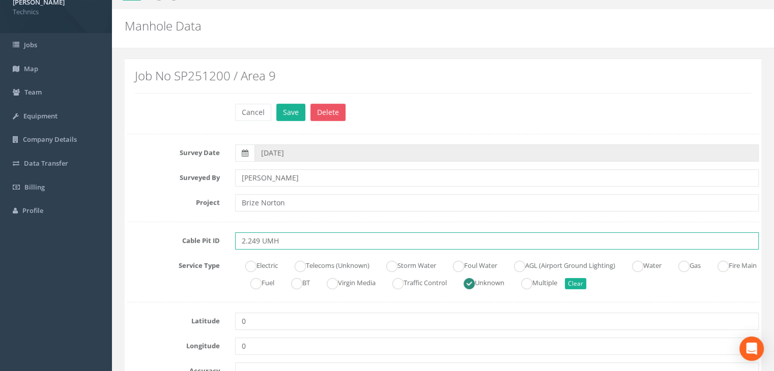
drag, startPoint x: 296, startPoint y: 247, endPoint x: 175, endPoint y: 221, distance: 123.4
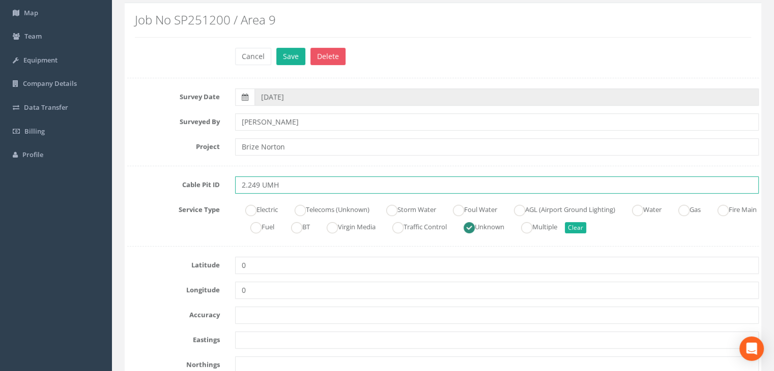
scroll to position [175, 0]
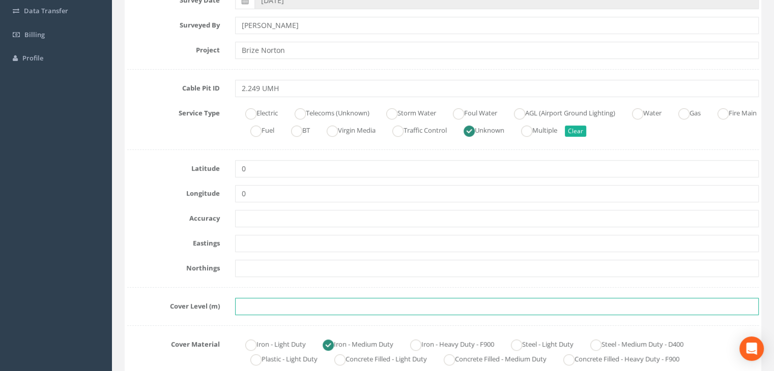
click at [258, 301] on input "text" at bounding box center [497, 306] width 524 height 17
paste input "81.5253"
type input "81.5253"
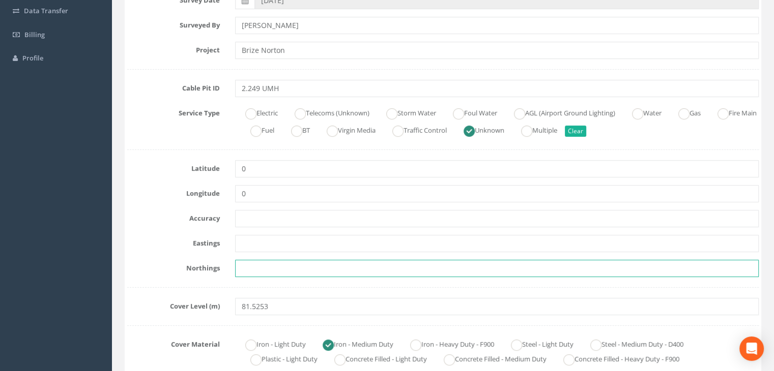
click at [258, 260] on input "text" at bounding box center [497, 268] width 524 height 17
paste input "205649.6539"
type input "205649.6539"
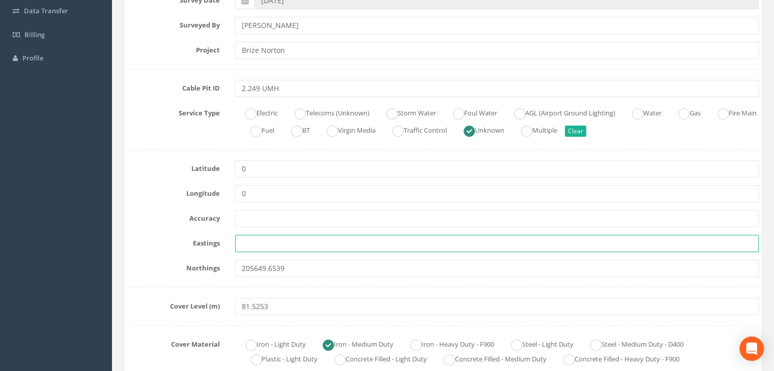
click at [282, 245] on input "text" at bounding box center [497, 243] width 524 height 17
paste input "428911.7940"
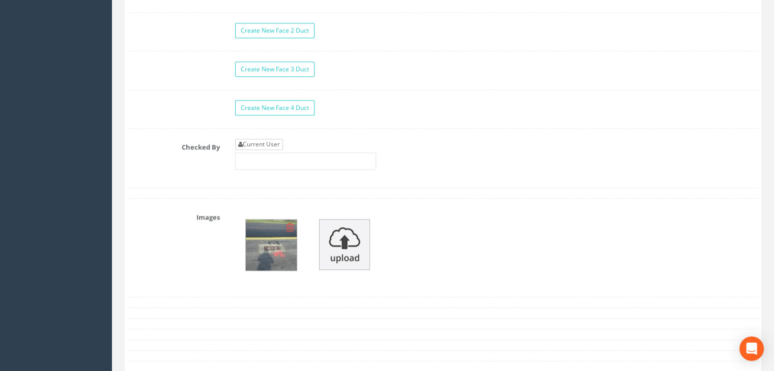
type input "428911.7940"
click at [280, 141] on link "Current User" at bounding box center [259, 144] width 48 height 11
type input "[PERSON_NAME]"
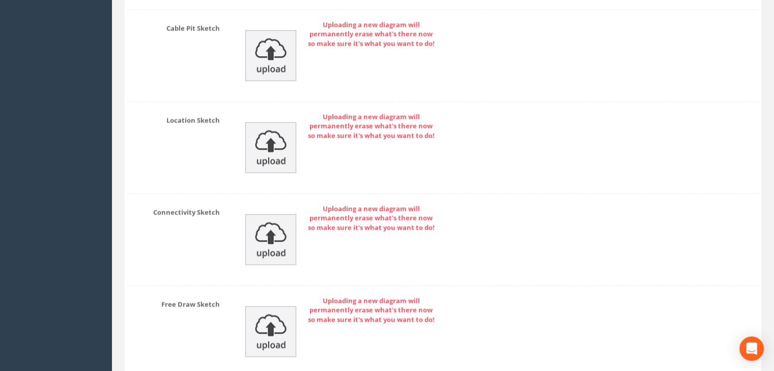
scroll to position [1591, 0]
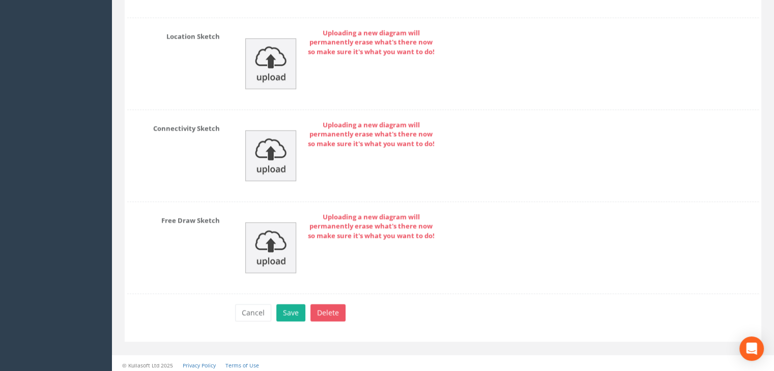
click at [293, 318] on div "Cancel Save Delete" at bounding box center [496, 314] width 539 height 20
click at [295, 312] on button "Save" at bounding box center [290, 312] width 29 height 17
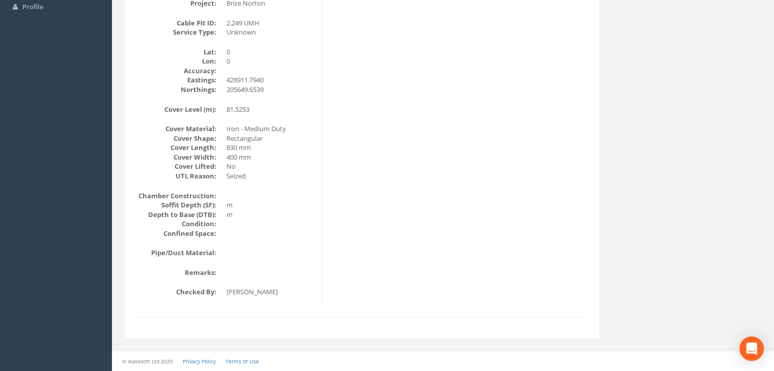
scroll to position [225, 0]
